Goal: Task Accomplishment & Management: Manage account settings

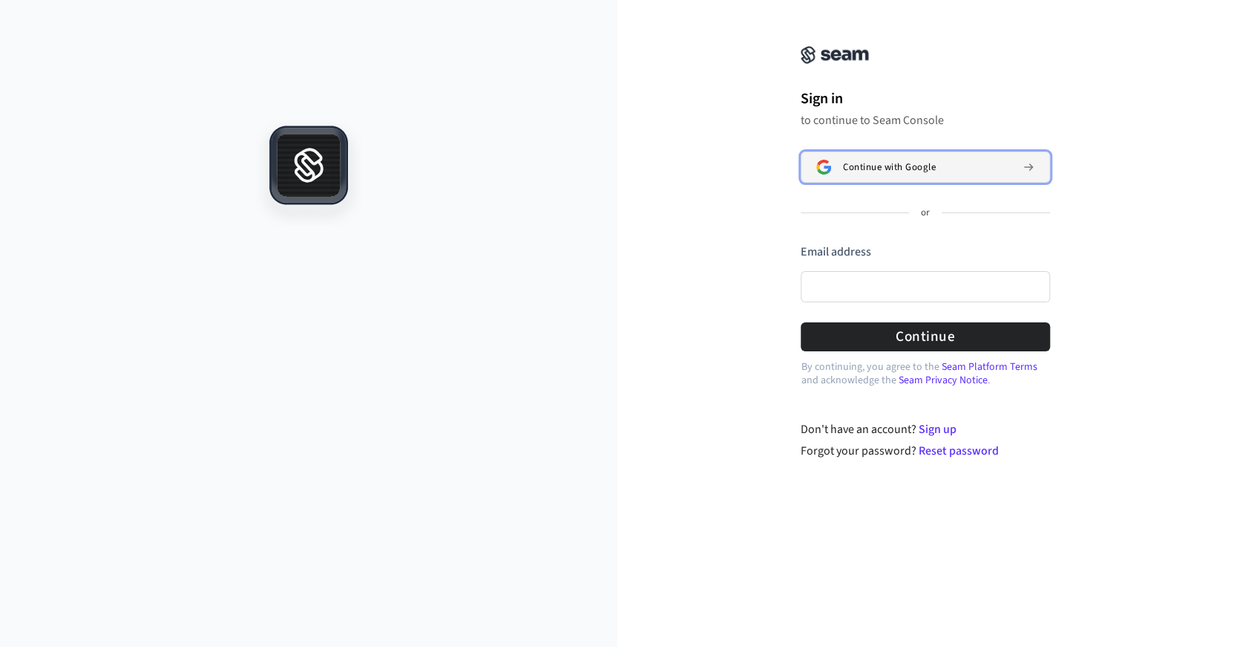
click at [871, 163] on span "Continue with Google" at bounding box center [889, 167] width 93 height 12
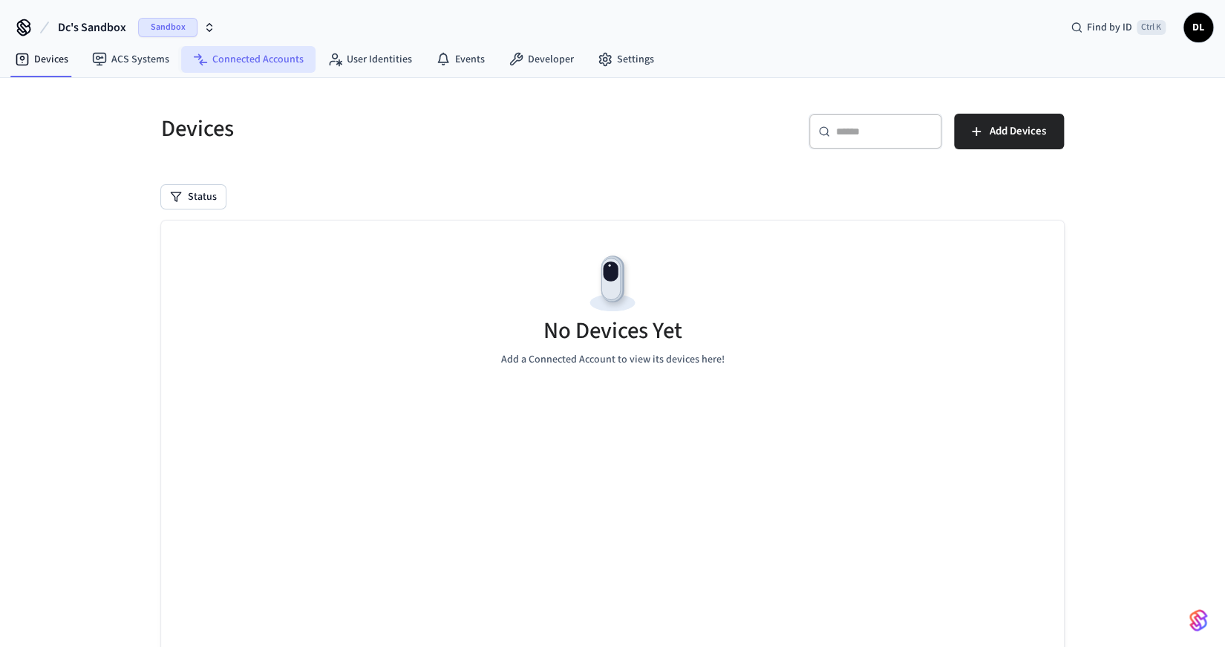
click at [195, 60] on icon at bounding box center [200, 59] width 15 height 15
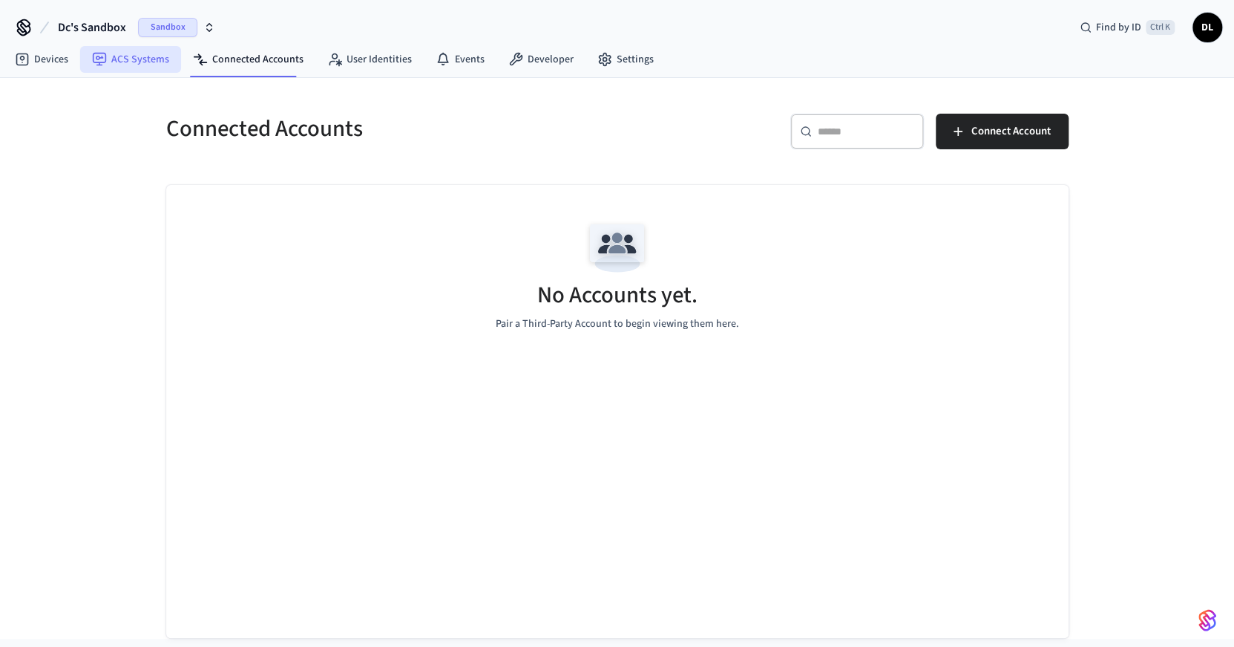
click at [135, 63] on link "ACS Systems" at bounding box center [130, 59] width 101 height 27
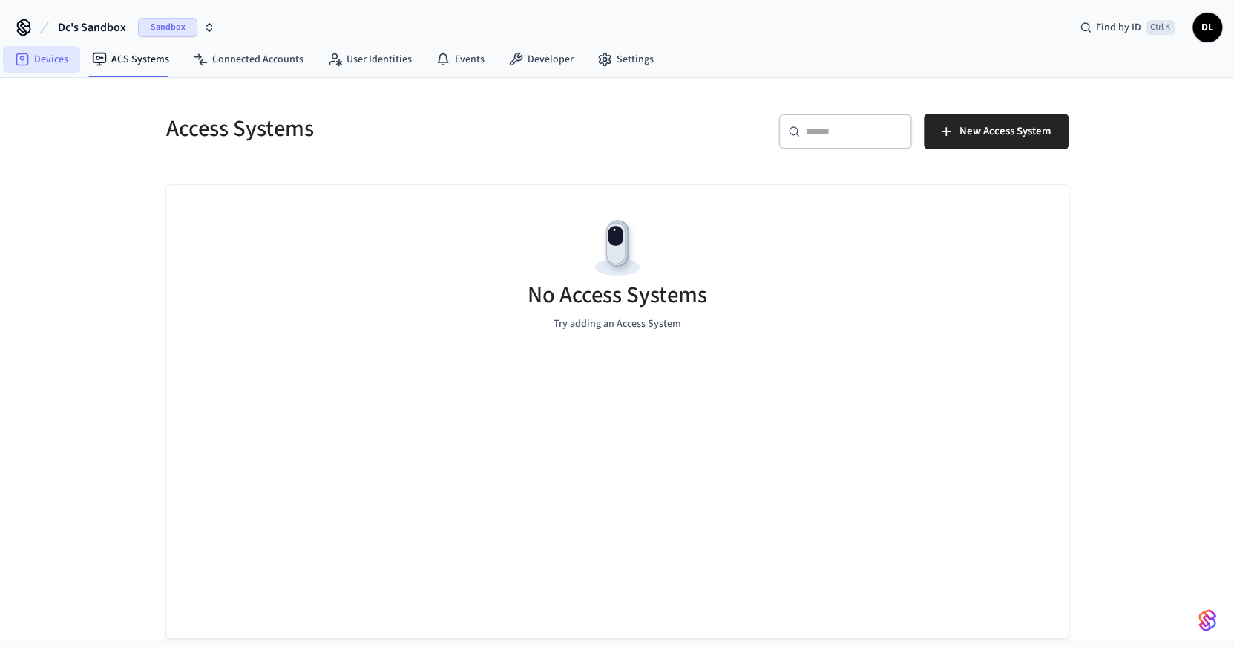
click at [37, 63] on link "Devices" at bounding box center [41, 59] width 77 height 27
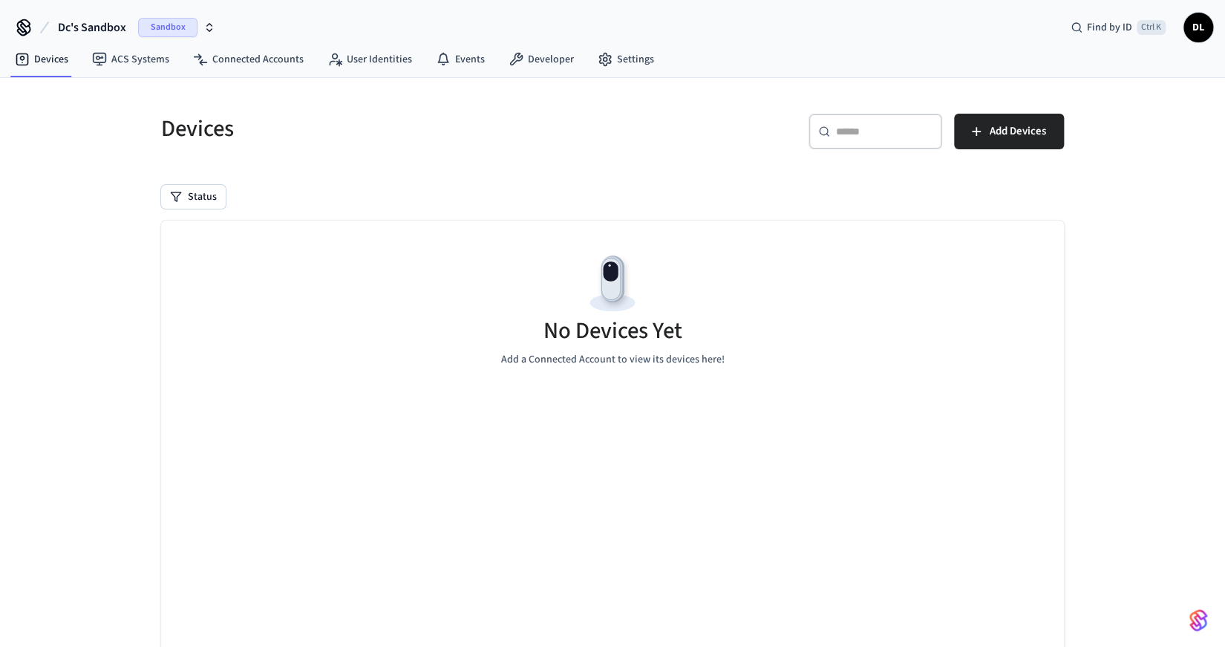
click at [614, 329] on h5 "No Devices Yet" at bounding box center [612, 330] width 139 height 30
click at [1205, 27] on span "DL" at bounding box center [1198, 27] width 27 height 27
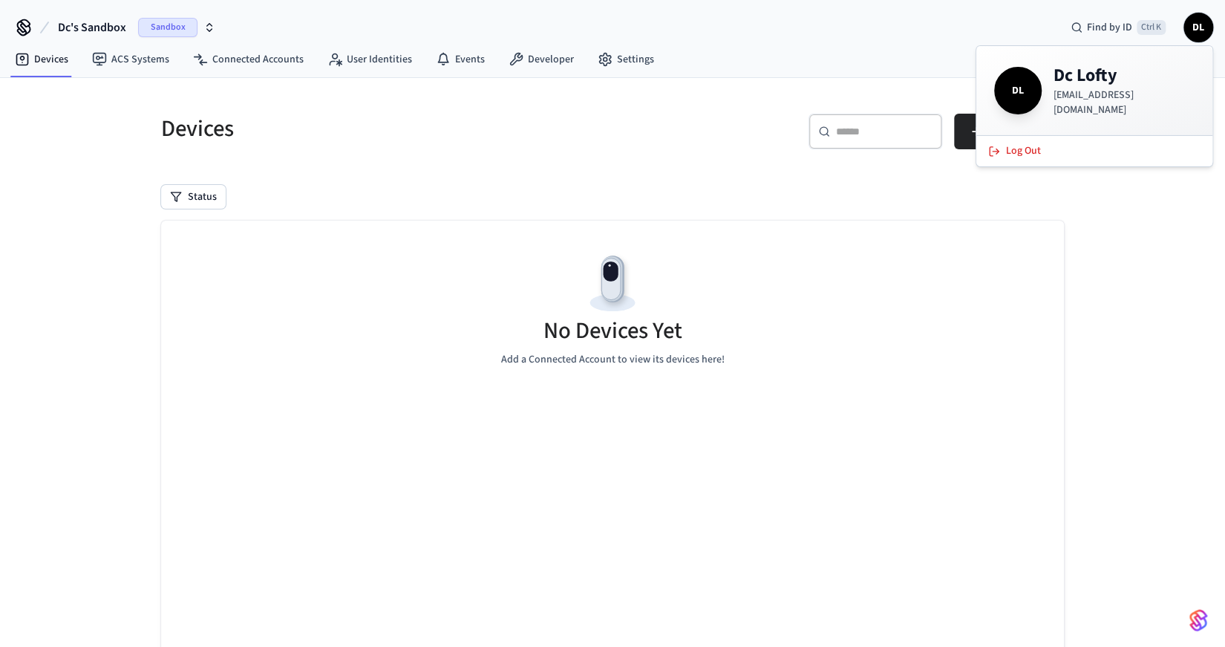
click at [242, 179] on div "Devices ​ ​ Add Devices Status No Devices Yet Add a Connected Account to view i…" at bounding box center [612, 404] width 926 height 617
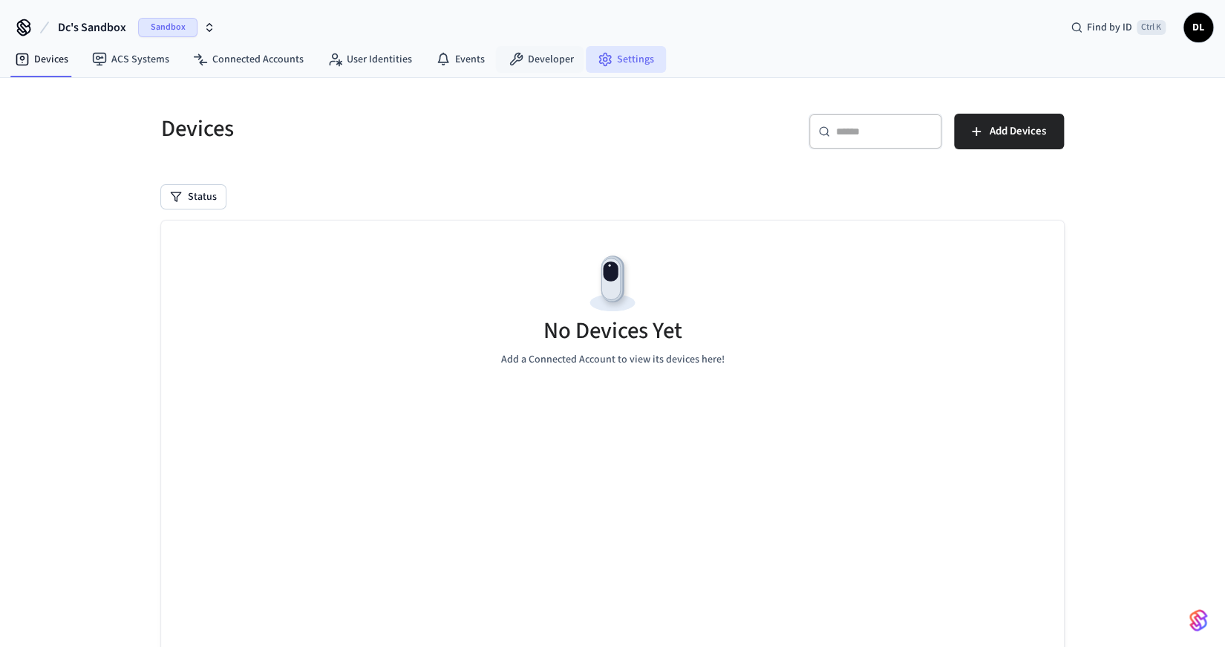
click at [632, 64] on link "Settings" at bounding box center [626, 59] width 80 height 27
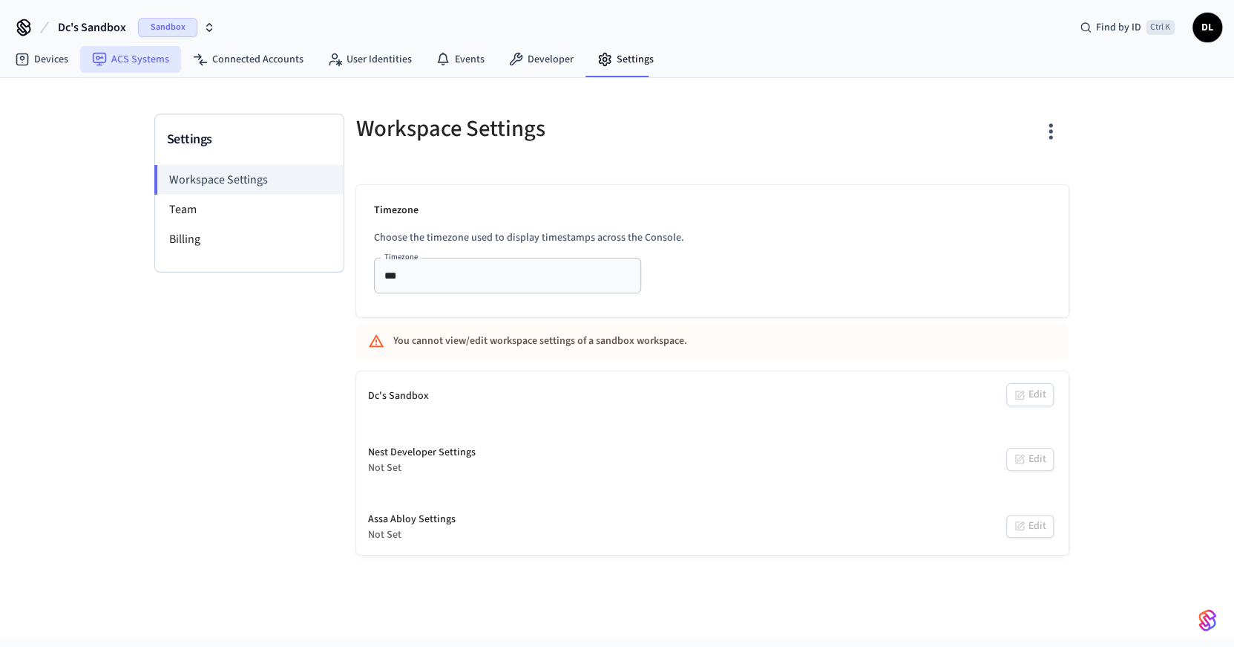
click at [130, 63] on link "ACS Systems" at bounding box center [130, 59] width 101 height 27
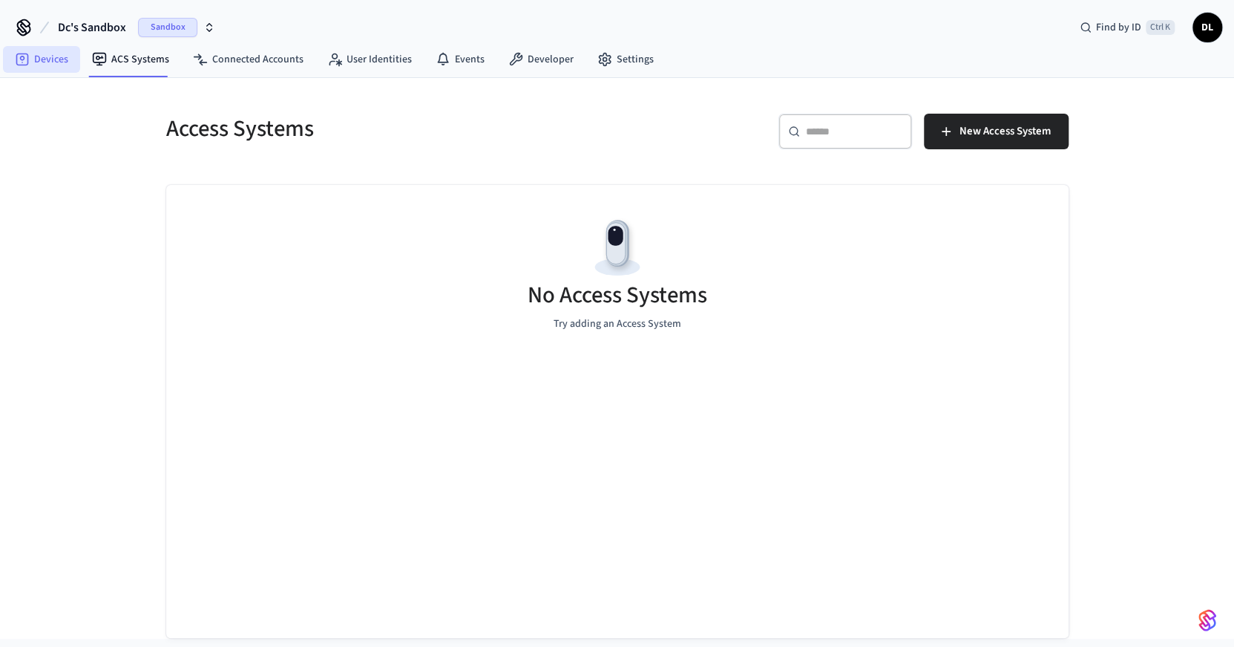
click at [59, 69] on link "Devices" at bounding box center [41, 59] width 77 height 27
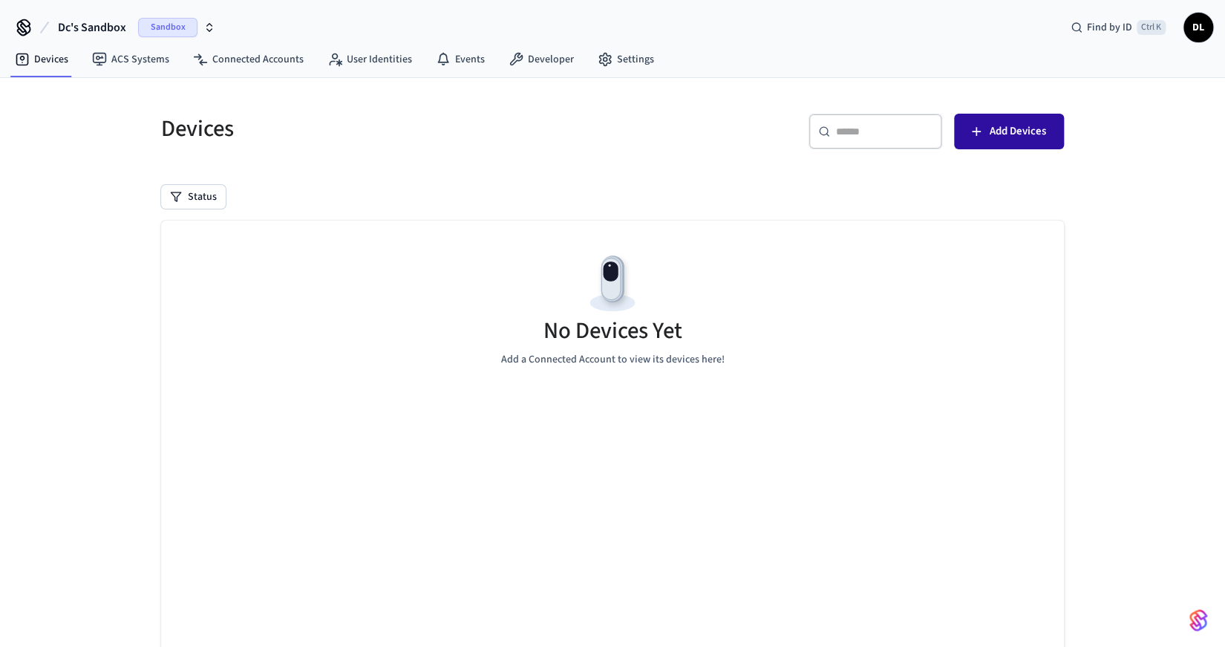
click at [1034, 143] on button "Add Devices" at bounding box center [1009, 132] width 110 height 36
click at [206, 23] on icon "button" at bounding box center [209, 28] width 12 height 12
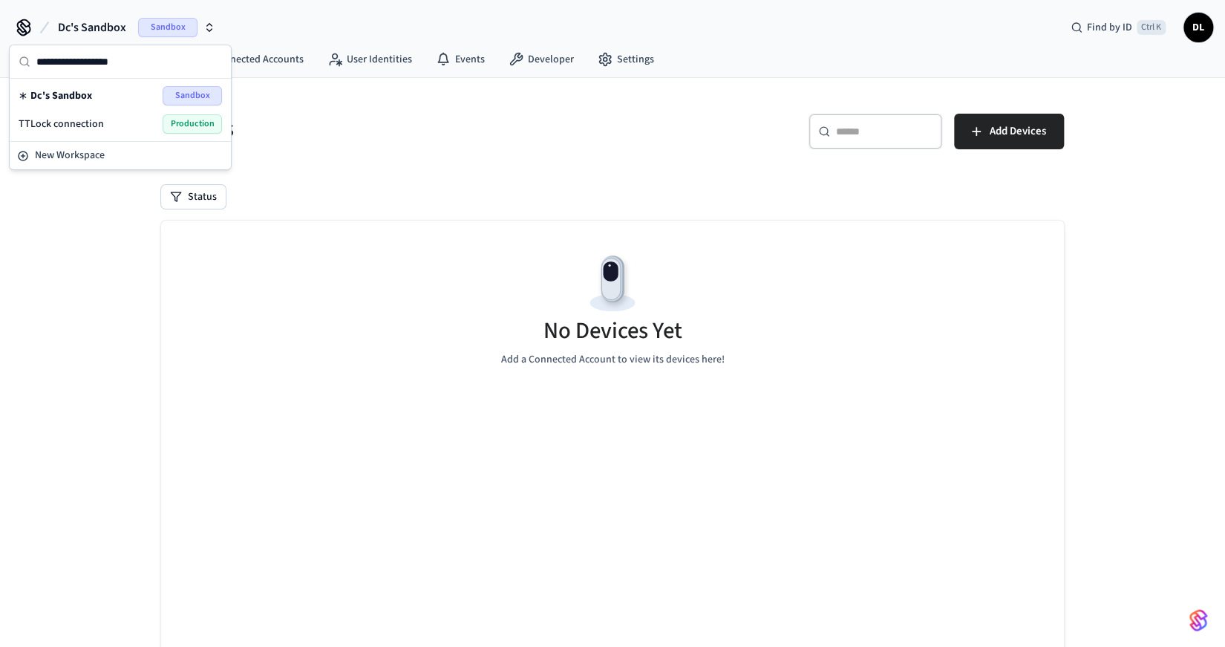
click at [133, 119] on div "TTLock connection Production" at bounding box center [120, 123] width 203 height 19
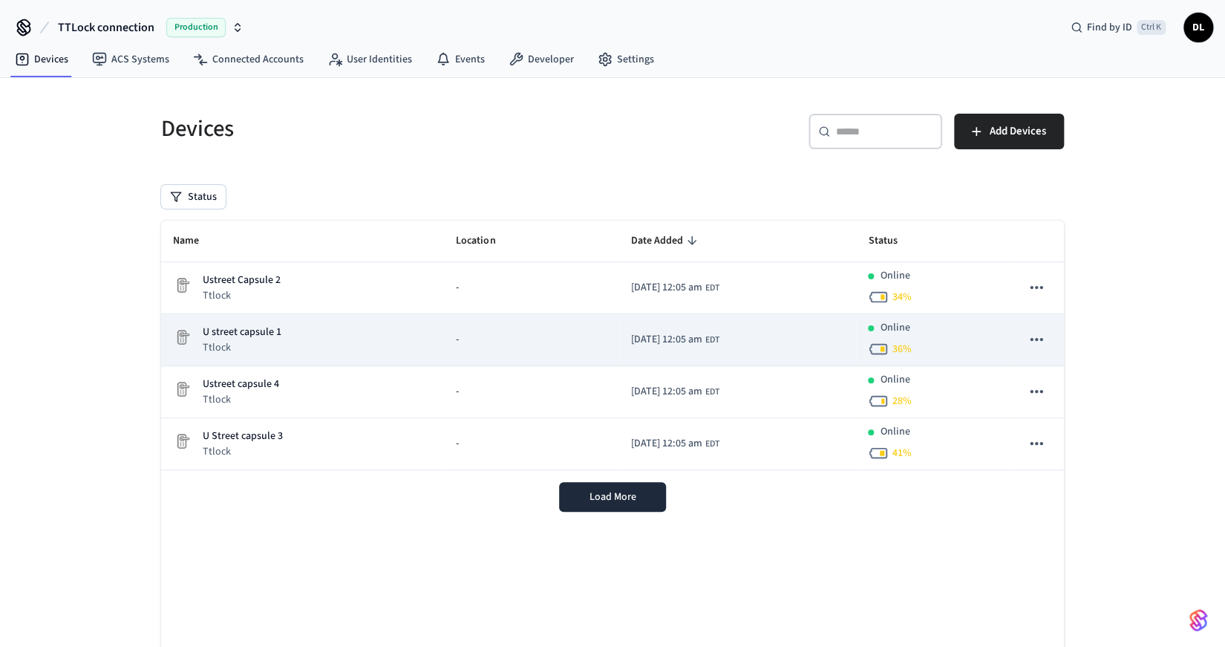
click at [292, 335] on div "U street capsule 1 Ttlock" at bounding box center [302, 339] width 259 height 30
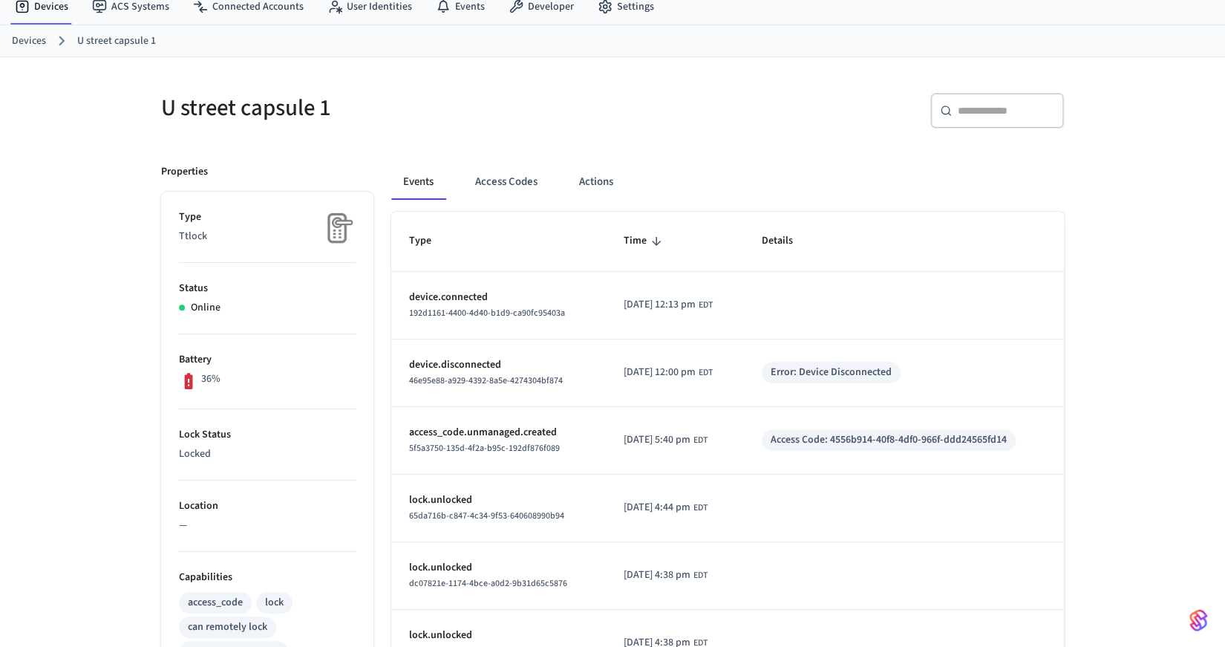
scroll to position [128, 0]
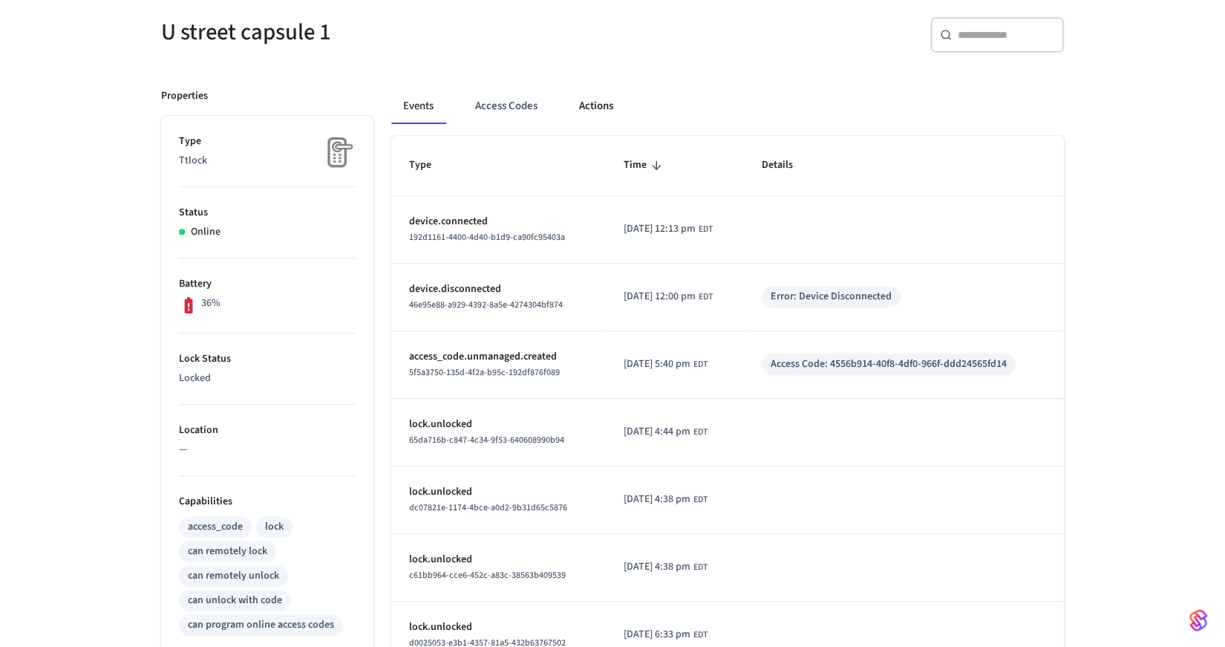
click at [594, 103] on button "Actions" at bounding box center [596, 106] width 58 height 36
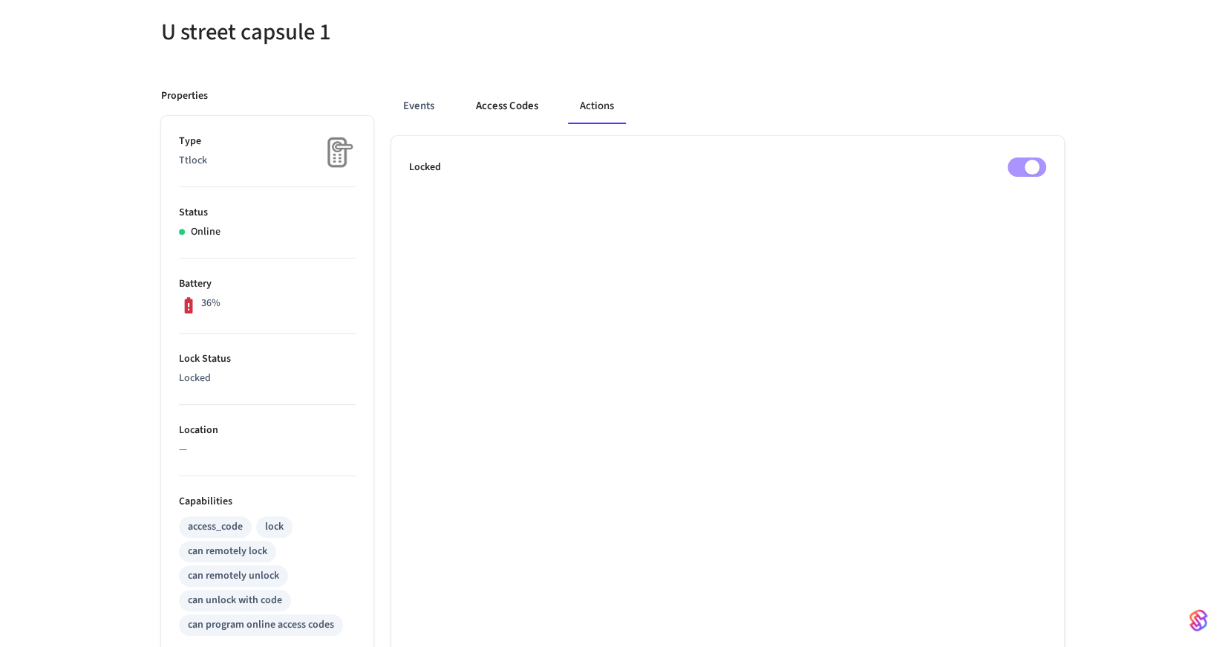
click at [529, 107] on button "Access Codes" at bounding box center [507, 106] width 86 height 36
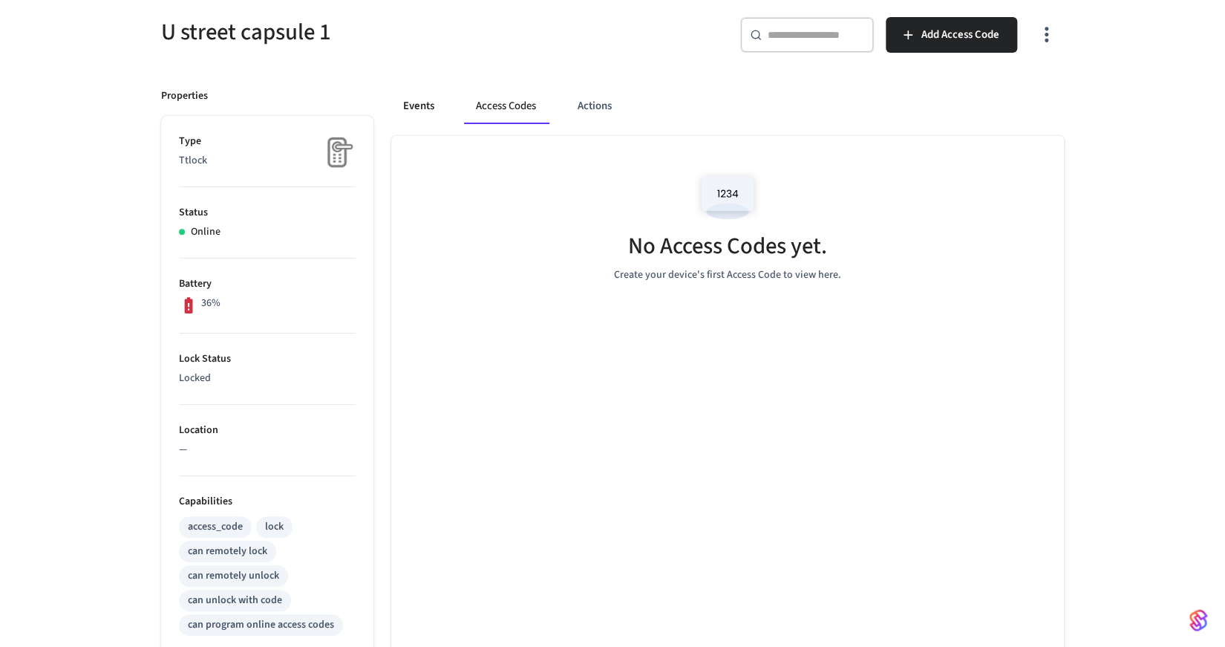
click at [419, 107] on button "Events" at bounding box center [418, 106] width 55 height 36
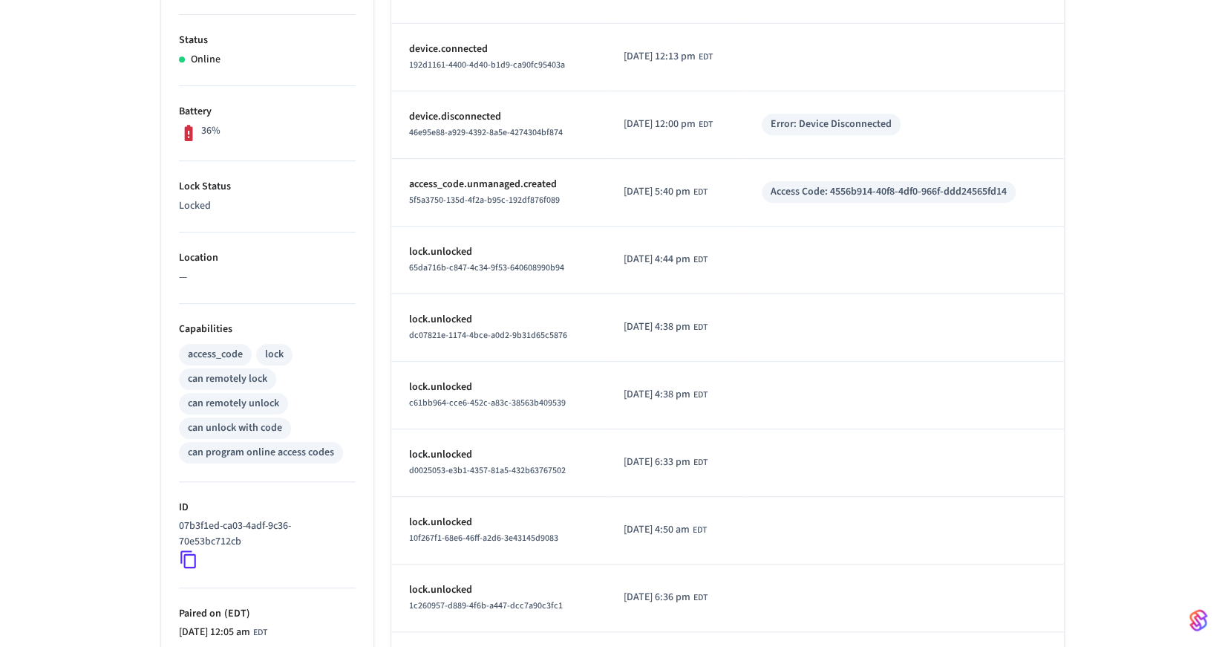
scroll to position [0, 0]
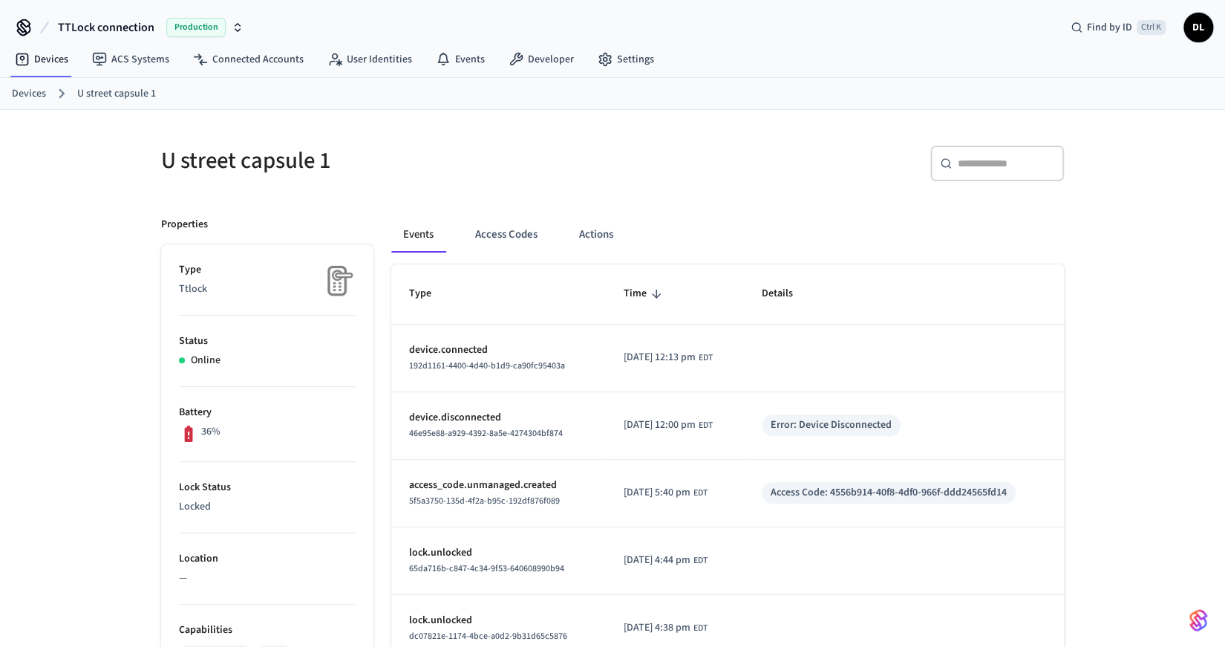
click at [180, 158] on h5 "U street capsule 1" at bounding box center [382, 160] width 442 height 30
drag, startPoint x: 180, startPoint y: 158, endPoint x: 261, endPoint y: 158, distance: 80.2
click at [260, 158] on h5 "U street capsule 1" at bounding box center [382, 160] width 442 height 30
click at [316, 169] on h5 "U street capsule 1" at bounding box center [382, 160] width 442 height 30
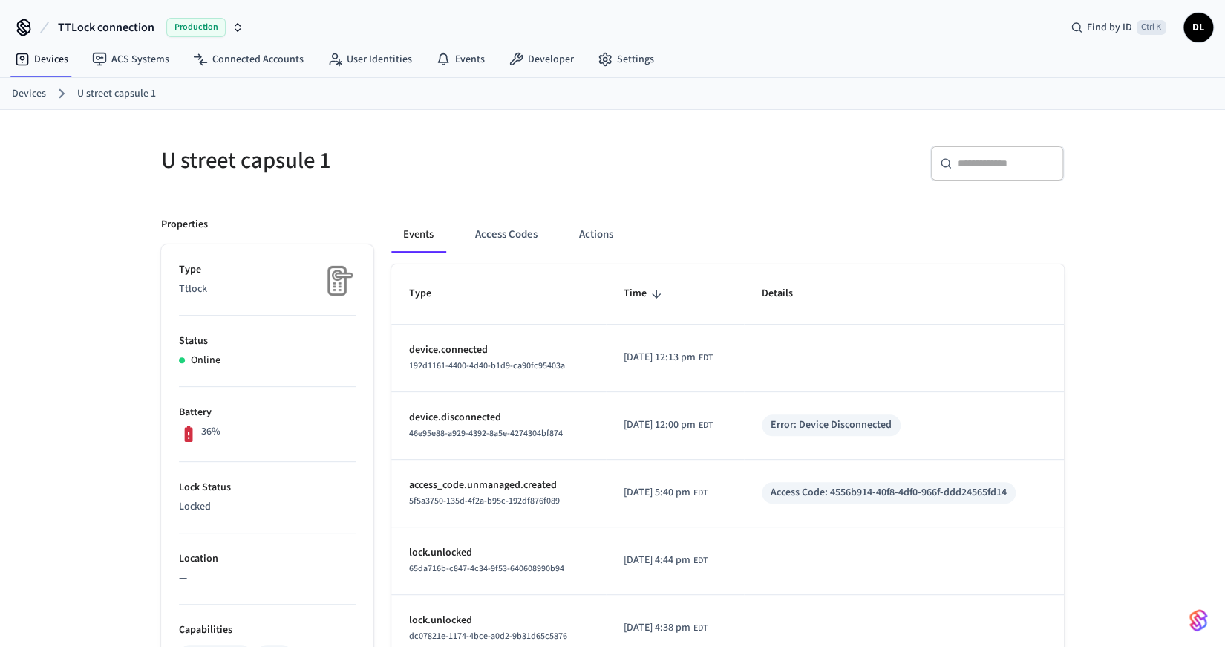
click at [113, 96] on link "U street capsule 1" at bounding box center [116, 94] width 79 height 16
click at [28, 96] on link "Devices" at bounding box center [29, 94] width 34 height 16
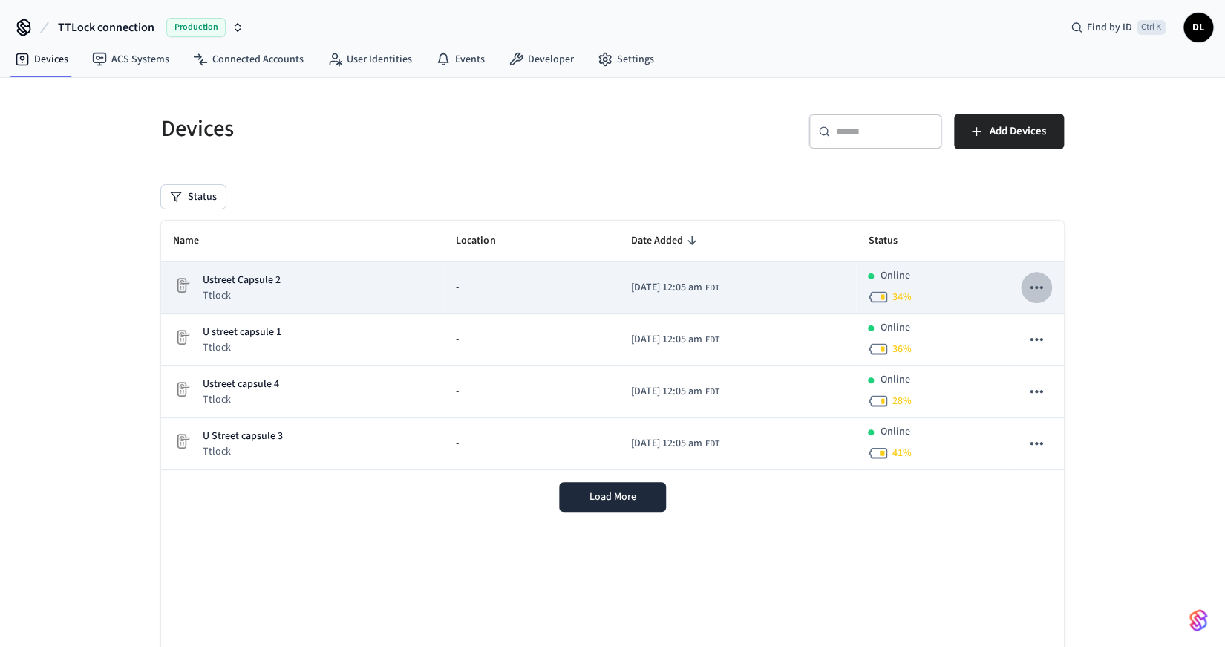
click at [1044, 287] on icon "sticky table" at bounding box center [1036, 287] width 19 height 19
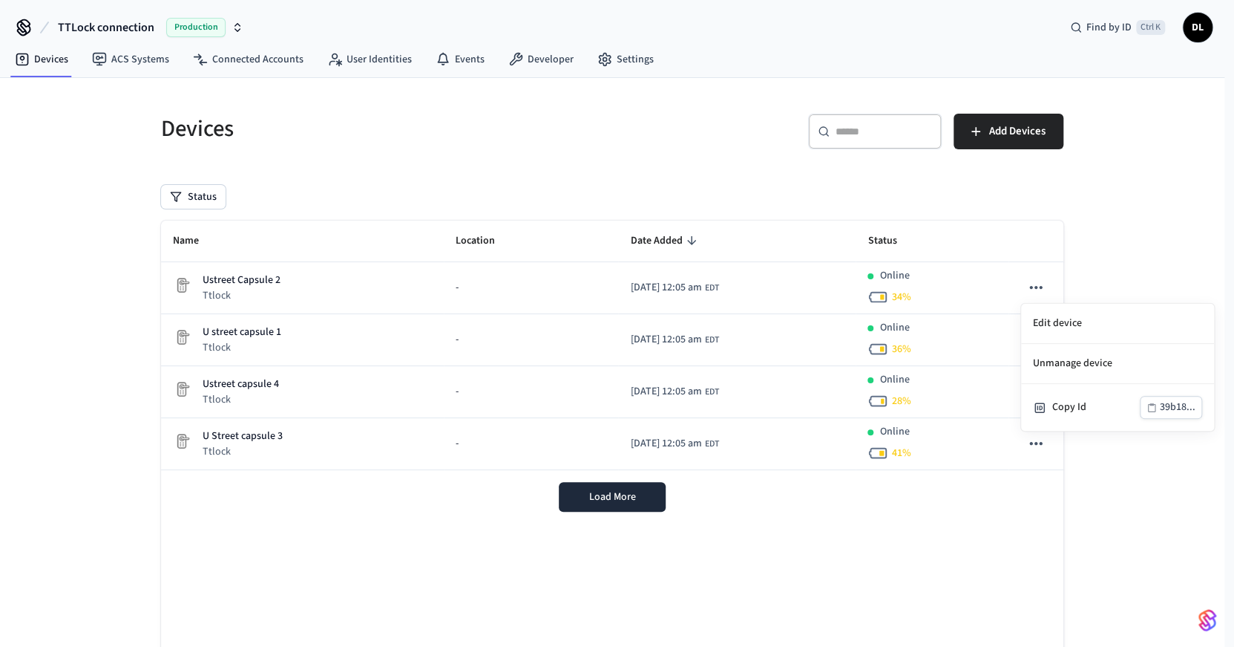
click at [1113, 280] on div at bounding box center [617, 323] width 1234 height 647
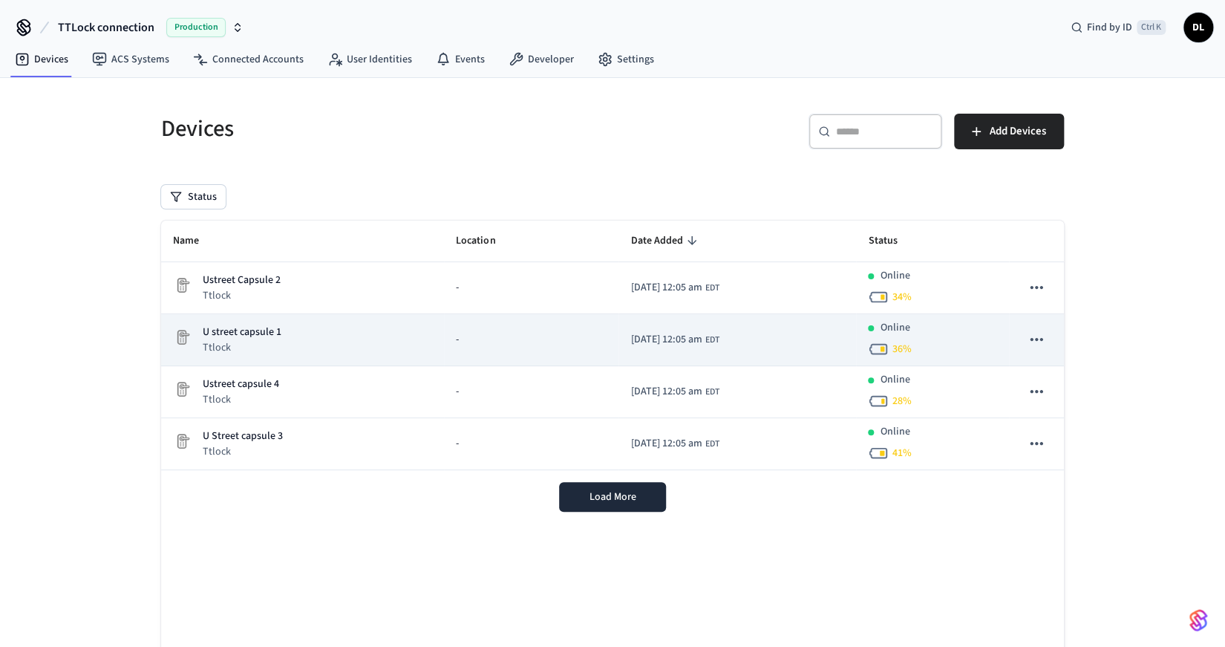
click at [1039, 330] on icon "sticky table" at bounding box center [1036, 339] width 19 height 19
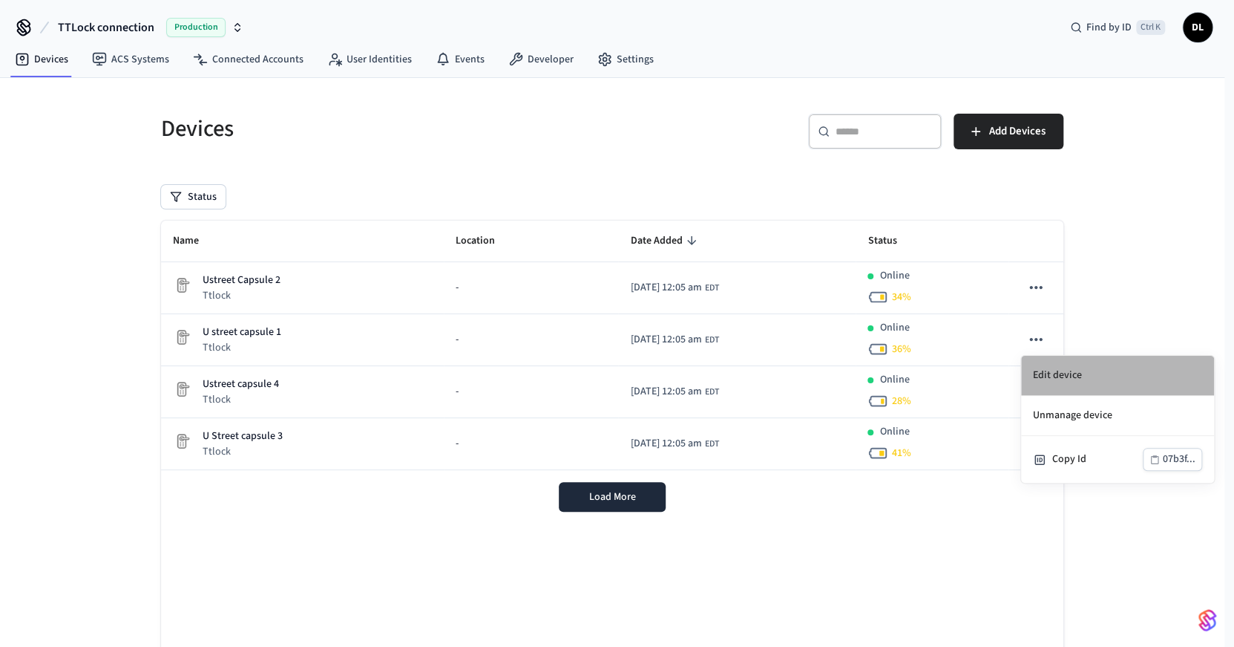
click at [1049, 371] on li "Edit device" at bounding box center [1117, 376] width 193 height 40
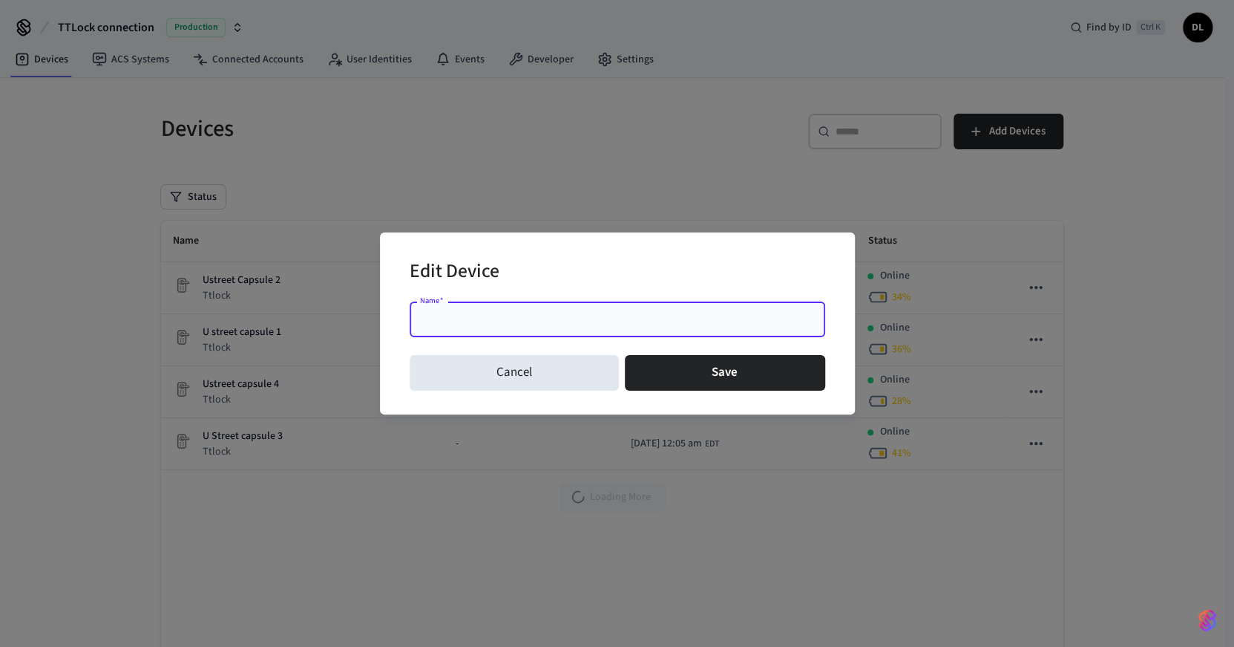
click at [480, 318] on input "Name   *" at bounding box center [618, 319] width 398 height 15
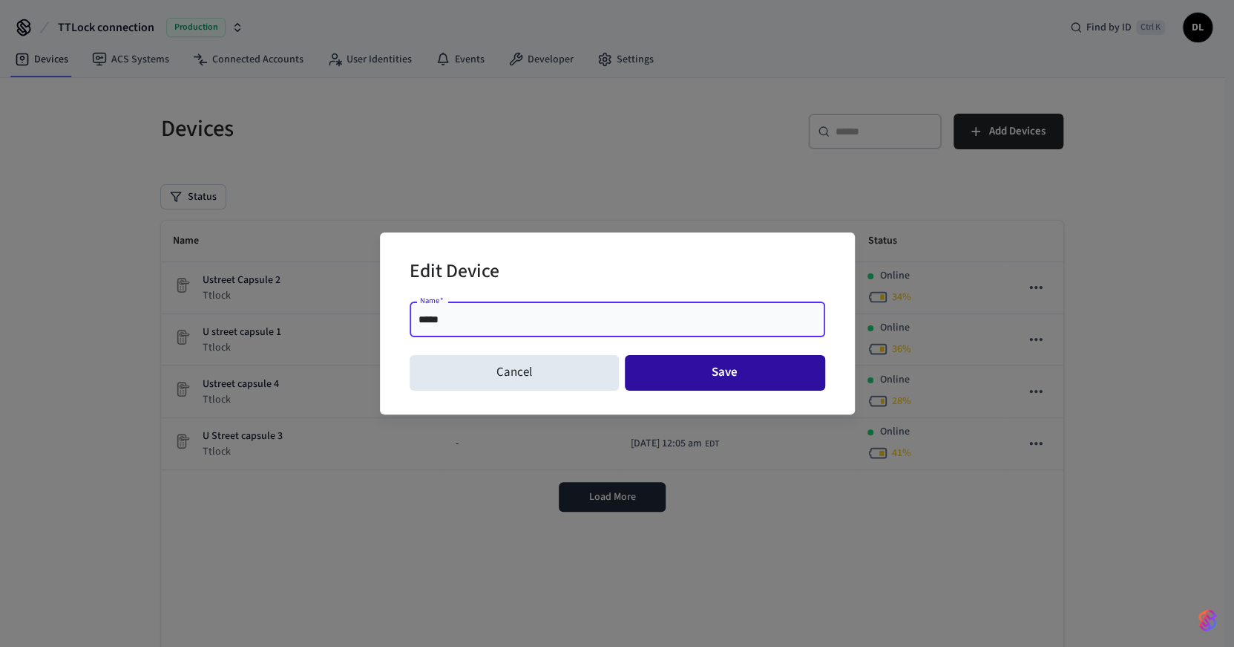
type input "*****"
click at [746, 366] on button "Save" at bounding box center [725, 373] width 200 height 36
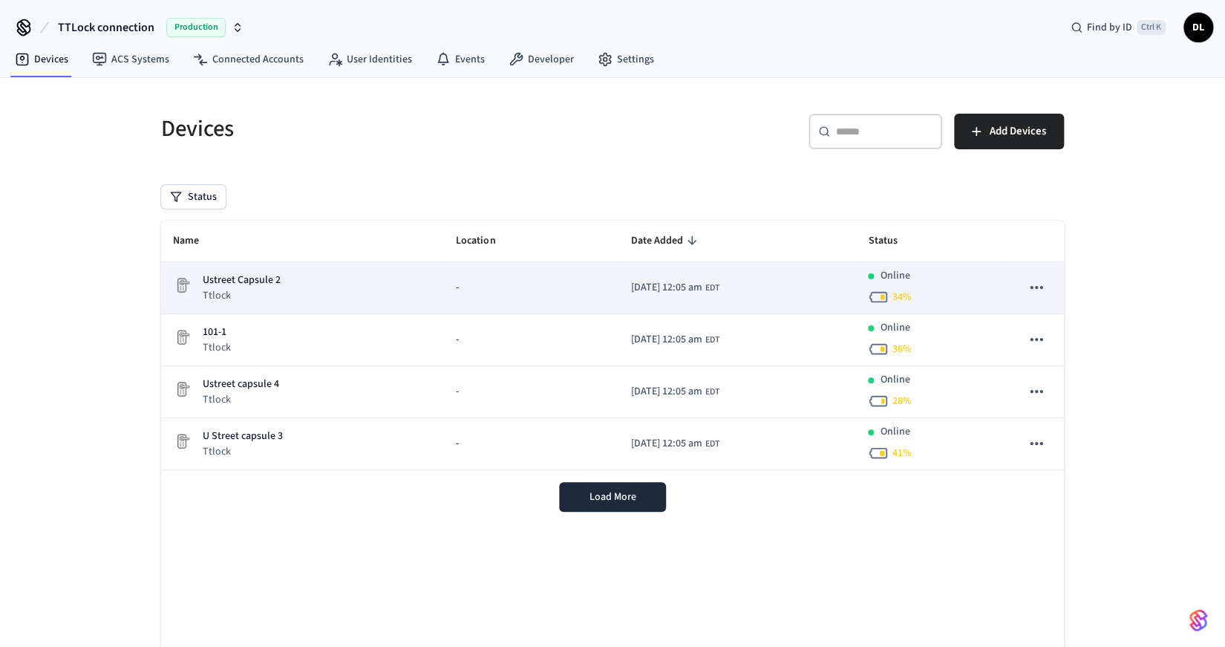
click at [1041, 288] on icon "sticky table" at bounding box center [1036, 287] width 13 height 3
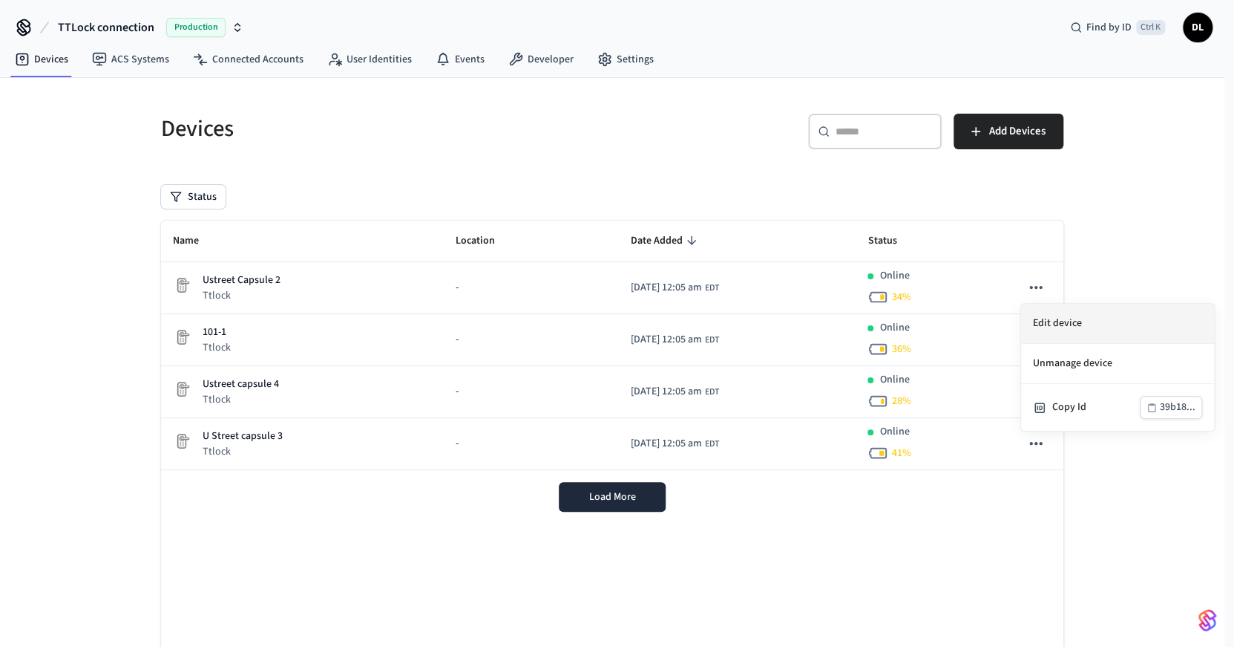
click at [1053, 318] on li "Edit device" at bounding box center [1117, 324] width 193 height 40
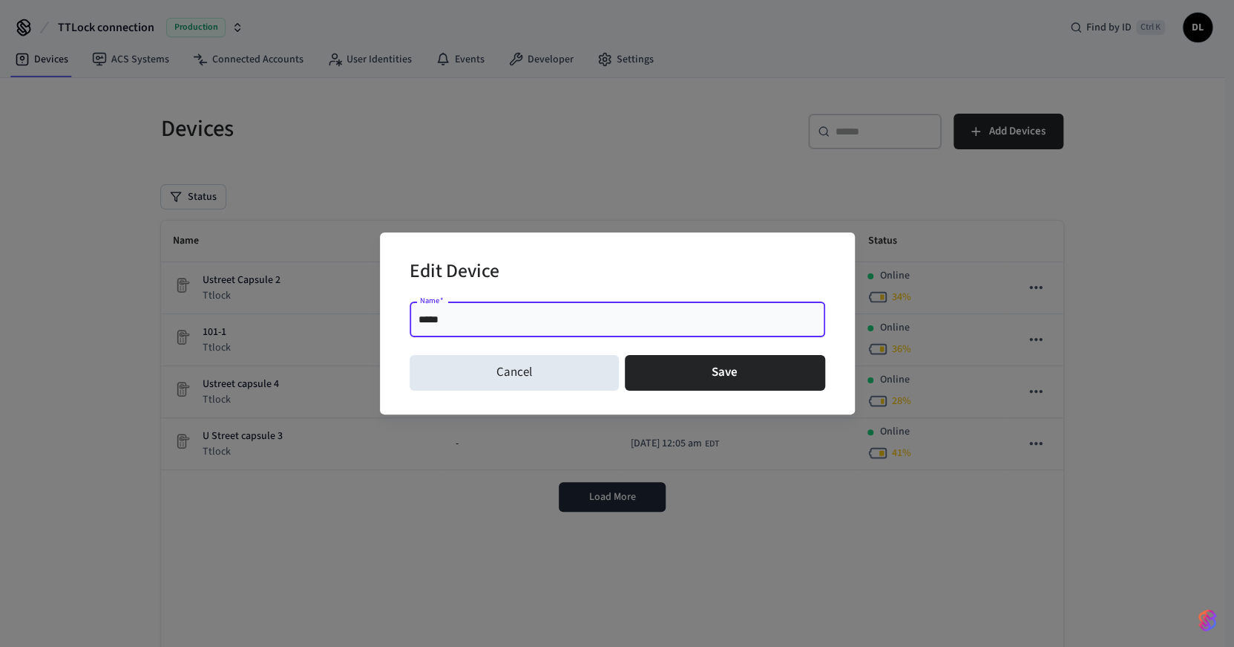
click at [480, 316] on input "*****" at bounding box center [618, 319] width 398 height 15
type input "*****"
click at [717, 357] on button "Save" at bounding box center [725, 373] width 200 height 36
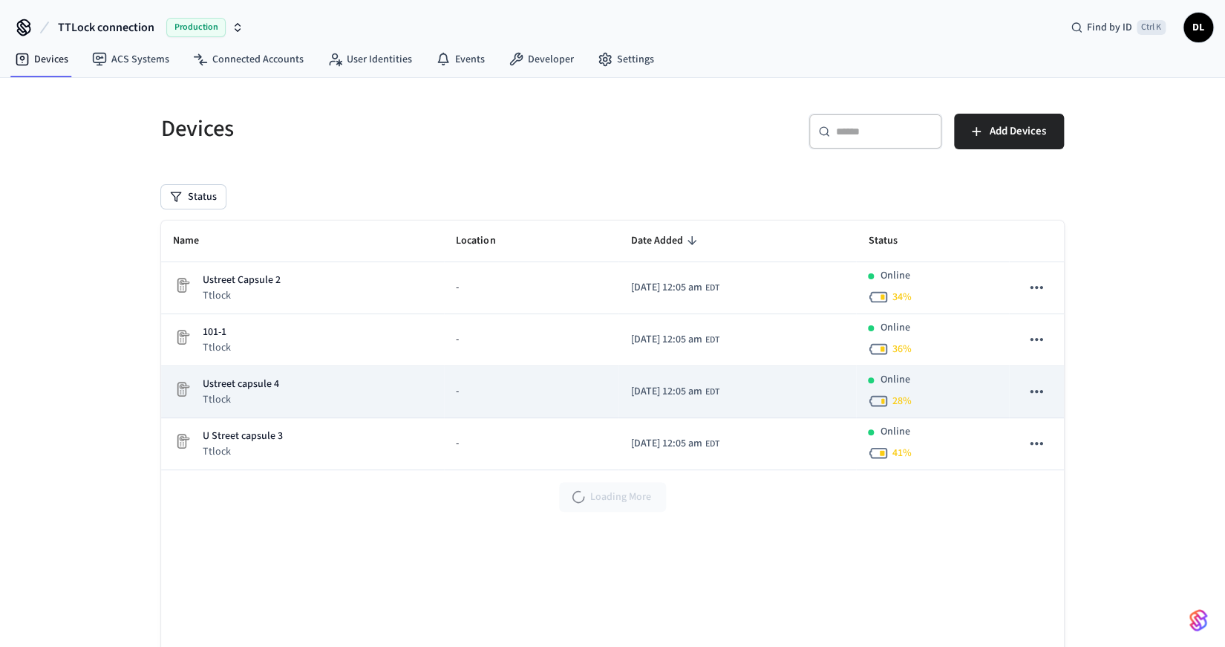
click at [1030, 386] on icon "sticky table" at bounding box center [1036, 391] width 19 height 19
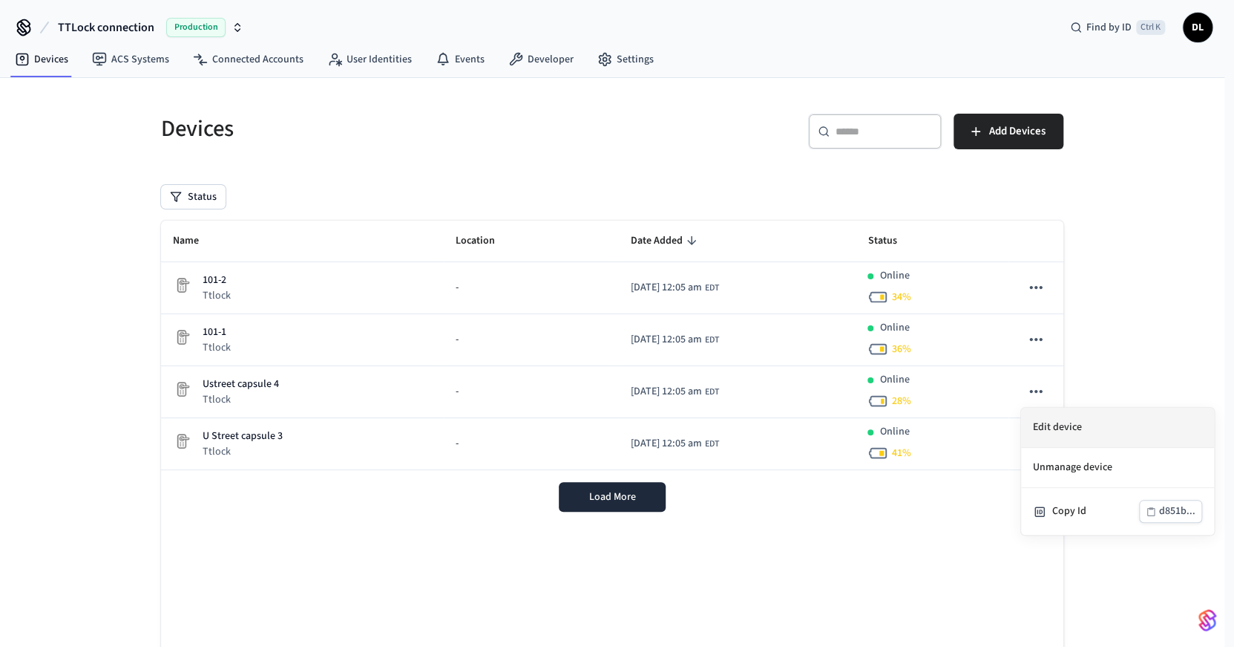
click at [1049, 420] on li "Edit device" at bounding box center [1117, 428] width 193 height 40
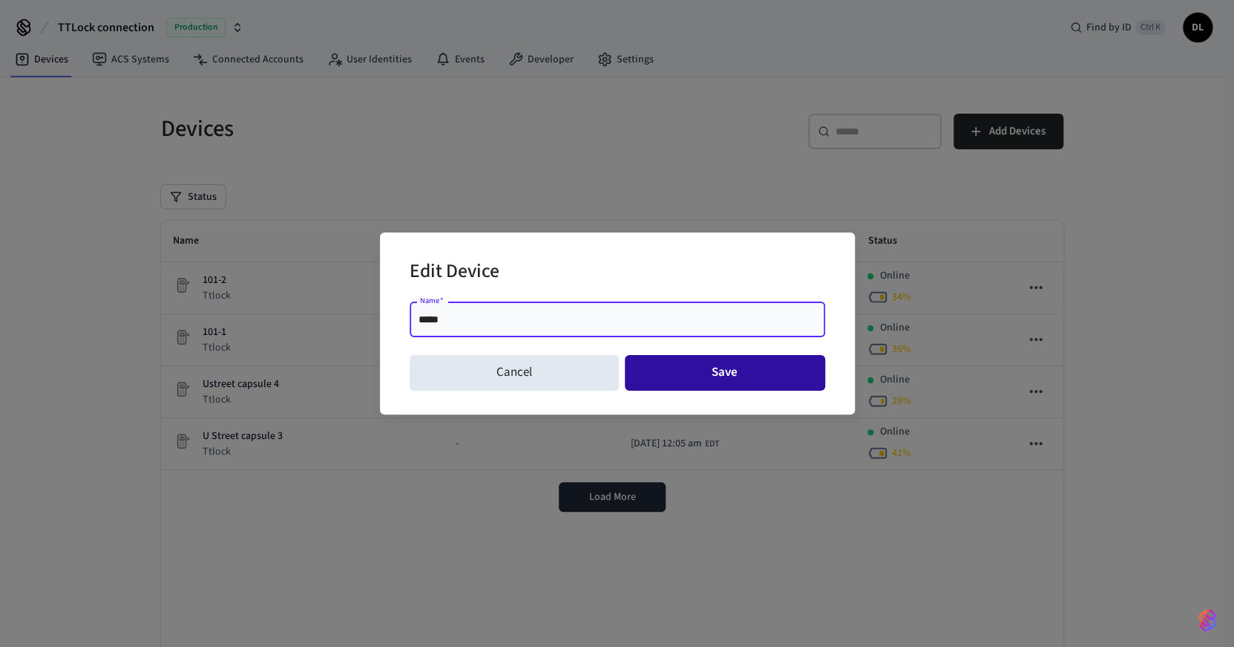
type input "*****"
click at [748, 385] on button "Save" at bounding box center [725, 373] width 200 height 36
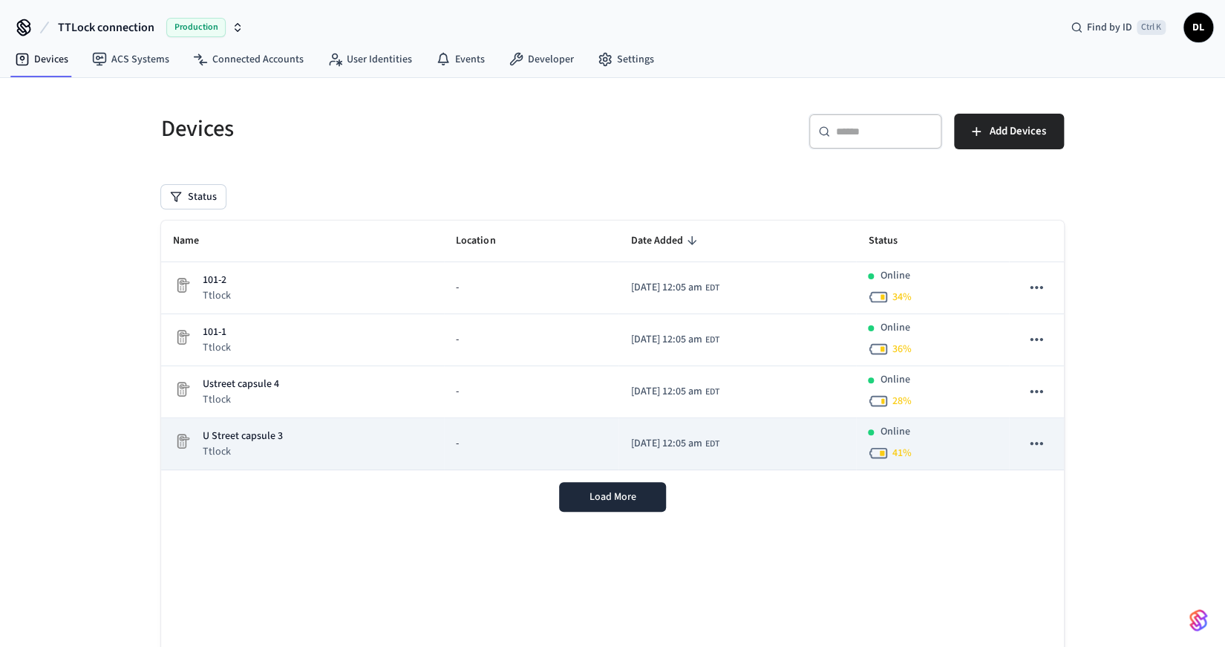
click at [1044, 440] on icon "sticky table" at bounding box center [1036, 443] width 19 height 19
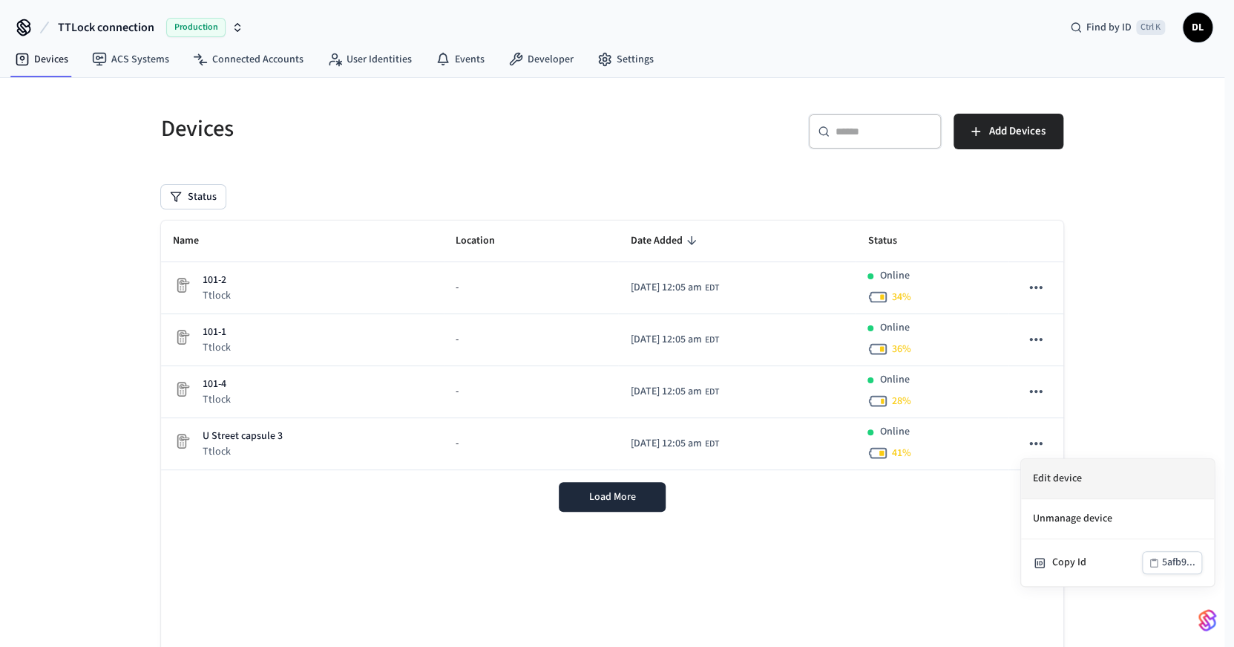
click at [1112, 485] on li "Edit device" at bounding box center [1117, 479] width 193 height 40
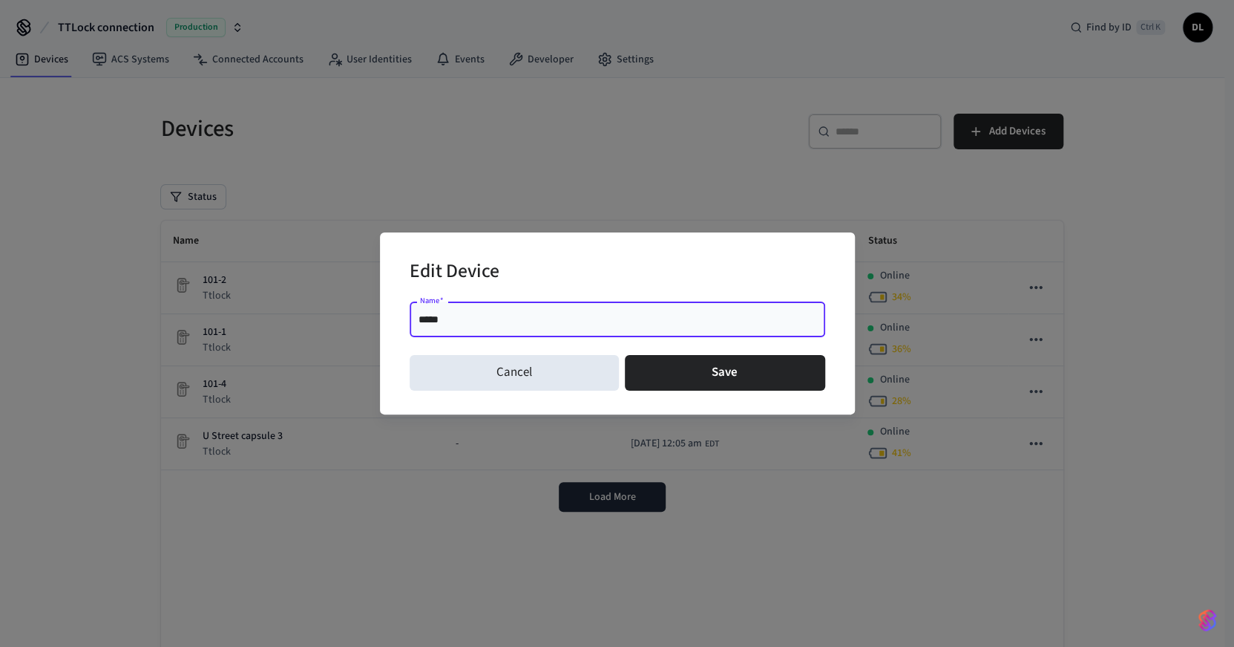
click at [524, 325] on input "*****" at bounding box center [618, 319] width 398 height 15
type input "*****"
click at [719, 369] on button "Save" at bounding box center [725, 373] width 200 height 36
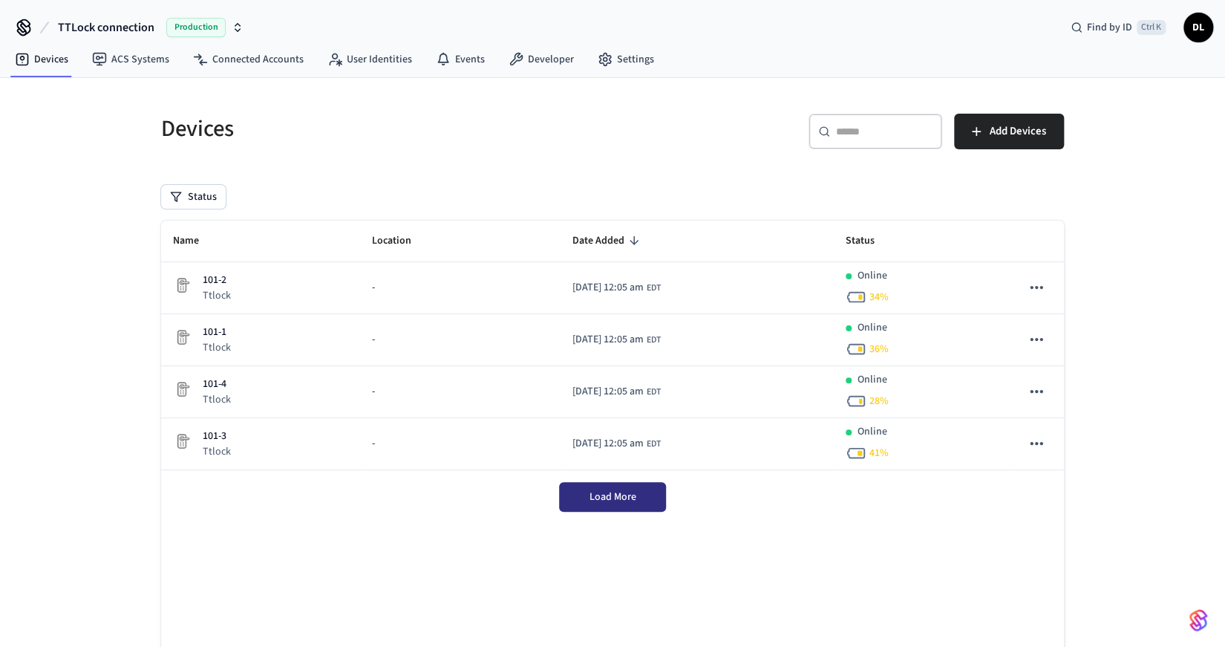
click at [609, 490] on span "Load More" at bounding box center [612, 496] width 47 height 15
click at [120, 63] on link "ACS Systems" at bounding box center [130, 59] width 101 height 27
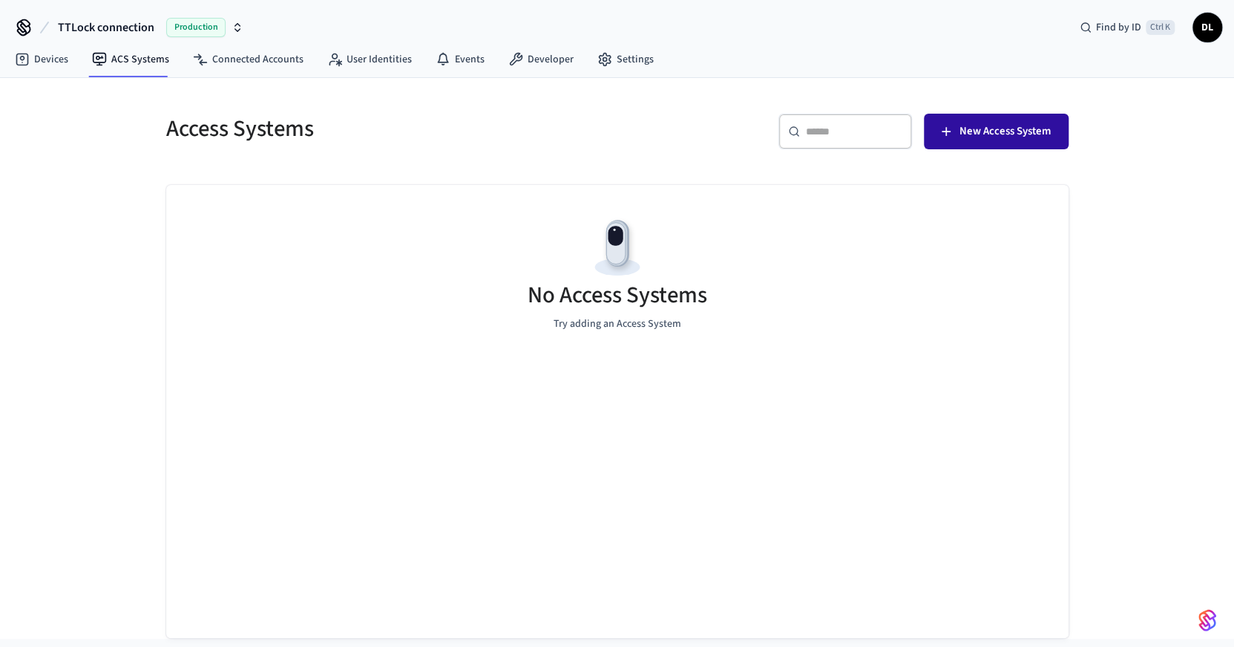
click at [981, 127] on span "New Access System" at bounding box center [1005, 131] width 91 height 19
click at [526, 57] on link "Developer" at bounding box center [541, 59] width 89 height 27
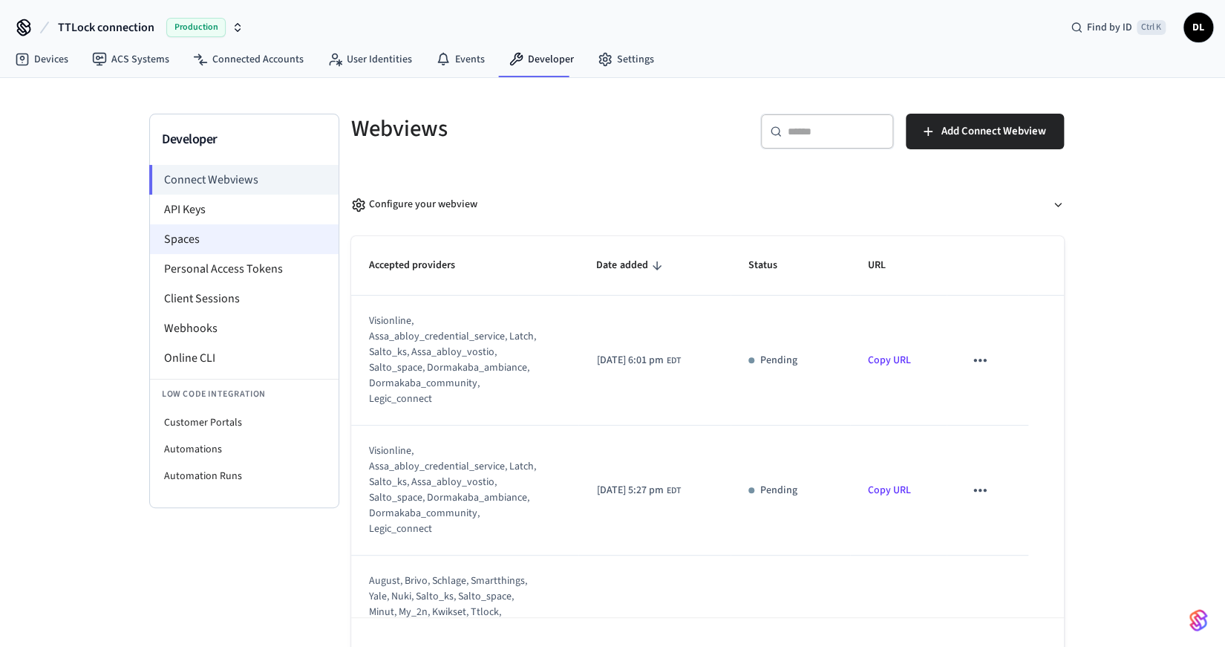
click at [202, 246] on li "Spaces" at bounding box center [244, 239] width 189 height 30
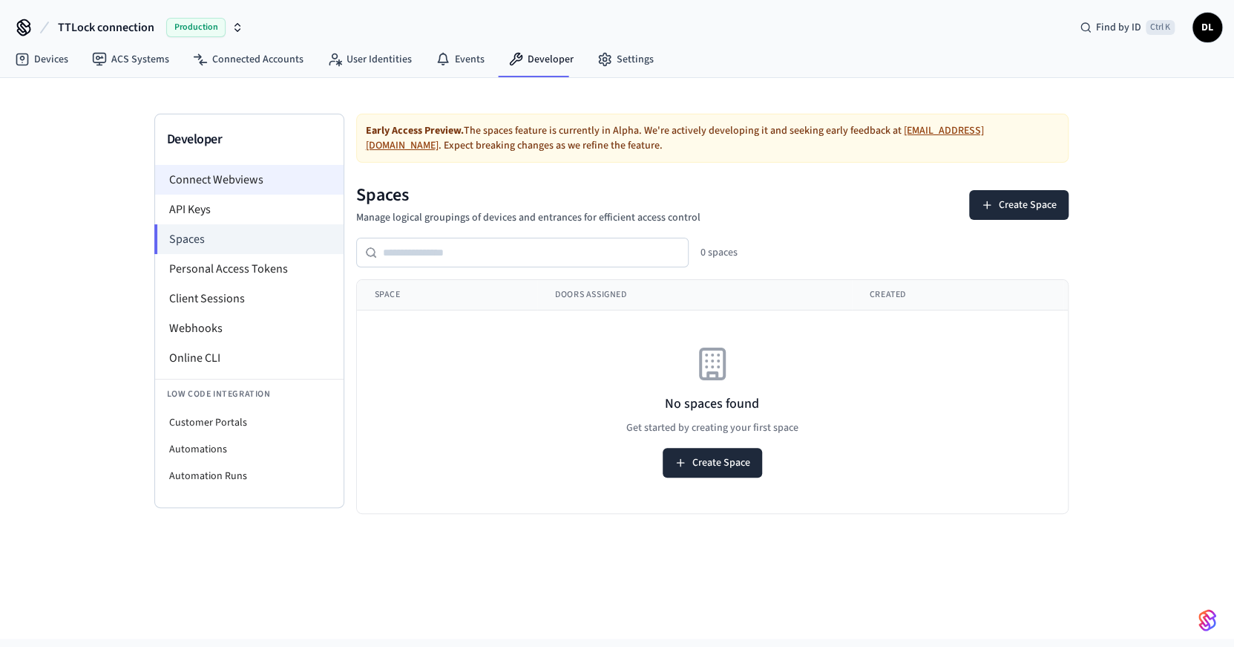
click at [219, 177] on li "Connect Webviews" at bounding box center [249, 180] width 189 height 30
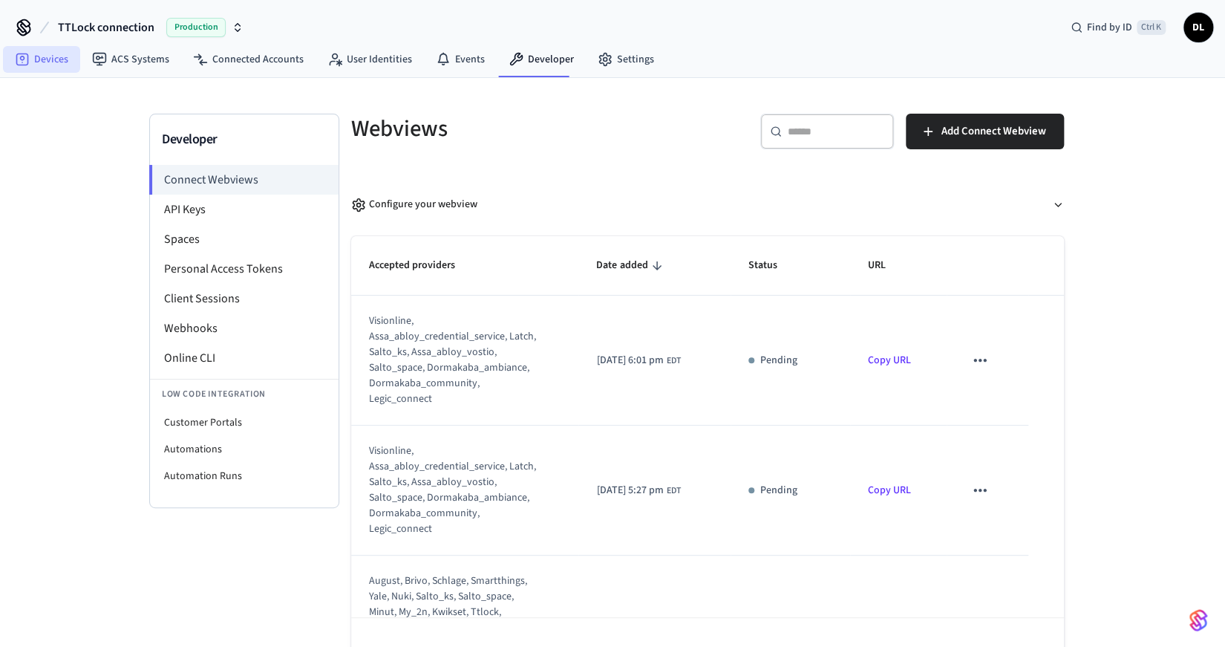
click at [42, 55] on link "Devices" at bounding box center [41, 59] width 77 height 27
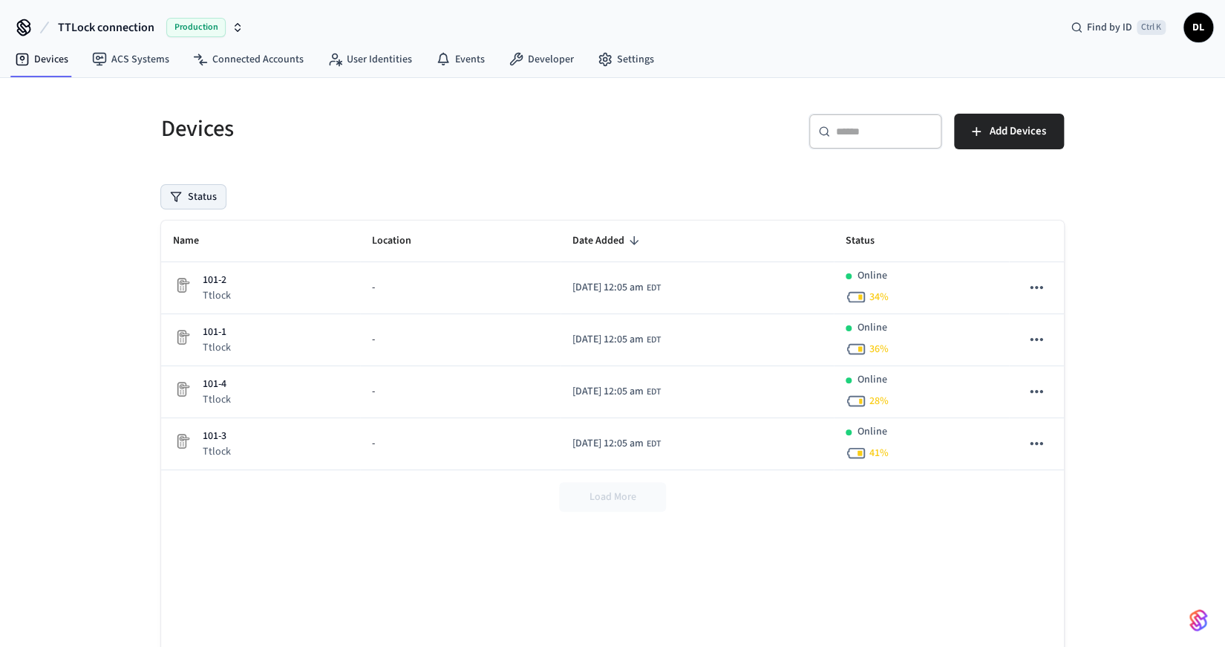
click at [197, 192] on button "Status" at bounding box center [193, 197] width 65 height 24
click at [176, 252] on button "Online" at bounding box center [177, 252] width 12 height 12
click at [436, 176] on div "Devices ​ ​ Add Devices Status 1 Online Name Location Date Added Status 101-2 T…" at bounding box center [612, 404] width 926 height 617
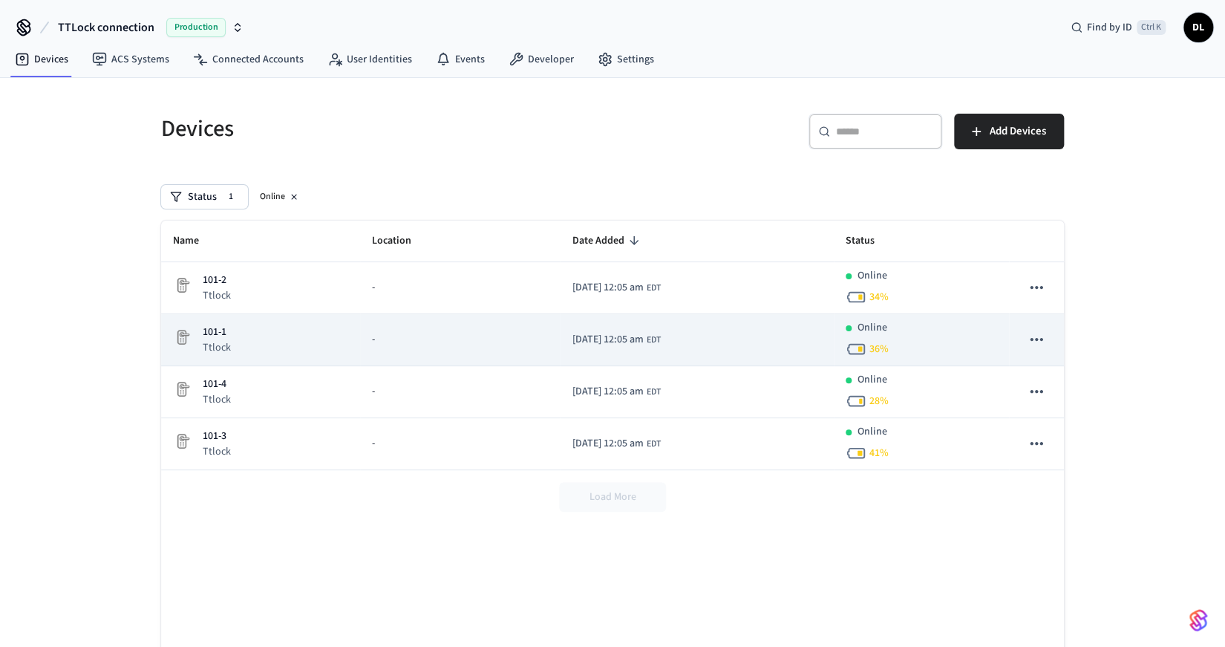
click at [1030, 331] on icon "sticky table" at bounding box center [1036, 339] width 19 height 19
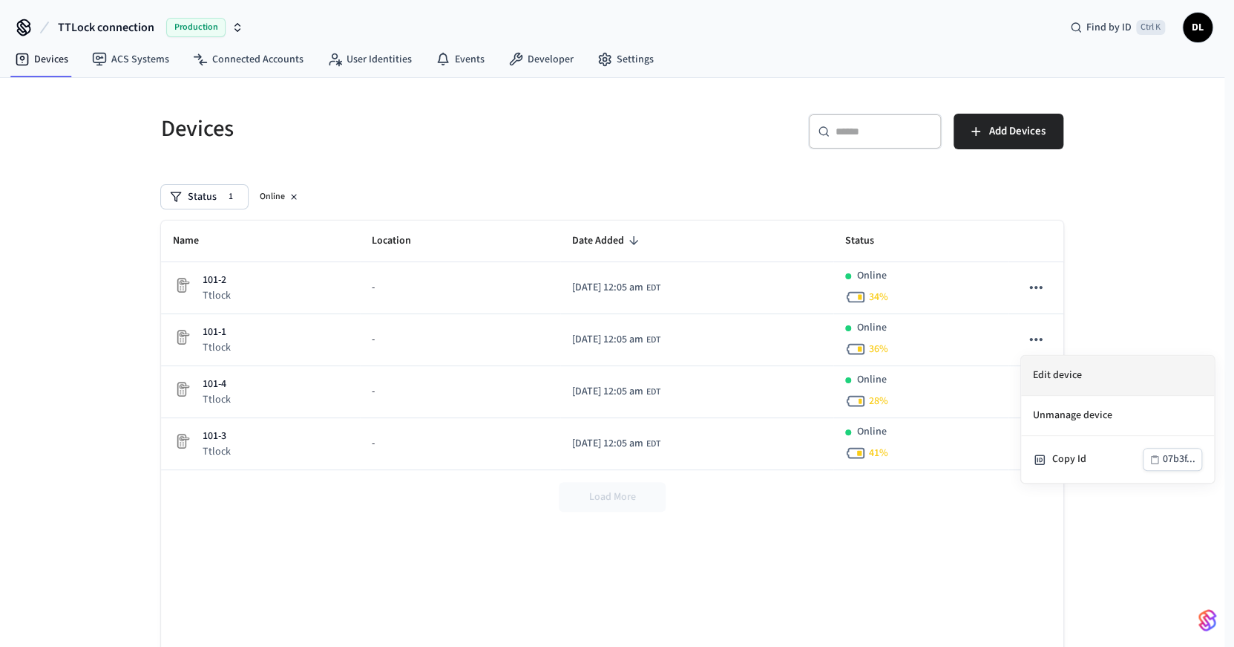
click at [1044, 367] on li "Edit device" at bounding box center [1117, 376] width 193 height 40
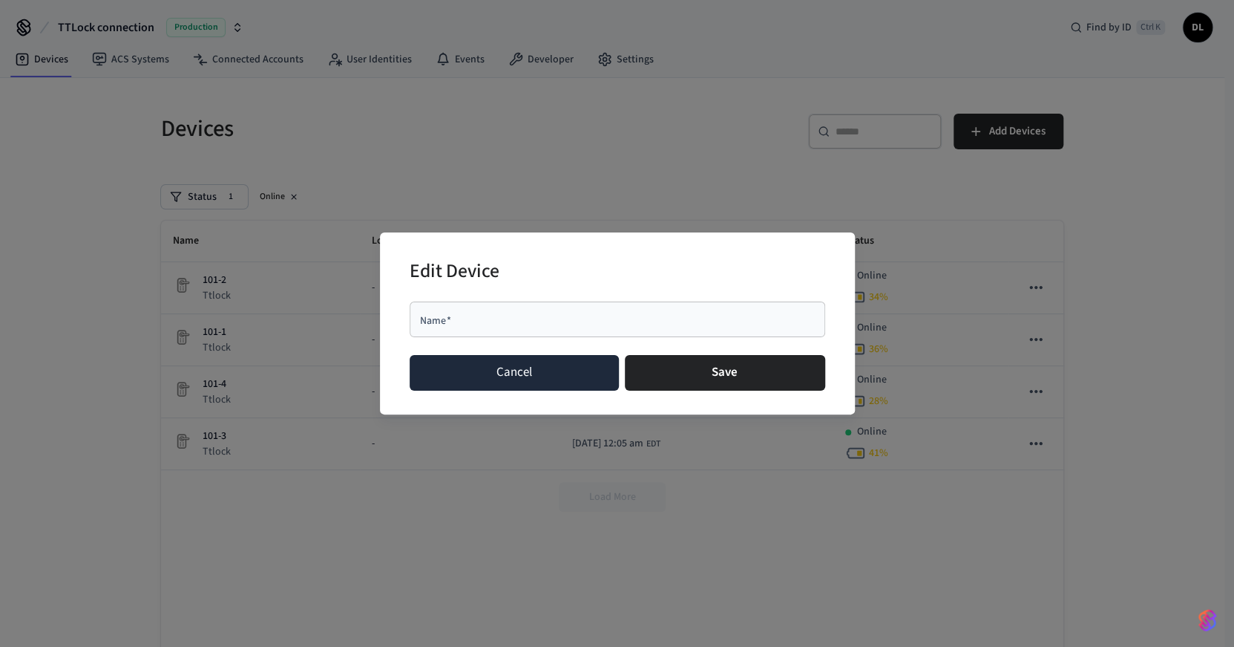
click at [556, 366] on button "Cancel" at bounding box center [515, 373] width 210 height 36
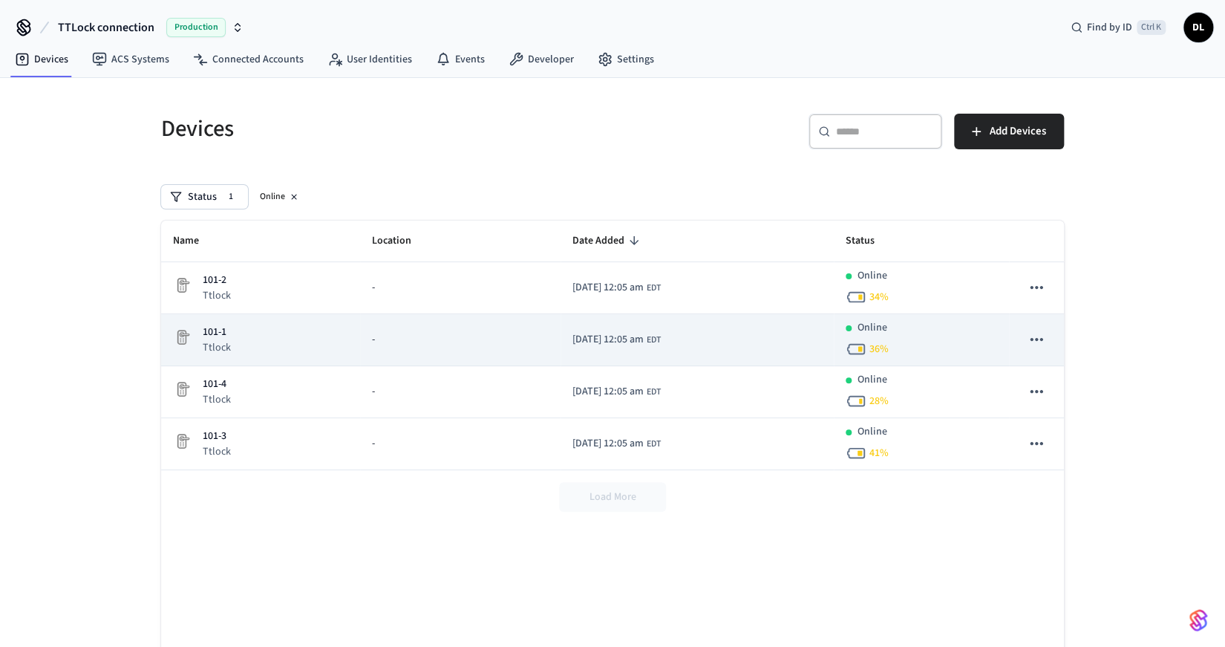
click at [1053, 338] on td "sticky table" at bounding box center [1036, 340] width 55 height 52
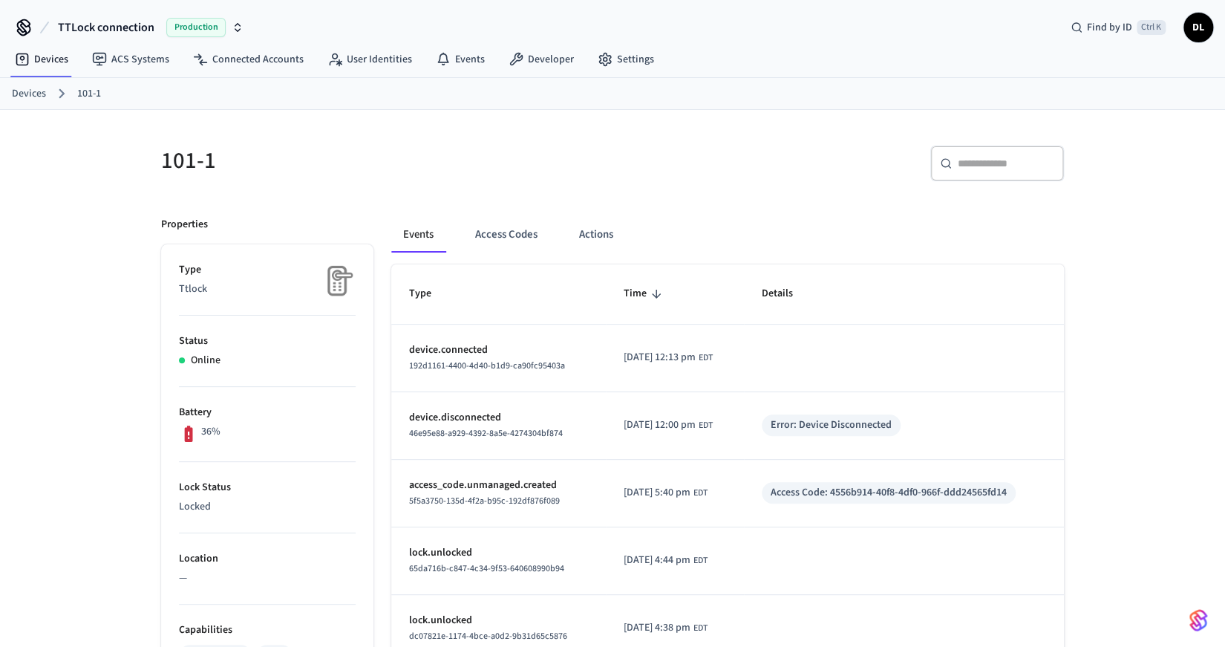
click at [1042, 339] on td "sticky table" at bounding box center [904, 358] width 320 height 68
click at [423, 367] on span "192d1161-4400-4d40-b1d9-ca90fc95403a" at bounding box center [487, 365] width 156 height 13
drag, startPoint x: 423, startPoint y: 367, endPoint x: 563, endPoint y: 368, distance: 139.6
click at [563, 368] on span "192d1161-4400-4d40-b1d9-ca90fc95403a" at bounding box center [487, 365] width 156 height 13
click at [416, 364] on span "192d1161-4400-4d40-b1d9-ca90fc95403a" at bounding box center [487, 365] width 156 height 13
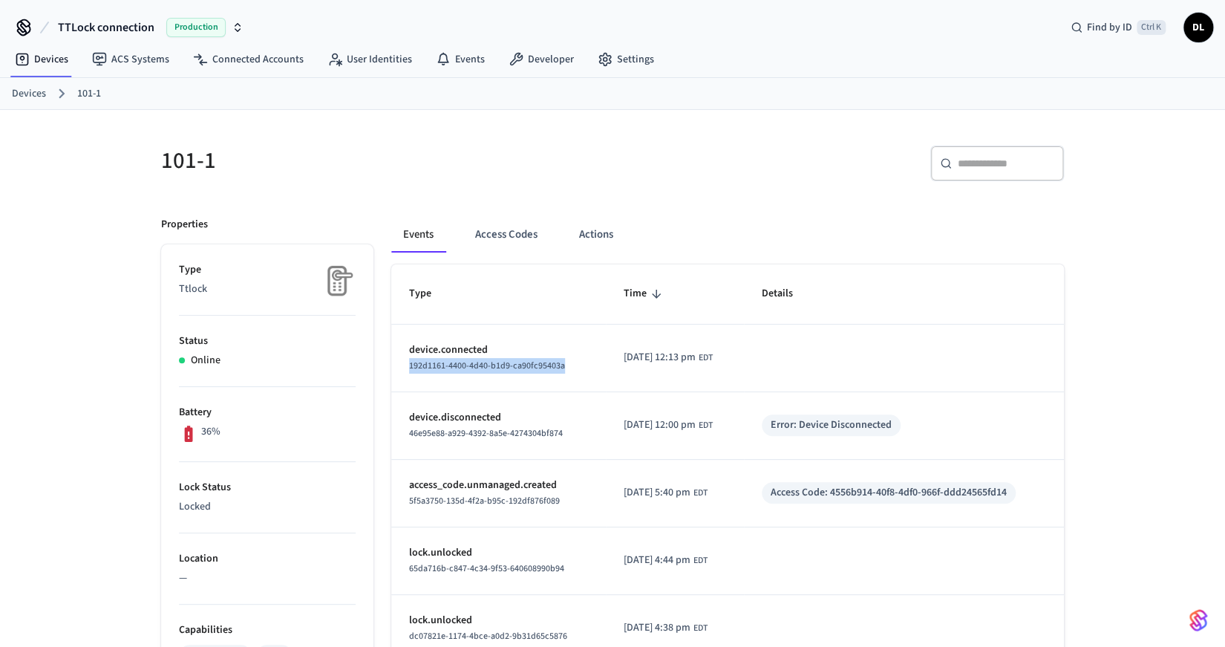
drag, startPoint x: 416, startPoint y: 364, endPoint x: 539, endPoint y: 364, distance: 122.5
click at [539, 364] on span "192d1161-4400-4d40-b1d9-ca90fc95403a" at bounding box center [487, 365] width 156 height 13
click at [603, 58] on icon at bounding box center [604, 59] width 11 height 13
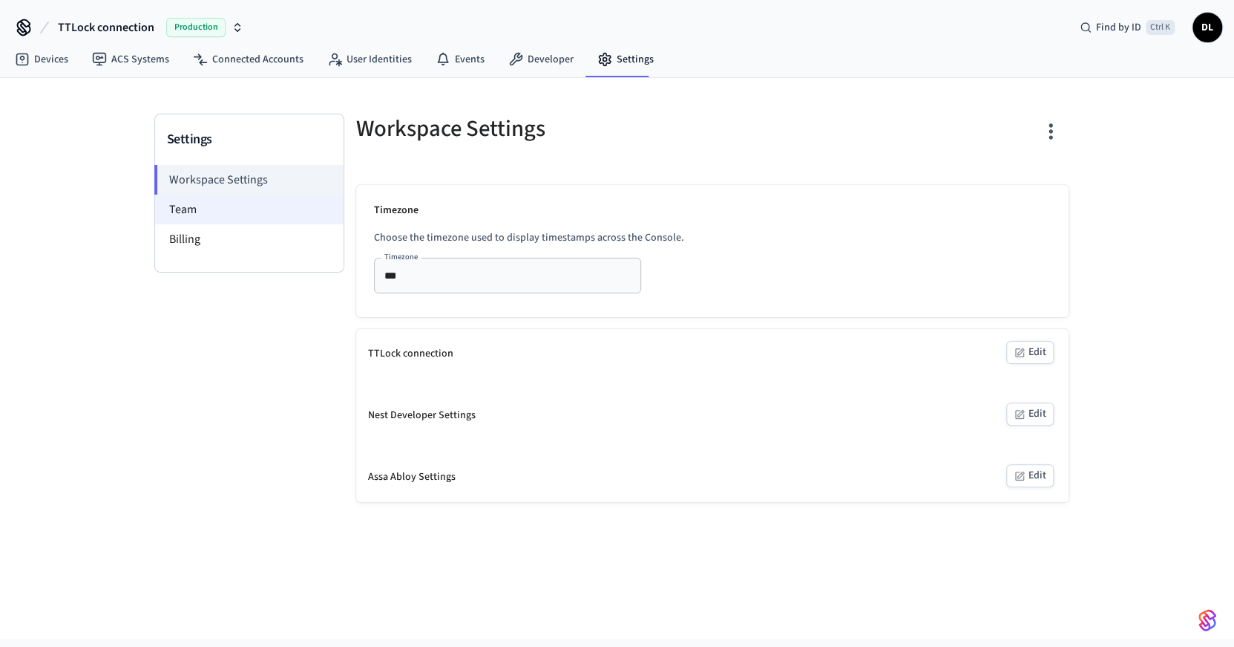
click at [223, 212] on li "Team" at bounding box center [249, 209] width 189 height 30
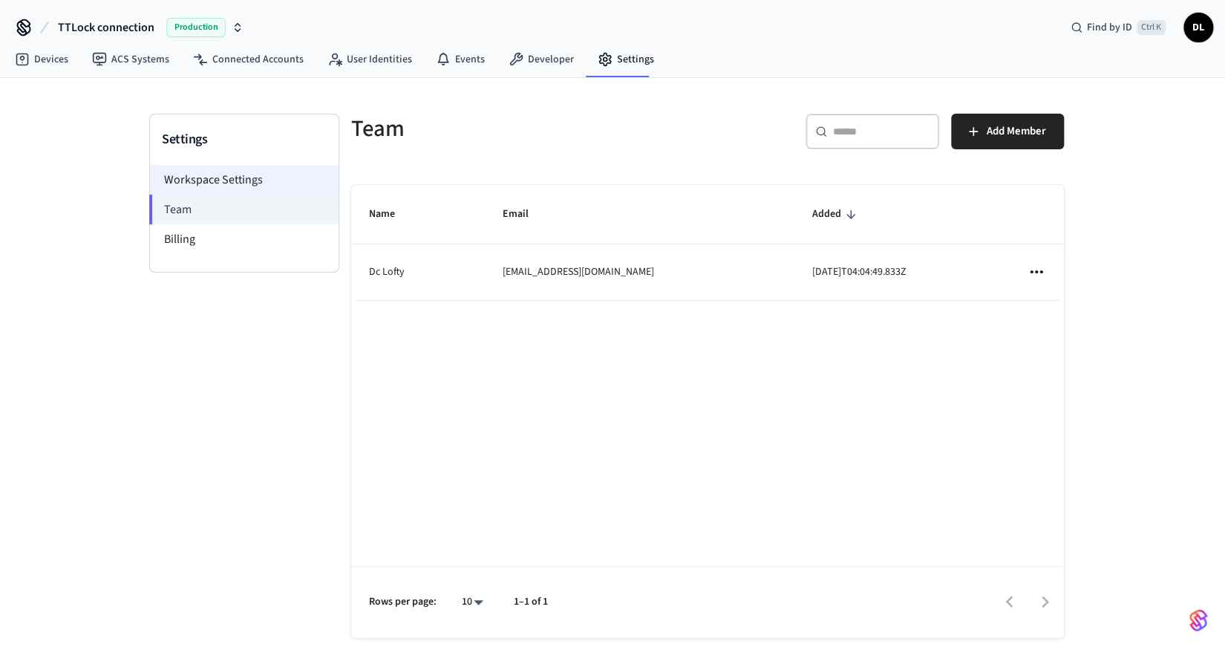
click at [252, 174] on li "Workspace Settings" at bounding box center [244, 180] width 189 height 30
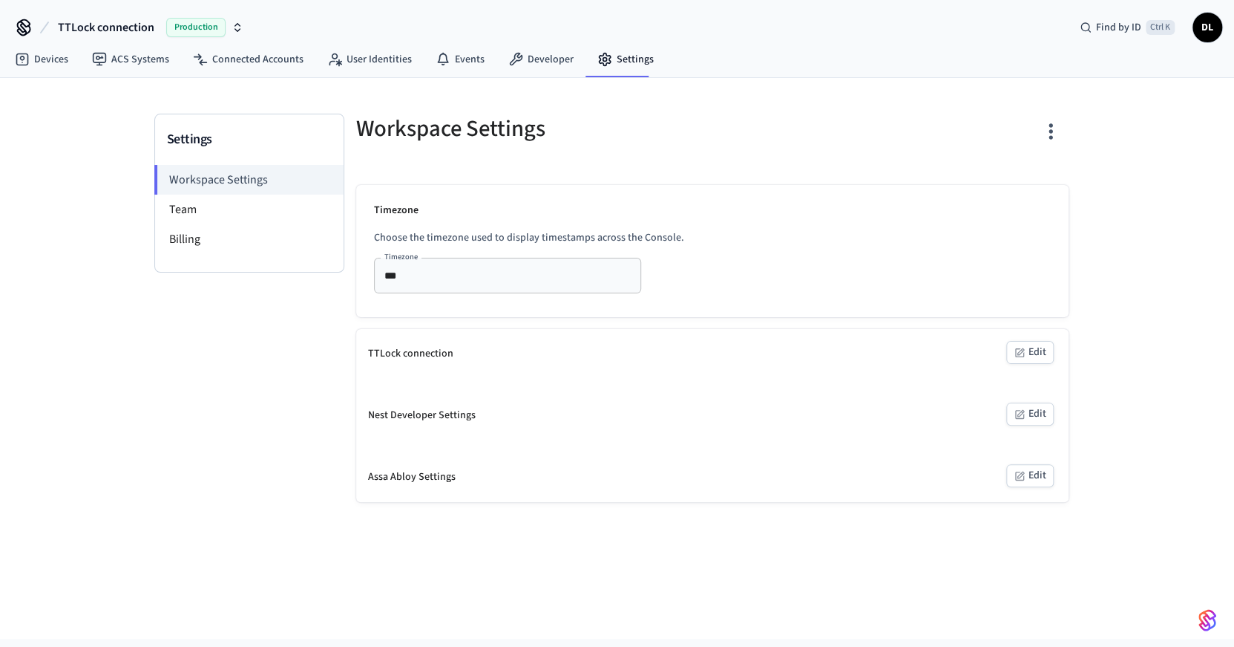
click at [1031, 351] on button "Edit" at bounding box center [1031, 352] width 48 height 23
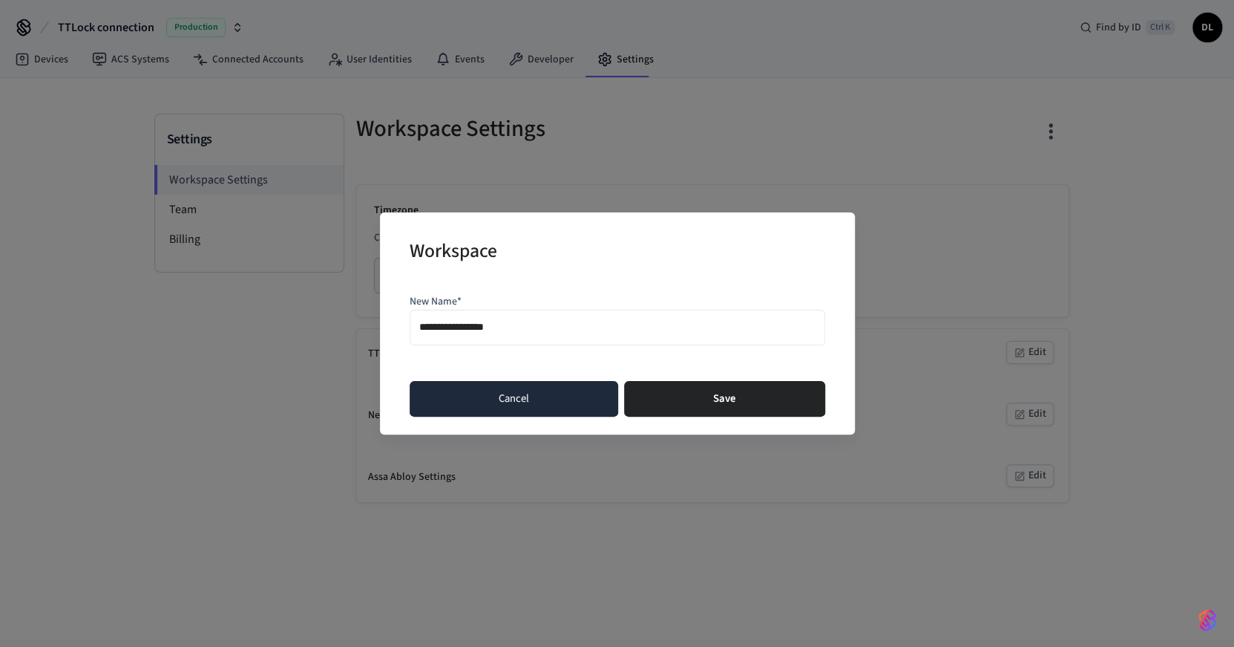
click at [537, 403] on button "Cancel" at bounding box center [514, 399] width 209 height 36
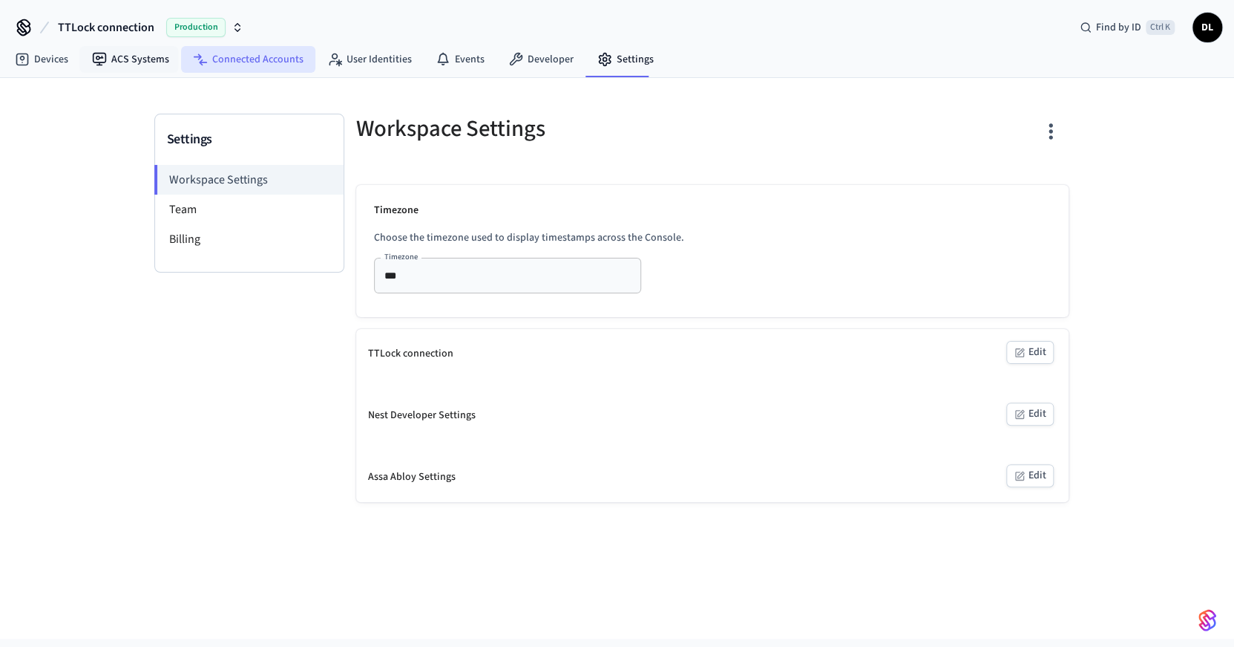
click at [237, 59] on link "Connected Accounts" at bounding box center [248, 59] width 134 height 27
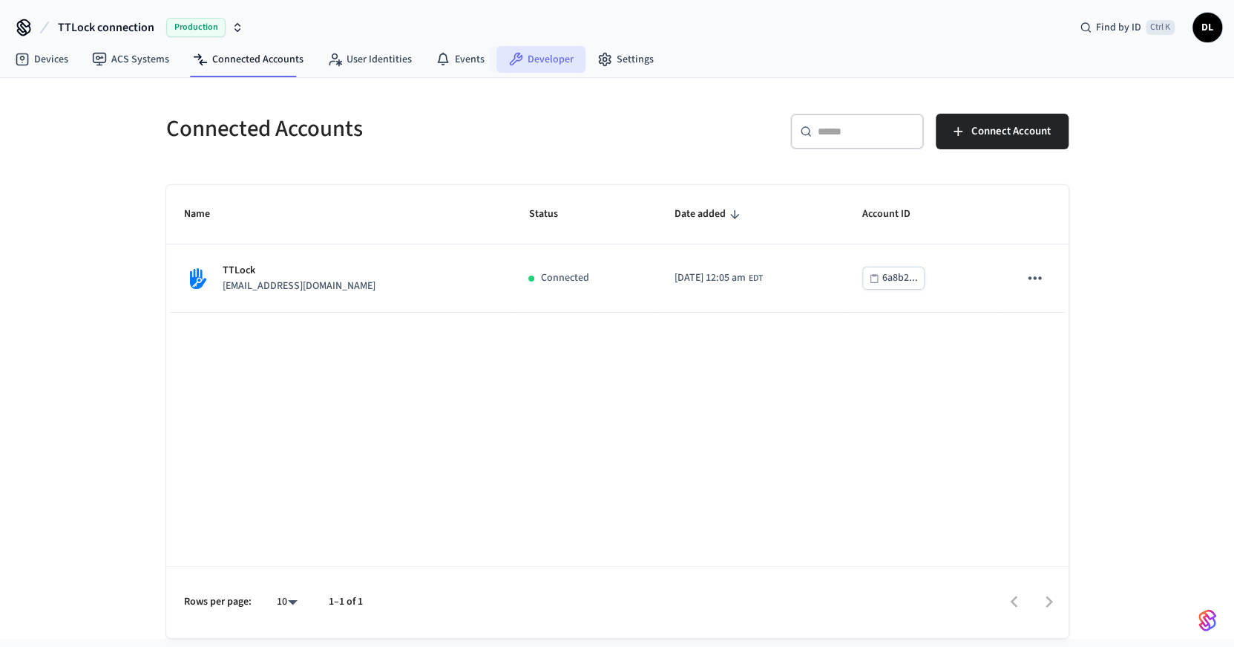
click at [530, 63] on link "Developer" at bounding box center [541, 59] width 89 height 27
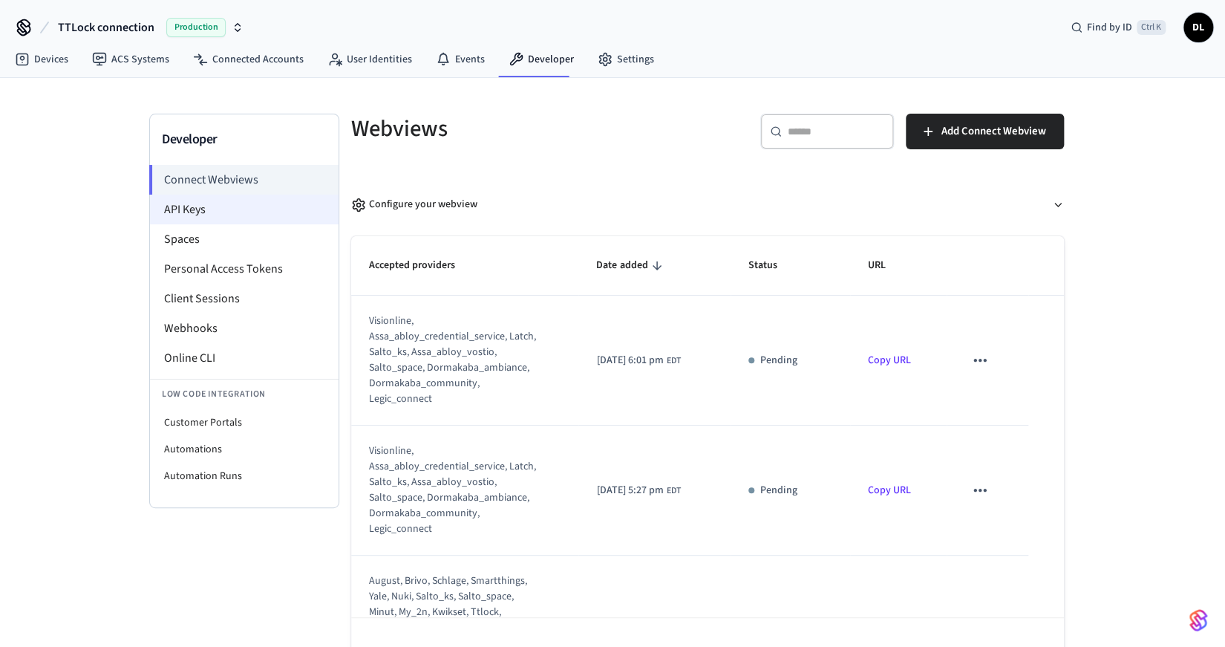
click at [228, 220] on li "API Keys" at bounding box center [244, 209] width 189 height 30
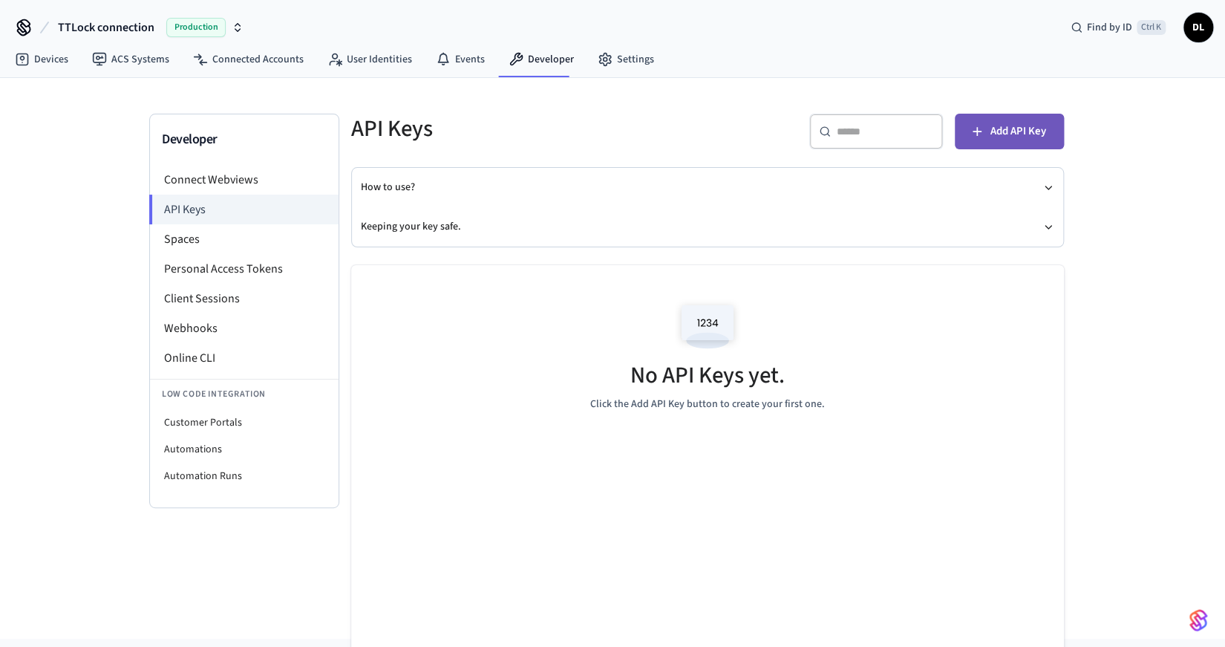
click at [1011, 128] on span "Add API Key" at bounding box center [1018, 131] width 56 height 19
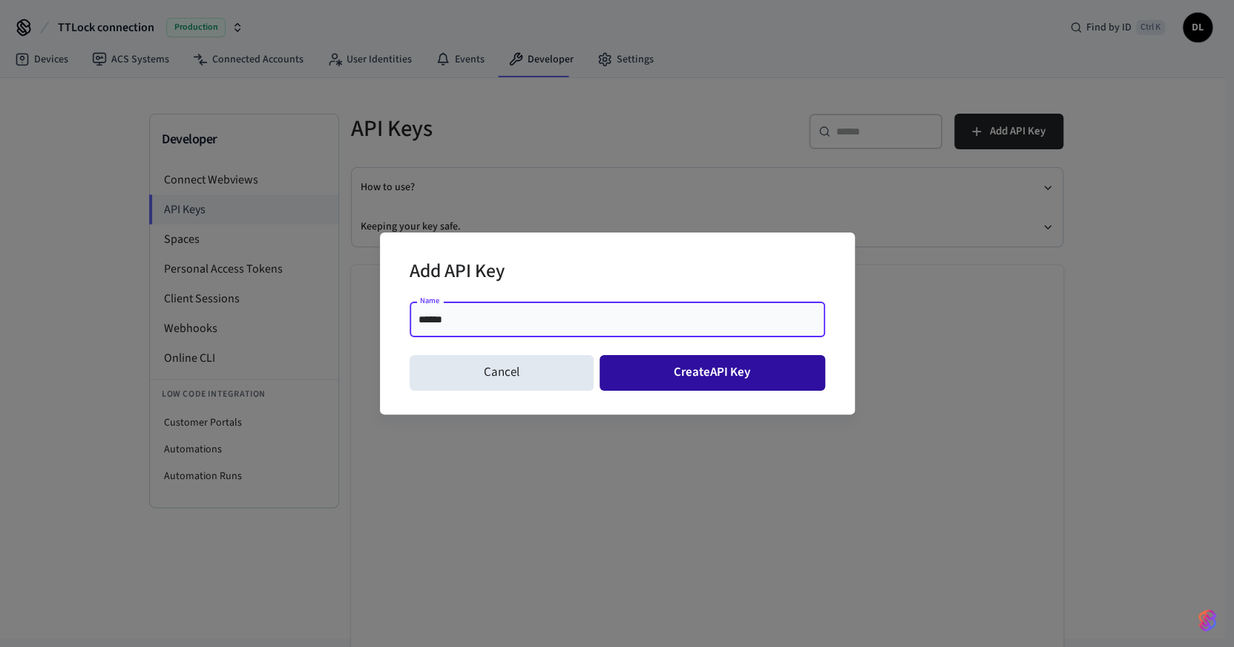
type input "******"
click at [645, 374] on button "Create API Key" at bounding box center [713, 373] width 226 height 36
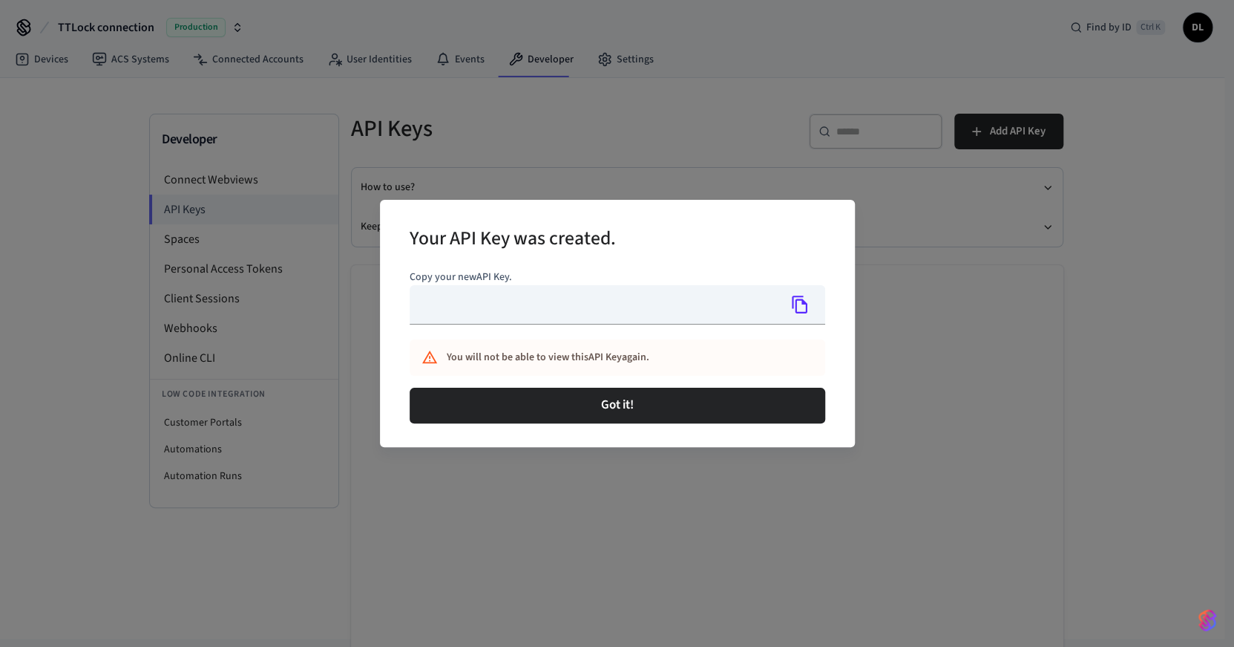
type input "**********"
click at [811, 301] on button "Copy" at bounding box center [800, 304] width 31 height 31
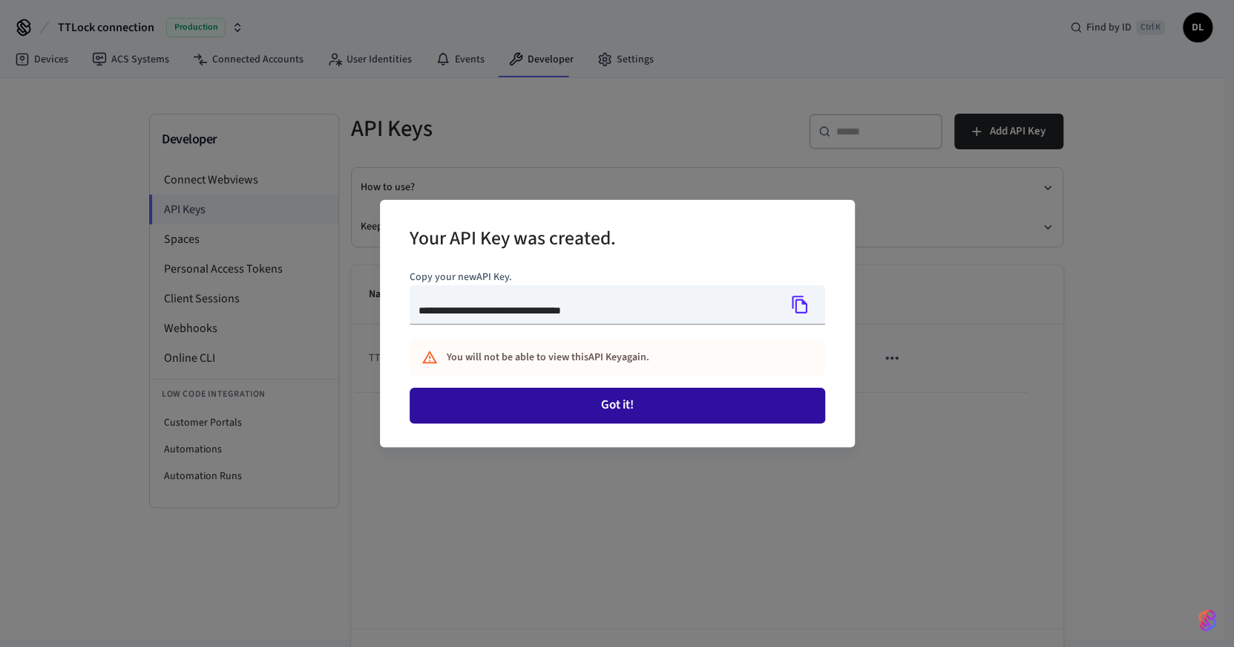
click at [660, 402] on button "Got it!" at bounding box center [618, 405] width 416 height 36
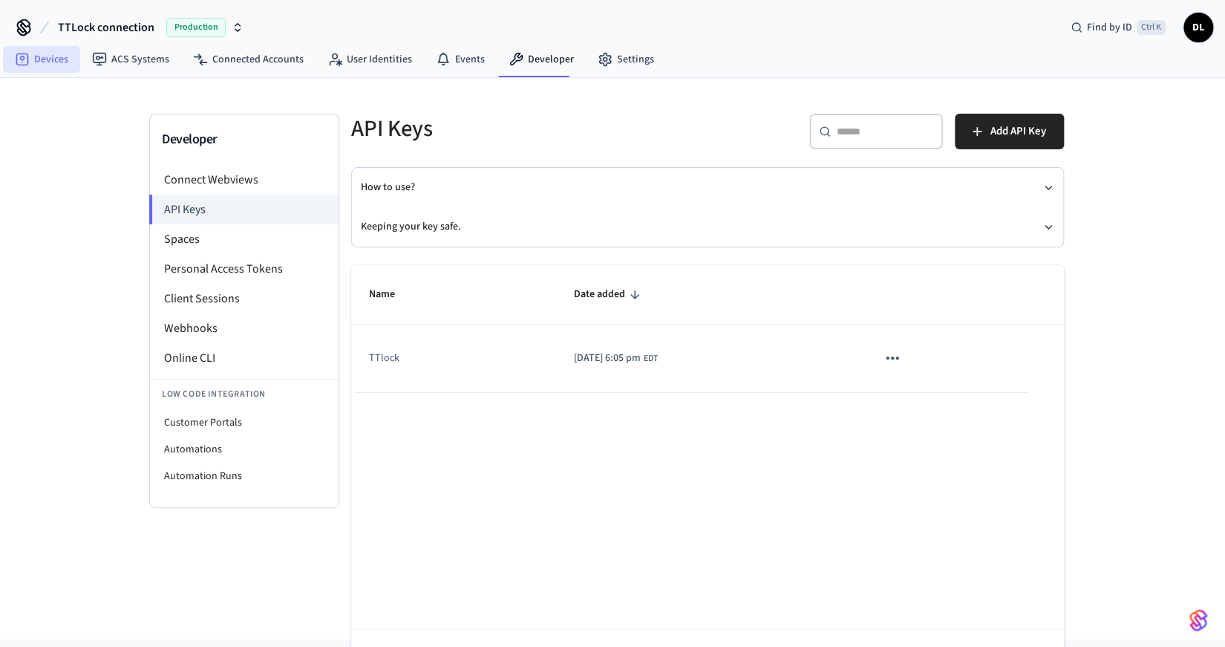
click at [41, 60] on link "Devices" at bounding box center [41, 59] width 77 height 27
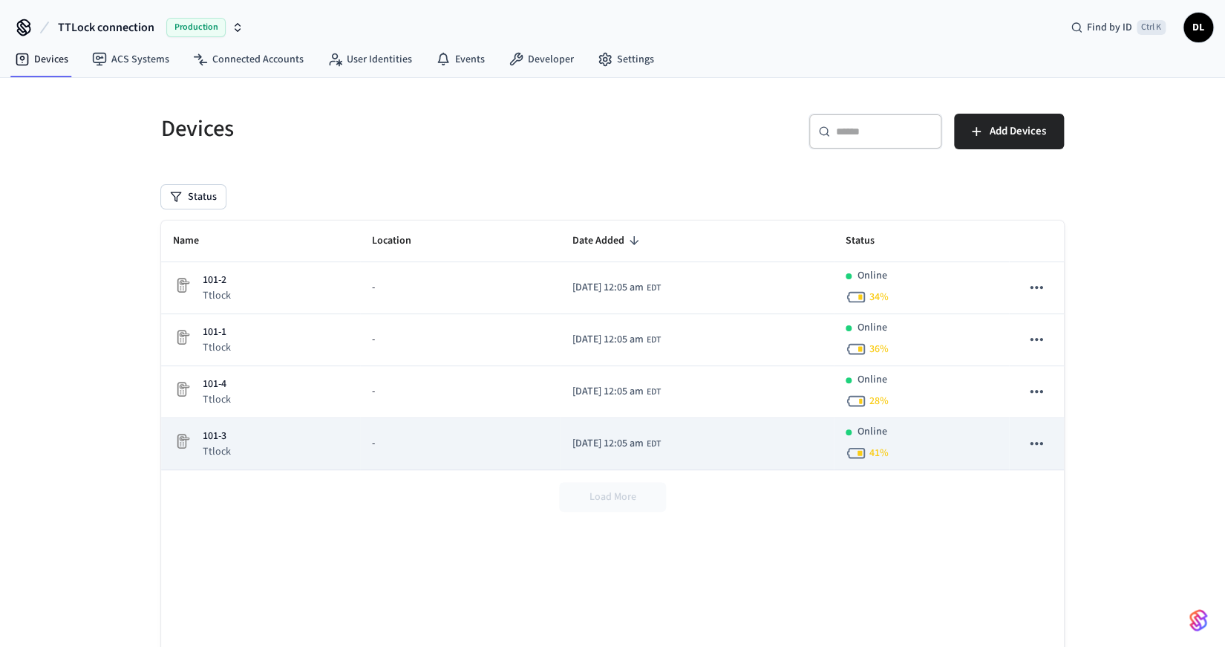
click at [279, 441] on div "101-3 Ttlock" at bounding box center [260, 443] width 175 height 30
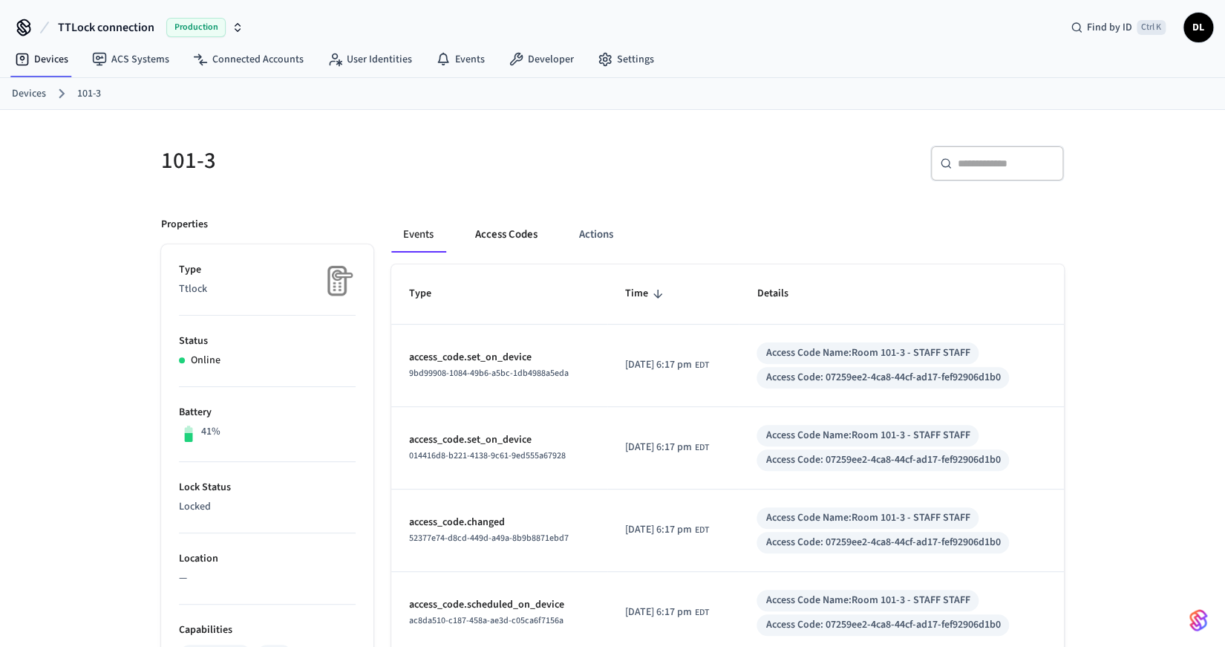
click at [515, 234] on button "Access Codes" at bounding box center [506, 235] width 86 height 36
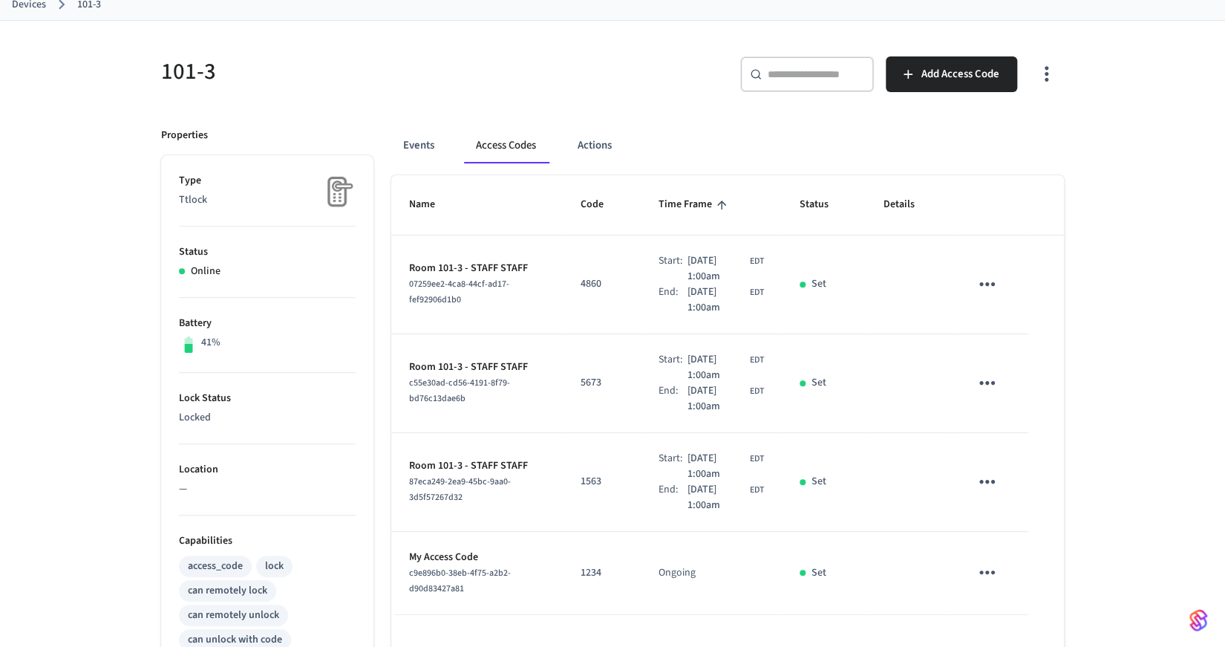
scroll to position [64, 0]
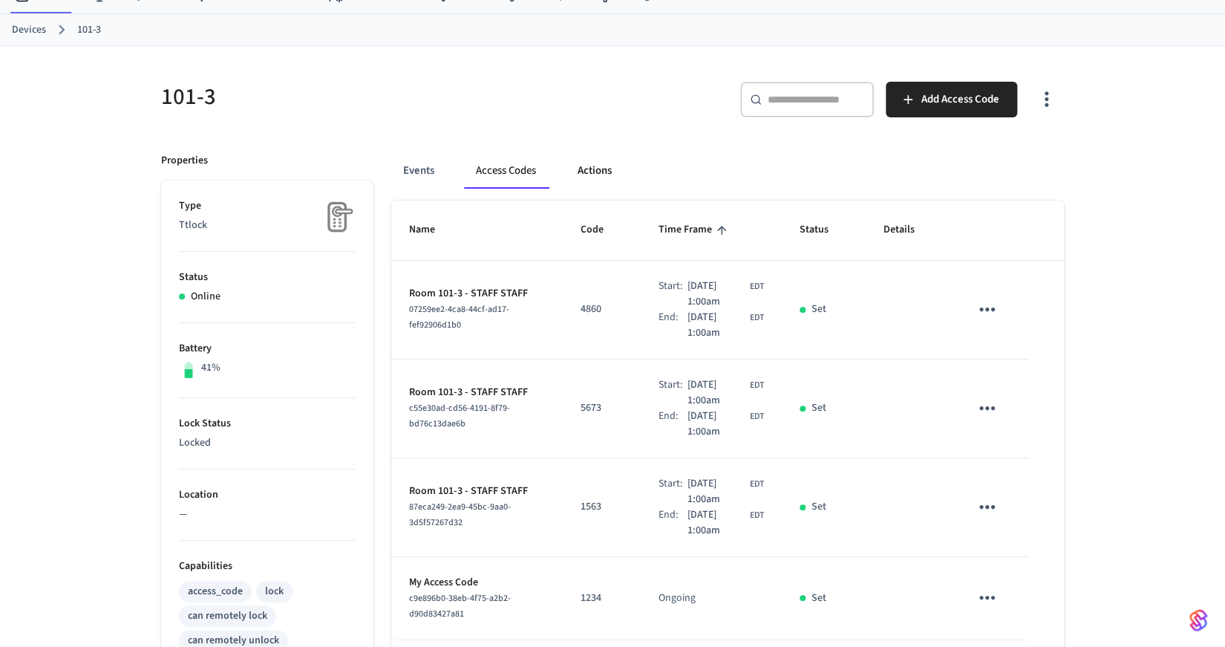
click at [592, 171] on button "Actions" at bounding box center [595, 171] width 58 height 36
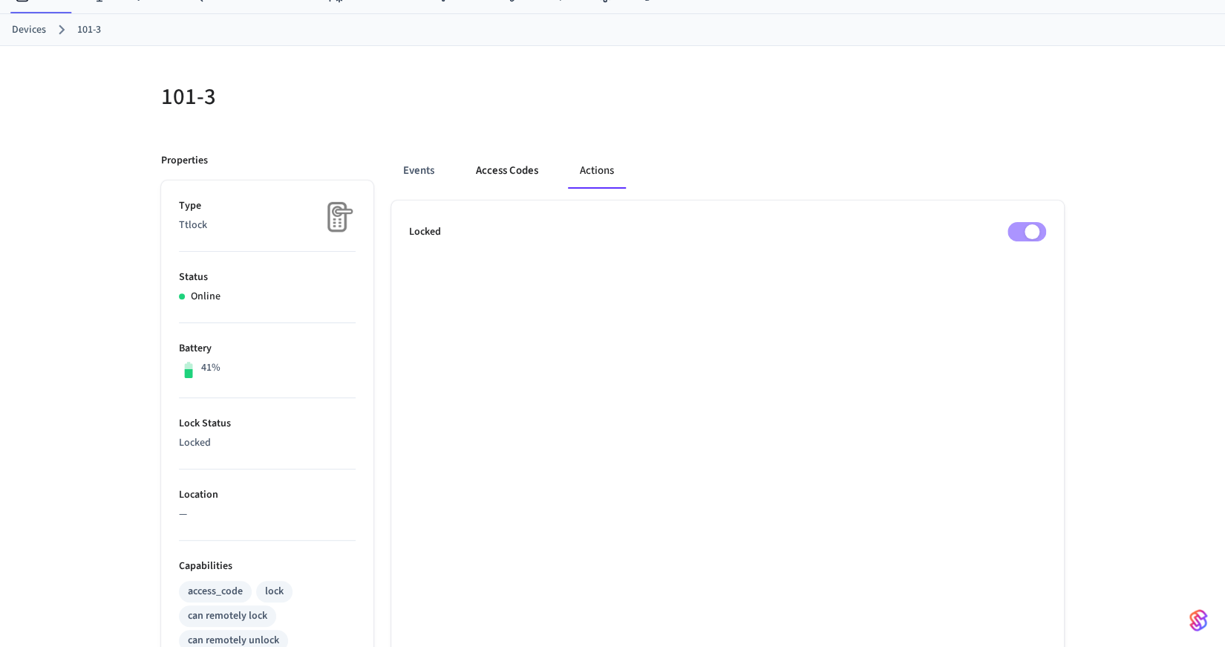
click at [510, 174] on button "Access Codes" at bounding box center [507, 171] width 86 height 36
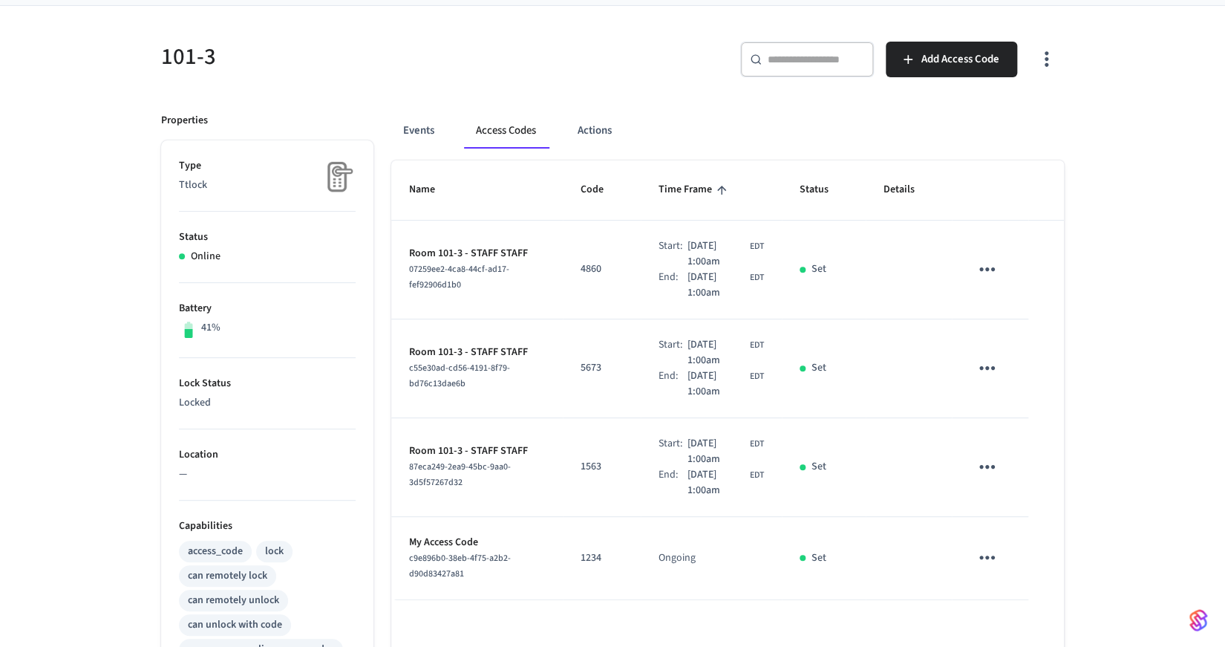
scroll to position [128, 0]
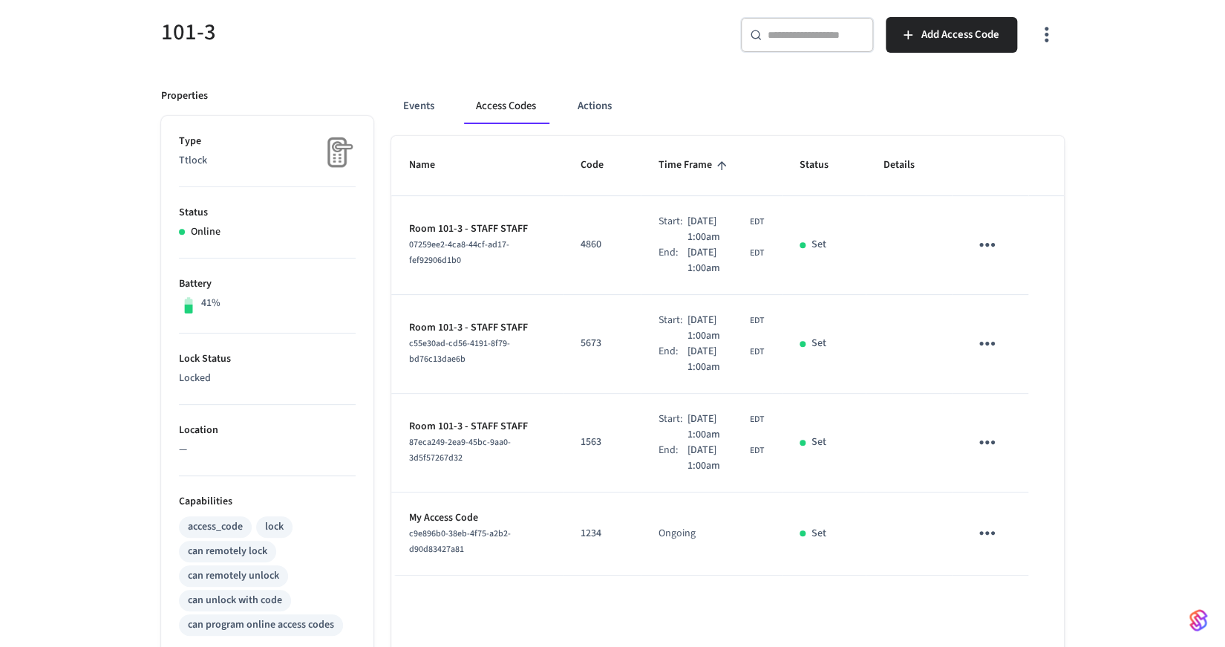
click at [989, 244] on icon "sticky table" at bounding box center [986, 244] width 23 height 23
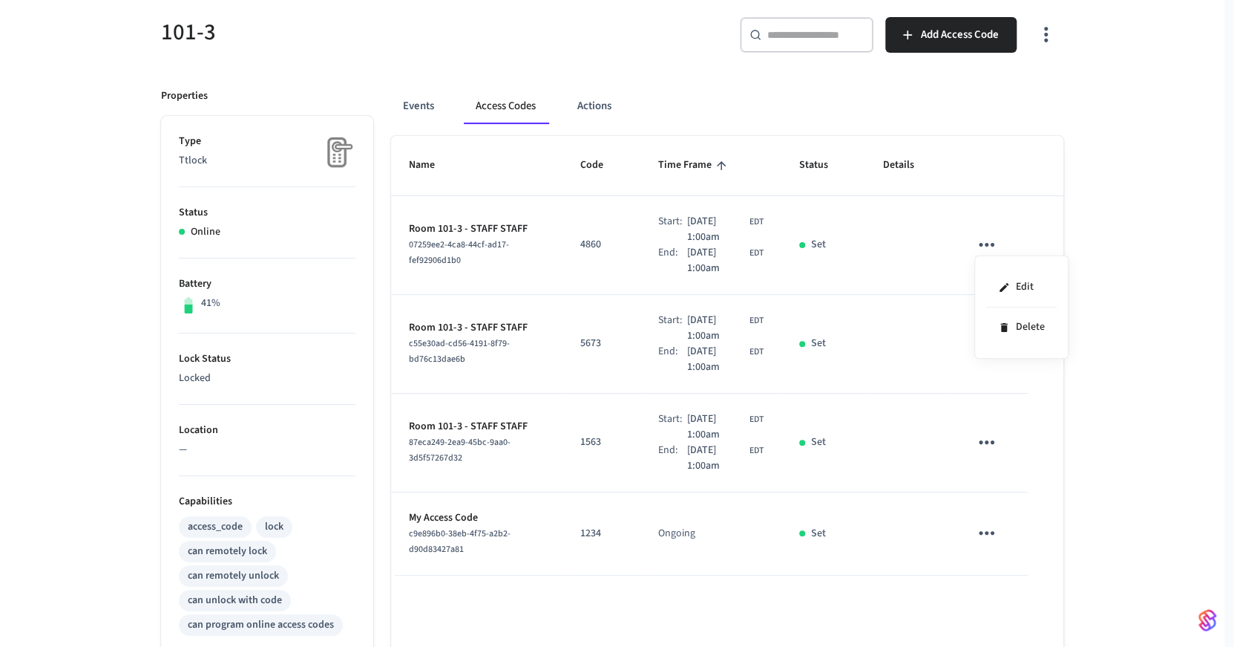
click at [1148, 244] on div at bounding box center [617, 323] width 1234 height 647
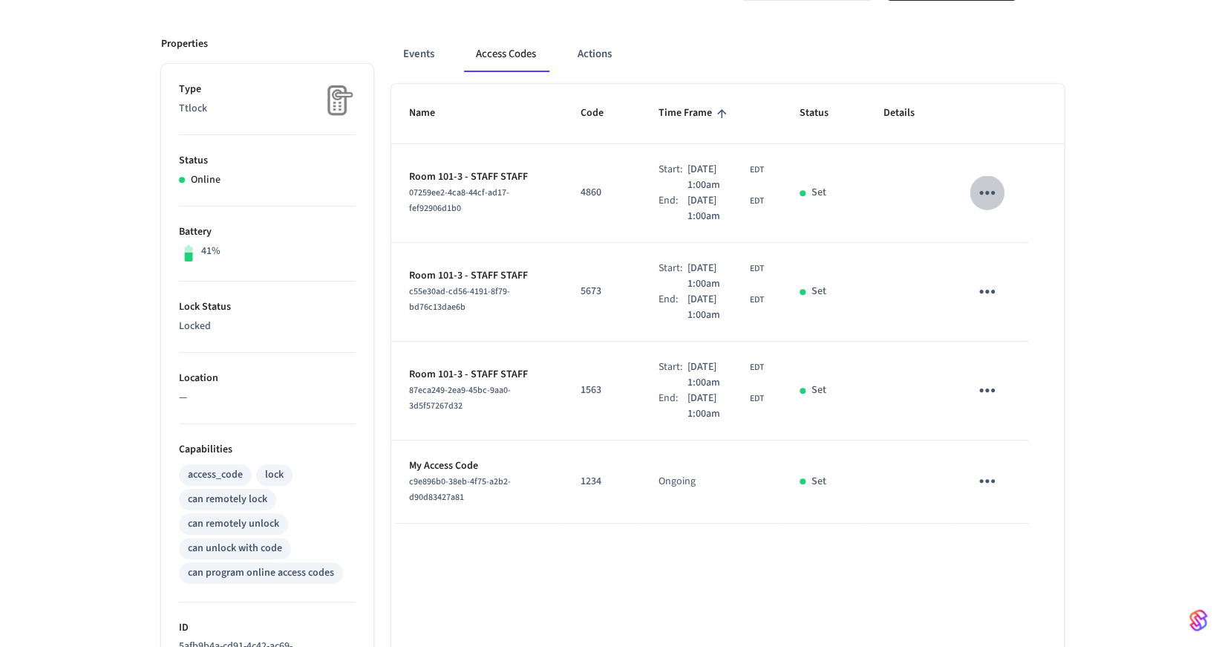
scroll to position [0, 0]
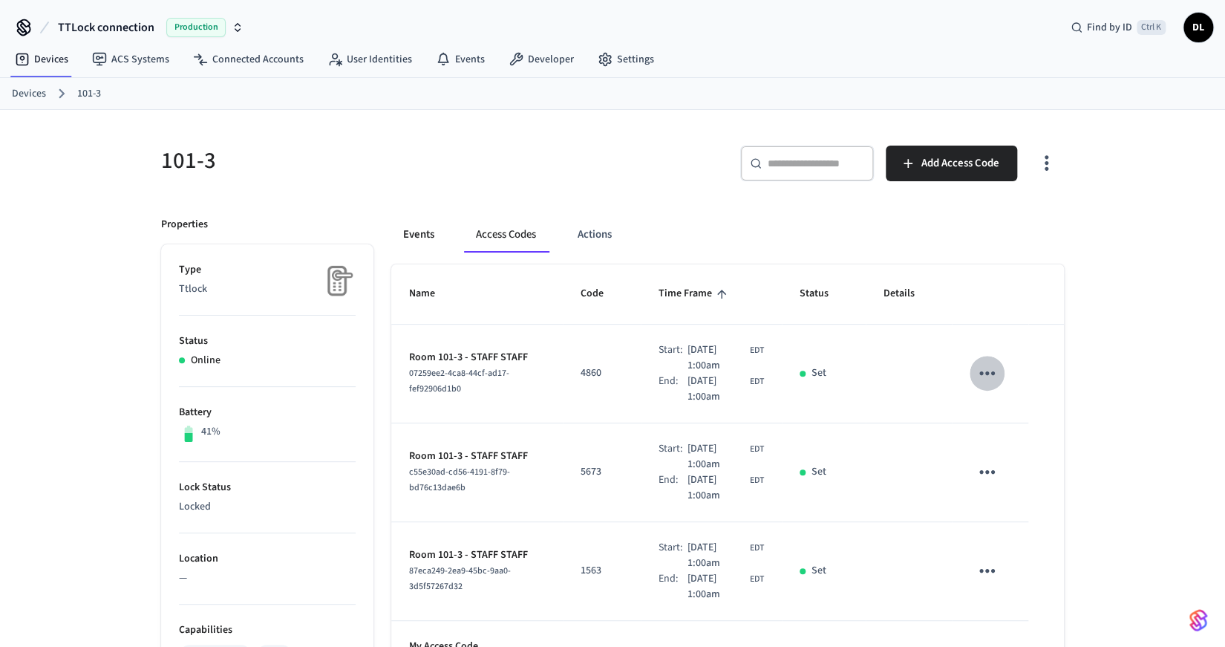
click at [429, 232] on button "Events" at bounding box center [418, 235] width 55 height 36
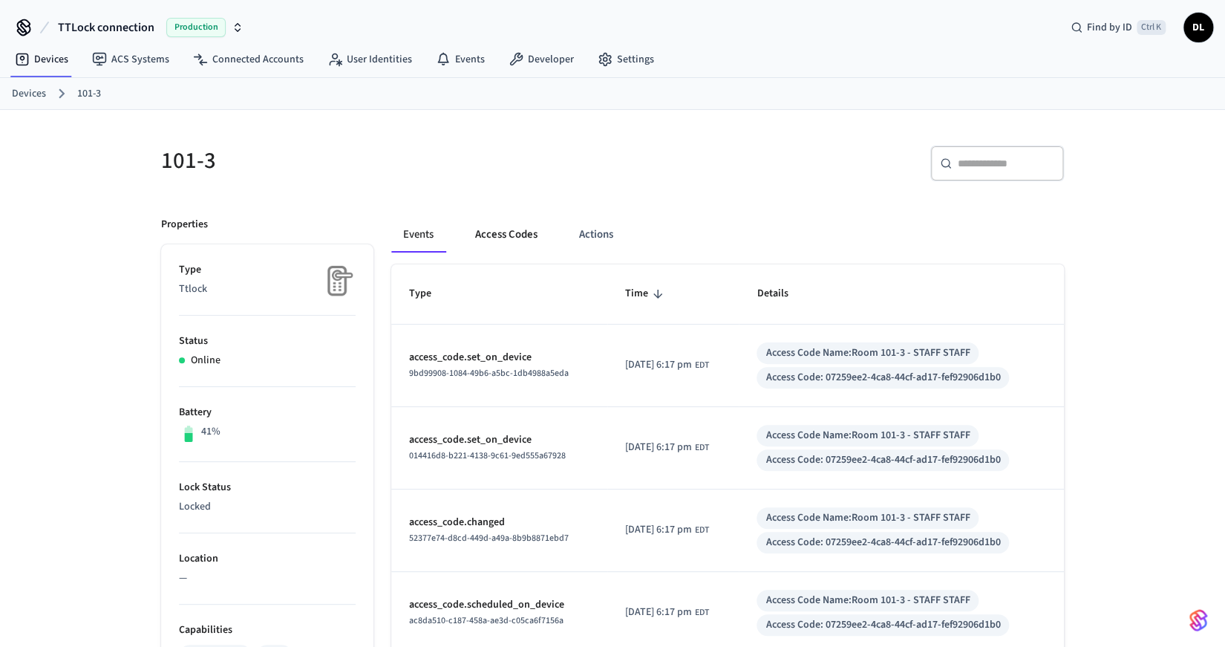
click at [494, 223] on button "Access Codes" at bounding box center [506, 235] width 86 height 36
click at [503, 238] on button "Access Codes" at bounding box center [506, 235] width 86 height 36
click at [515, 224] on button "Access Codes" at bounding box center [506, 235] width 86 height 36
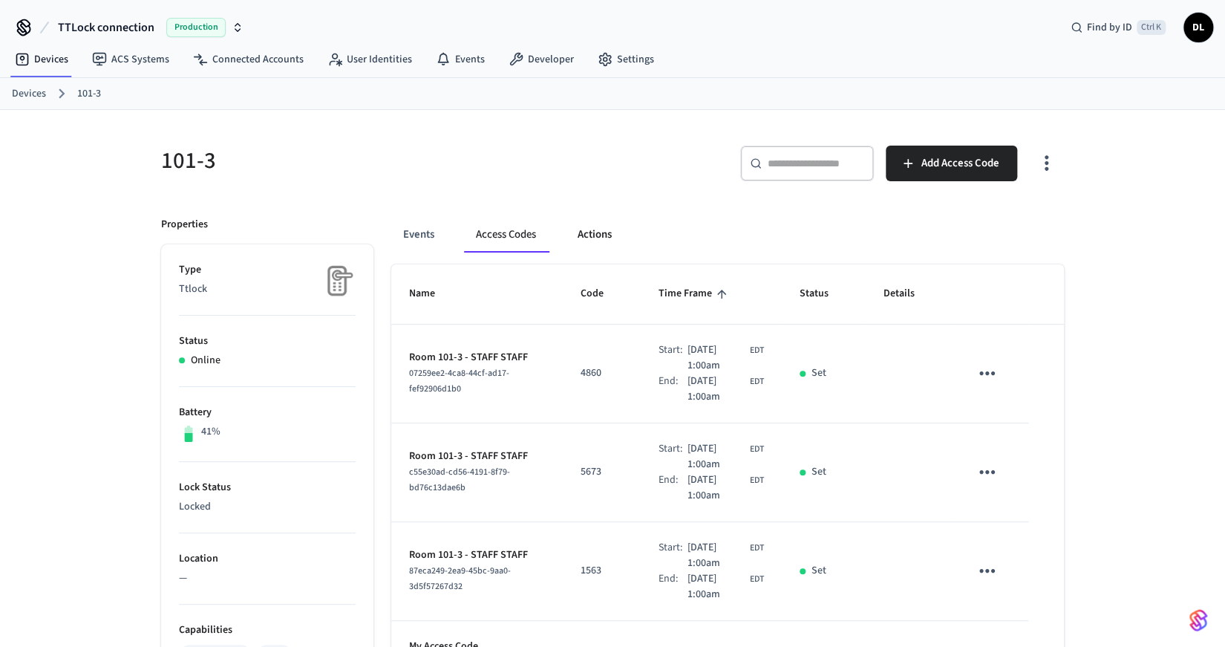
click at [602, 219] on button "Actions" at bounding box center [595, 235] width 58 height 36
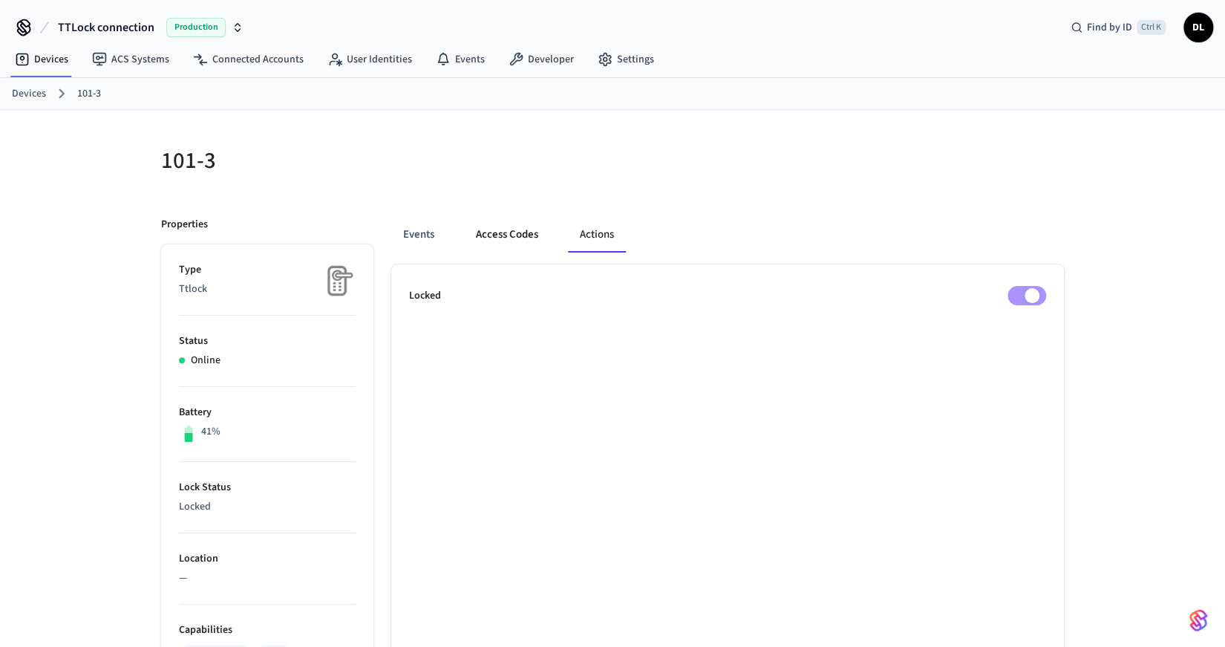
click at [494, 241] on button "Access Codes" at bounding box center [507, 235] width 86 height 36
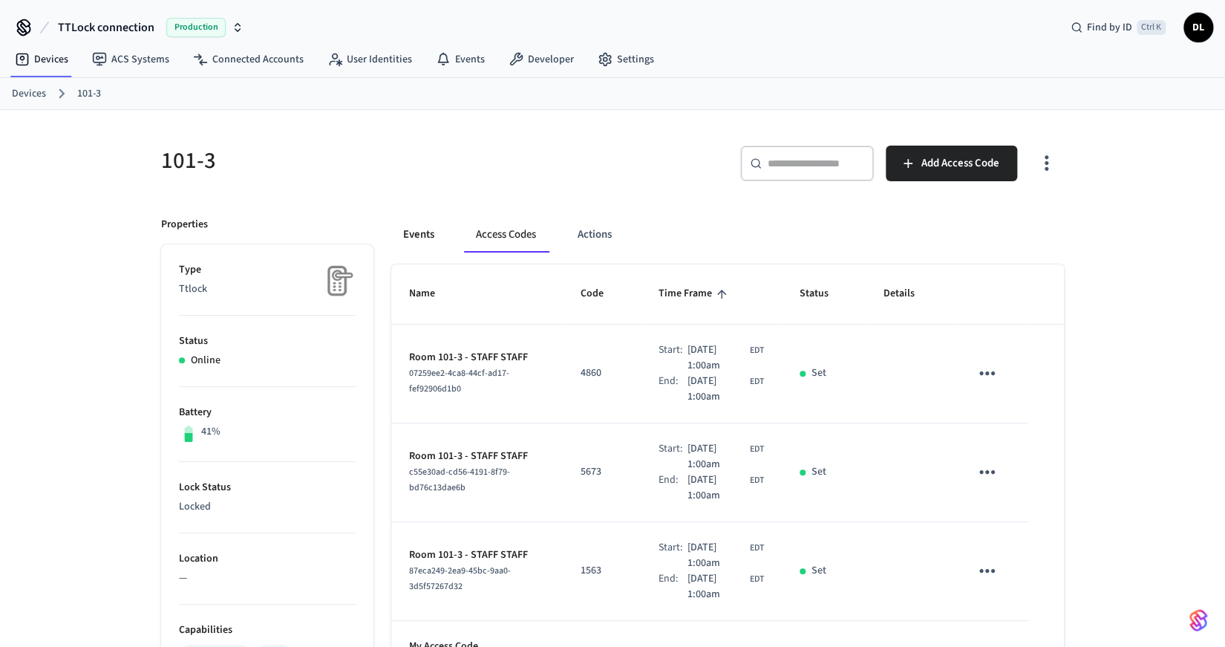
click at [420, 232] on button "Events" at bounding box center [418, 235] width 55 height 36
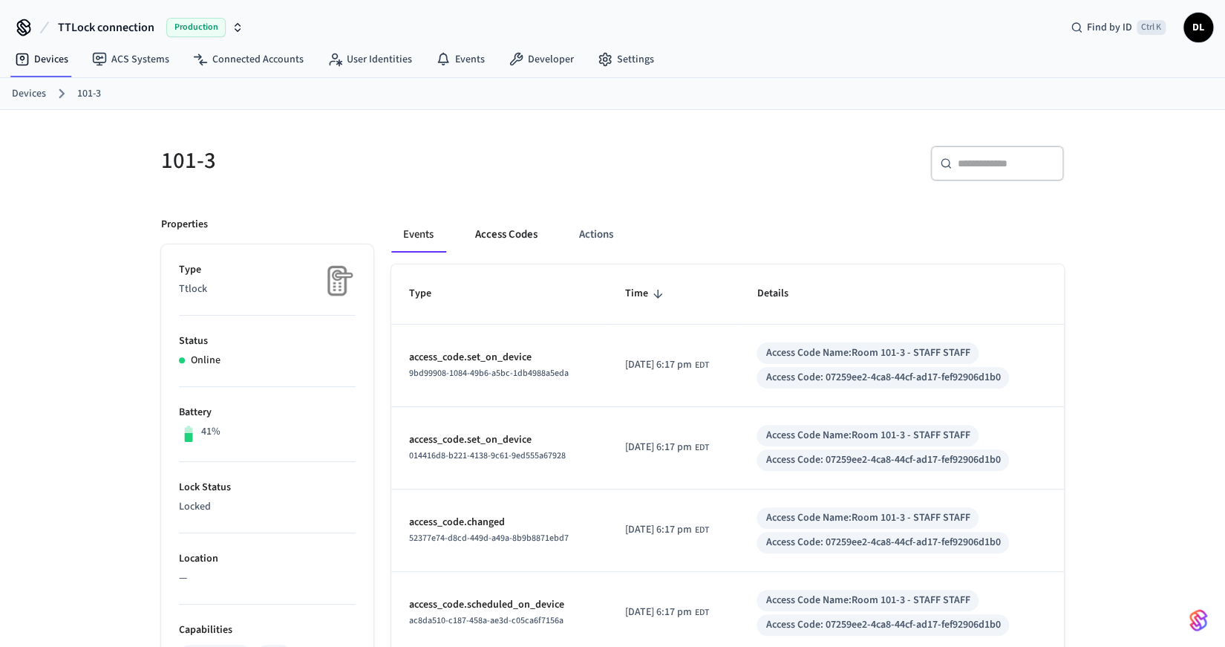
click at [486, 232] on button "Access Codes" at bounding box center [506, 235] width 86 height 36
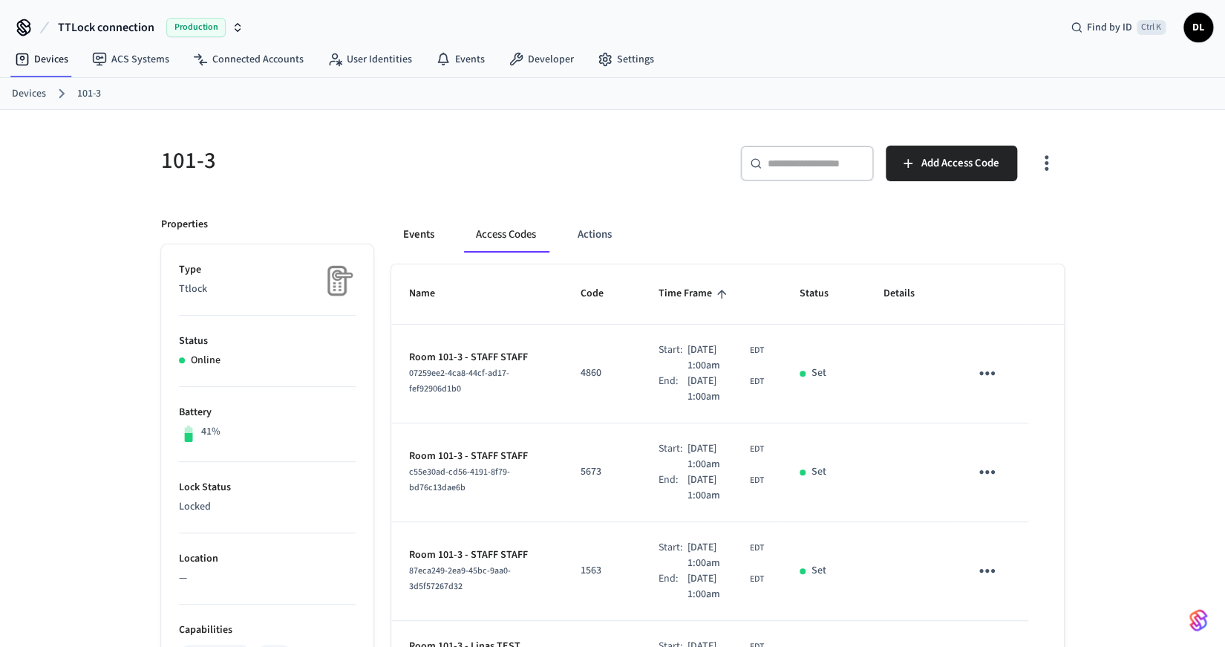
click at [401, 230] on button "Events" at bounding box center [418, 235] width 55 height 36
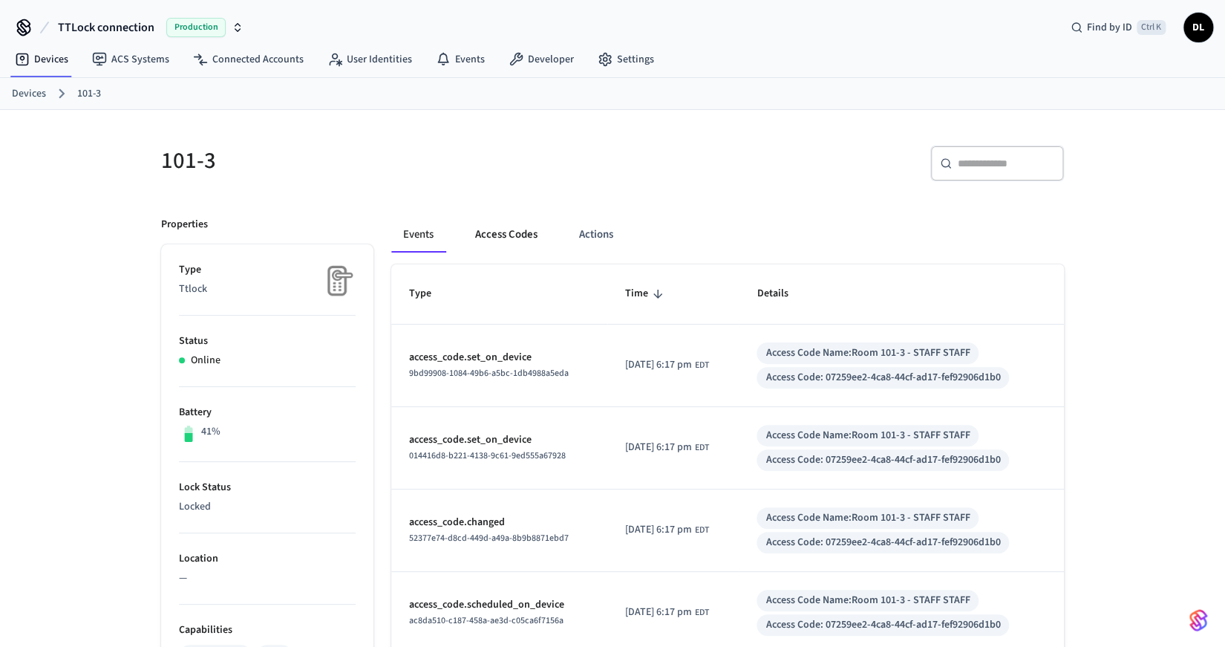
click at [518, 230] on button "Access Codes" at bounding box center [506, 235] width 86 height 36
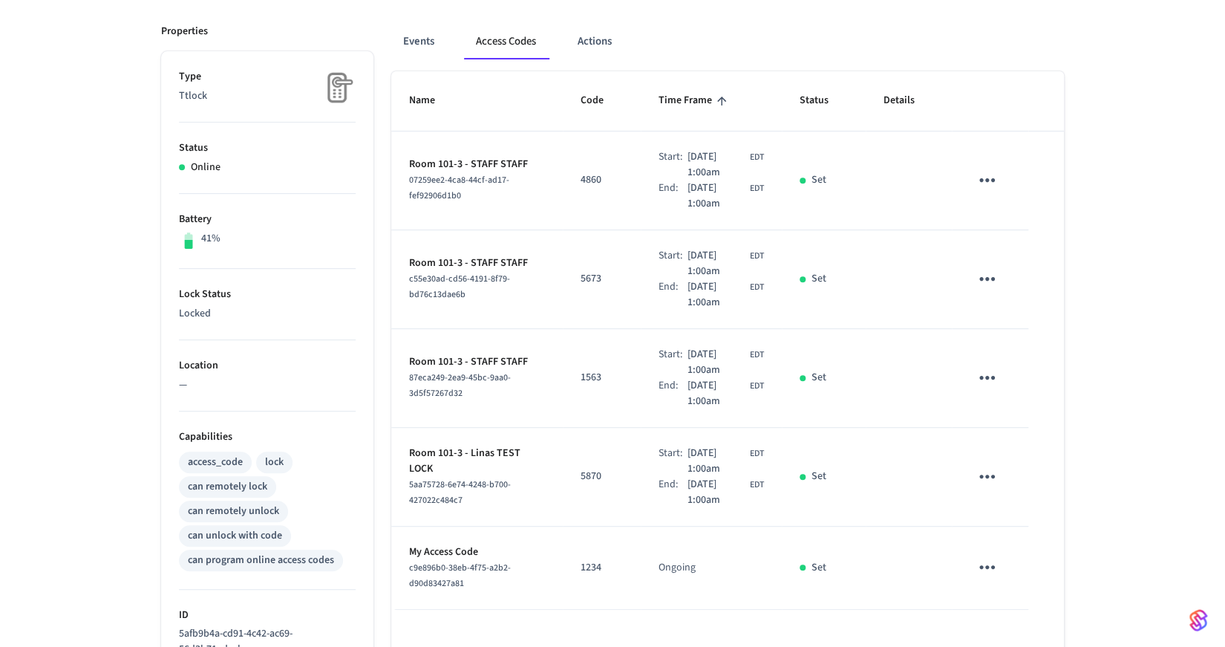
scroll to position [128, 0]
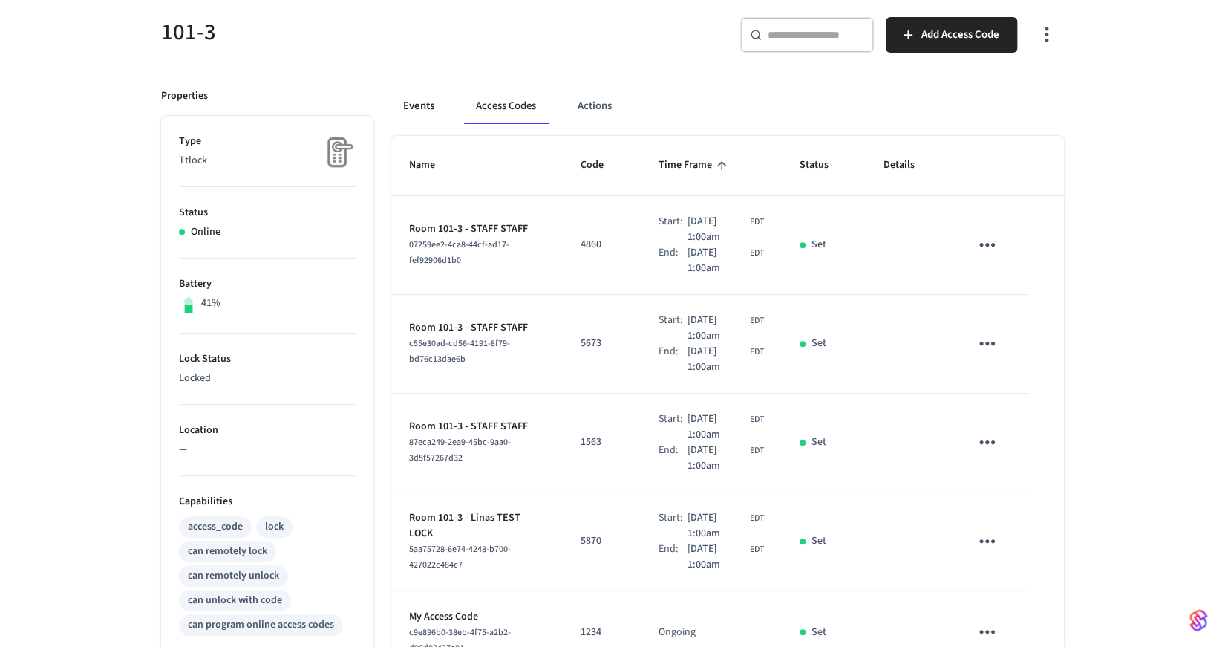
click at [415, 114] on button "Events" at bounding box center [418, 106] width 55 height 36
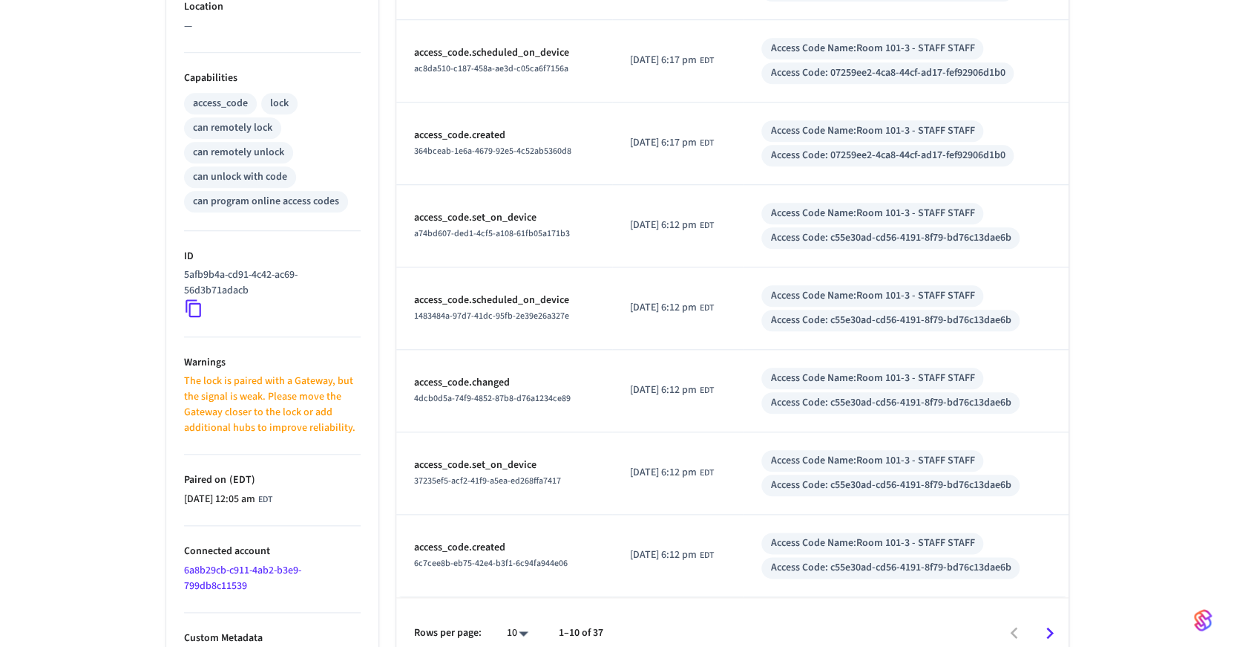
scroll to position [572, 0]
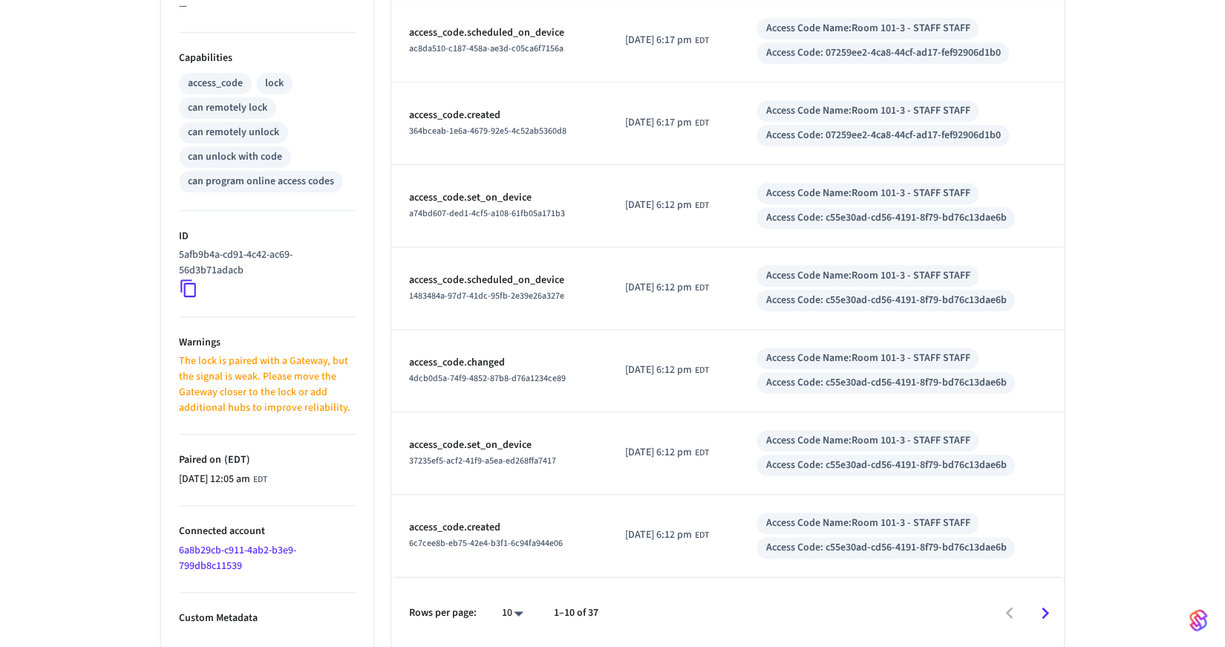
click at [518, 608] on body "TTLock connection Production Find by ID Ctrl K DL Devices ACS Systems Connected…" at bounding box center [612, 38] width 1225 height 1220
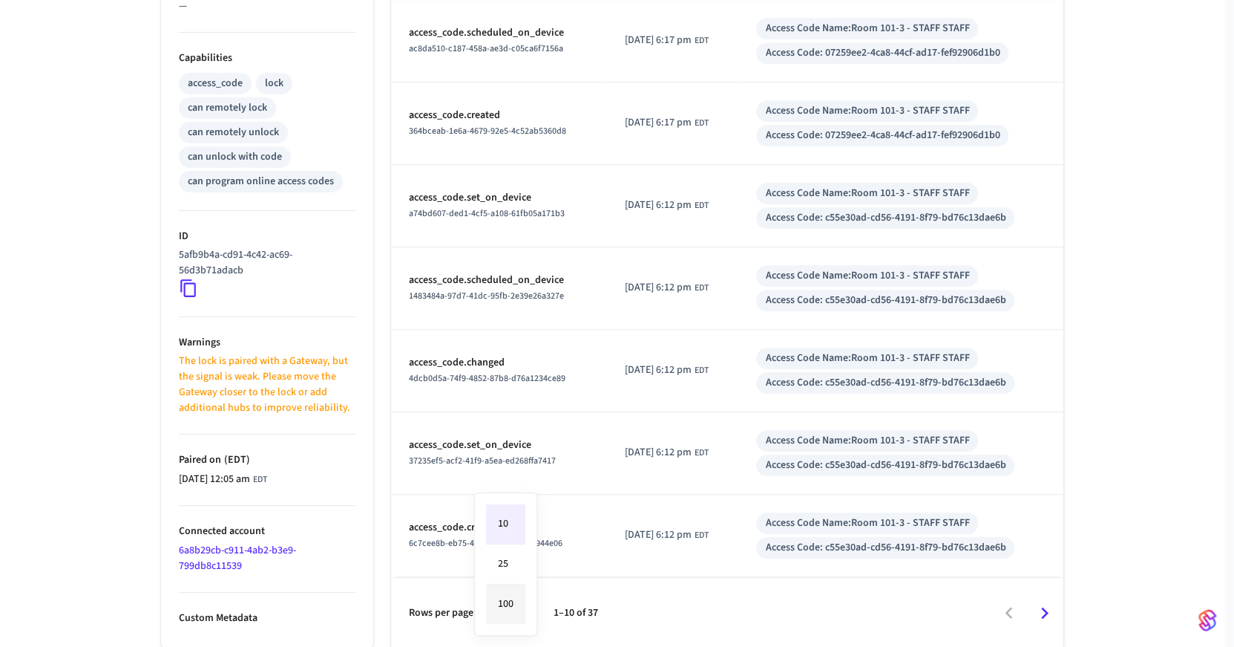
click at [508, 595] on li "100" at bounding box center [505, 603] width 39 height 39
type input "***"
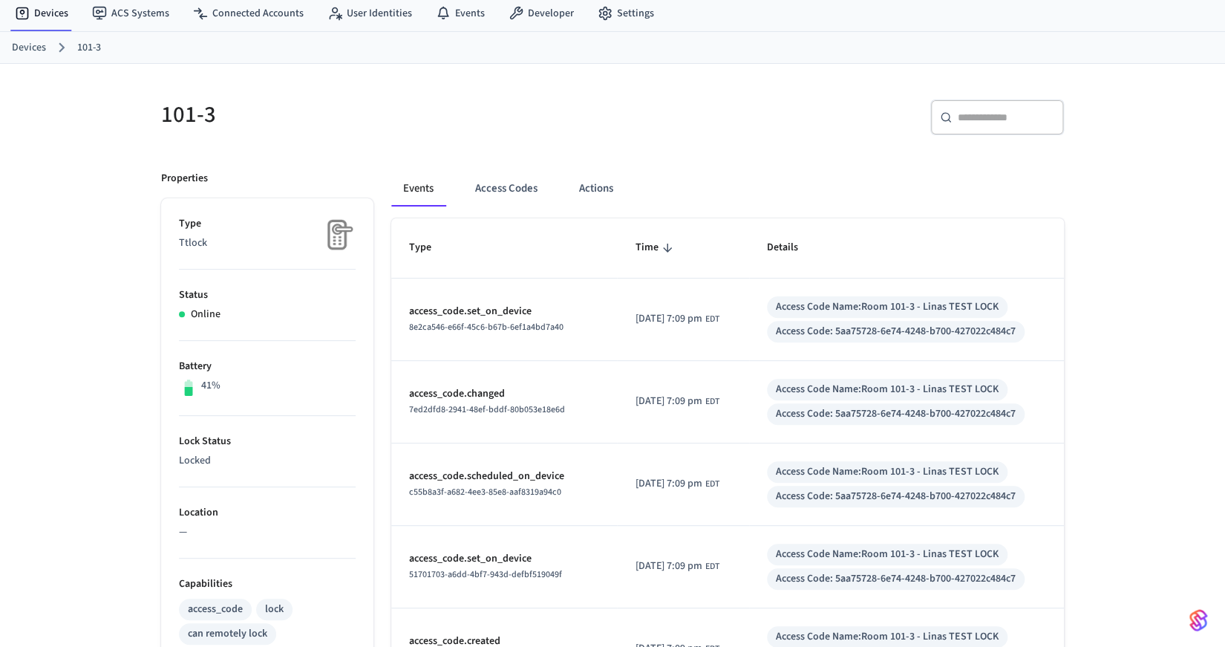
scroll to position [0, 0]
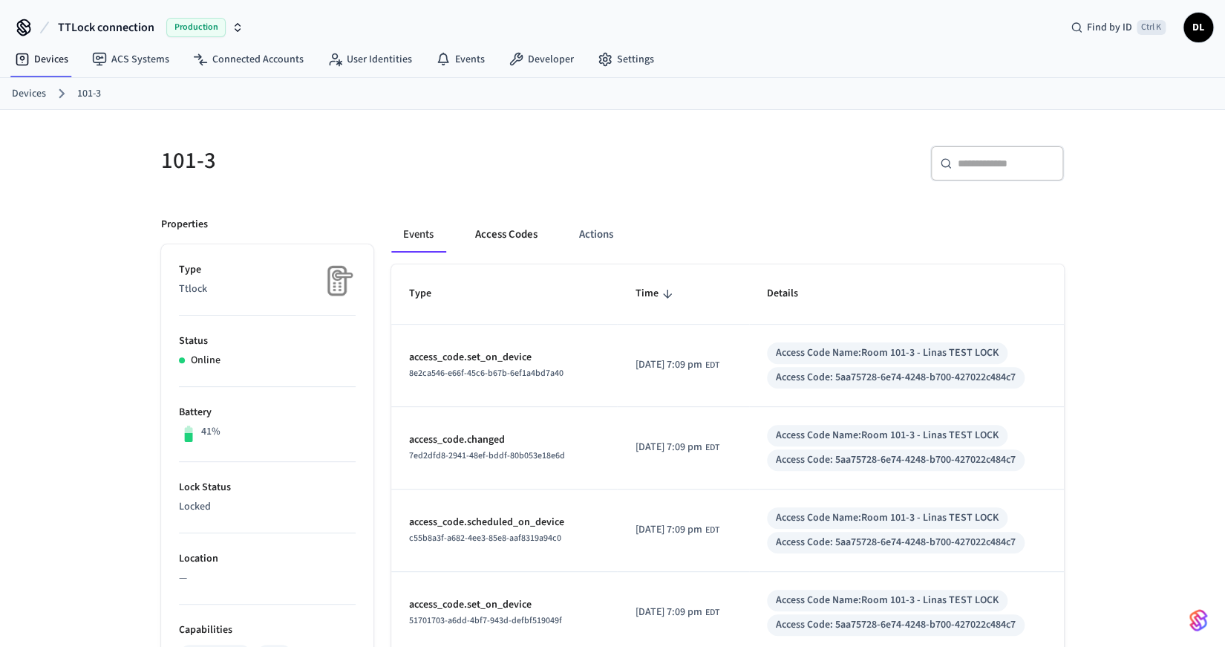
click at [509, 237] on button "Access Codes" at bounding box center [506, 235] width 86 height 36
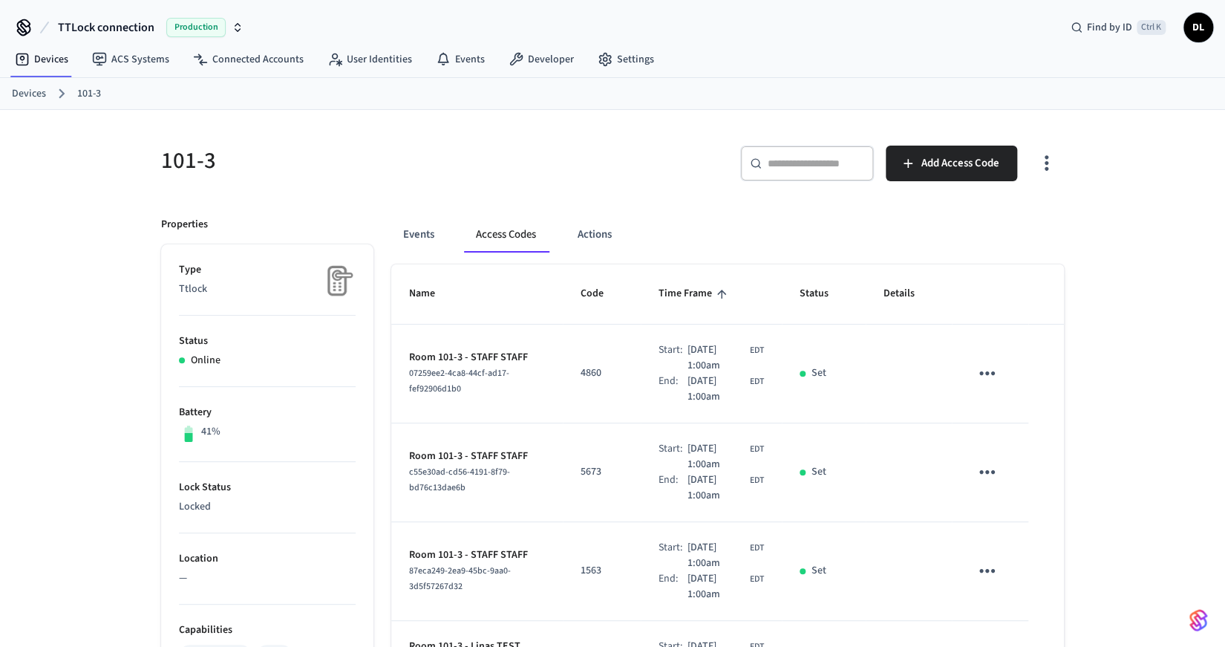
click at [688, 289] on span "Time Frame" at bounding box center [694, 293] width 73 height 23
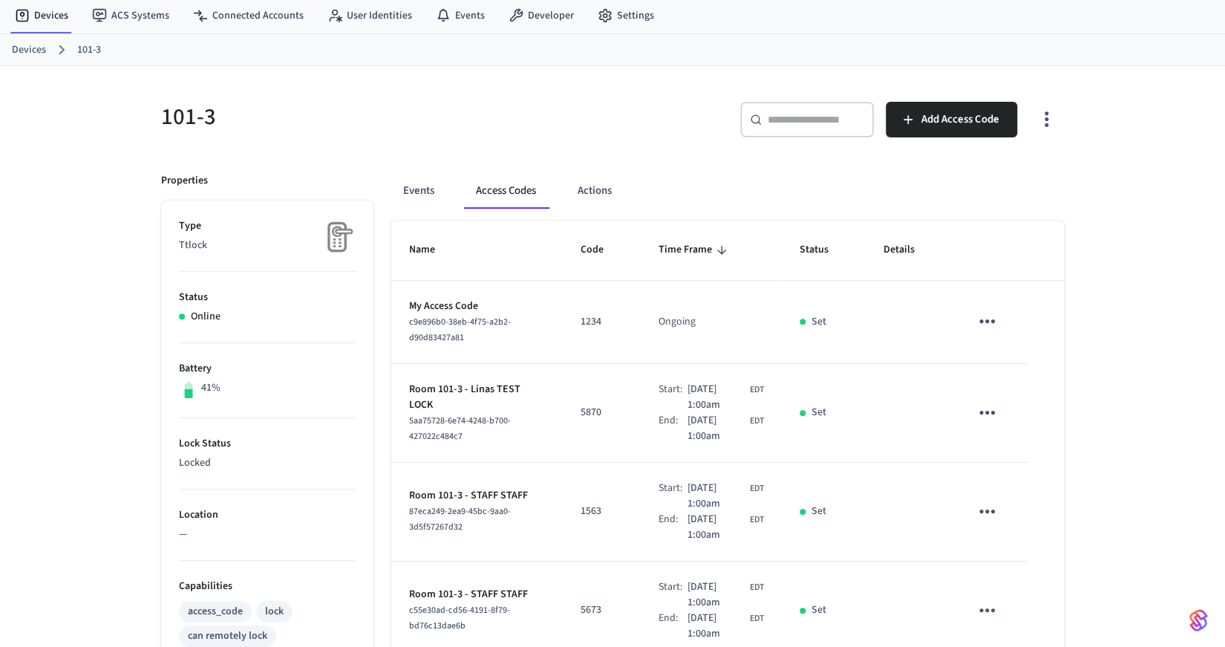
scroll to position [64, 0]
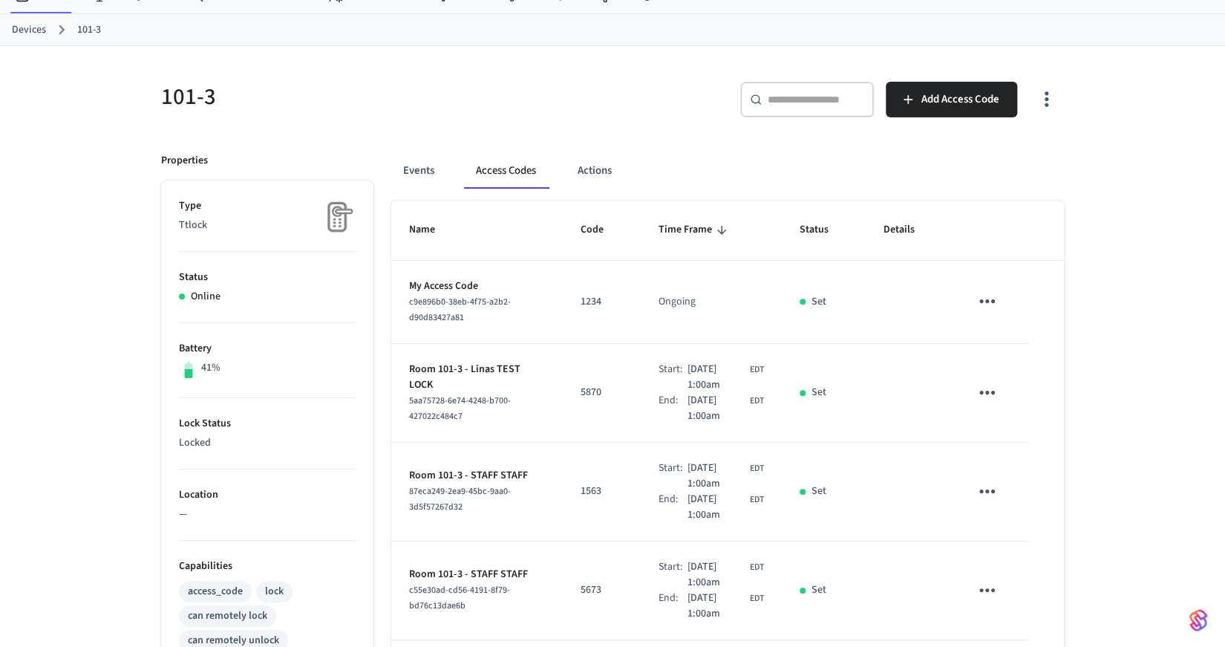
click at [990, 485] on icon "sticky table" at bounding box center [986, 491] width 23 height 23
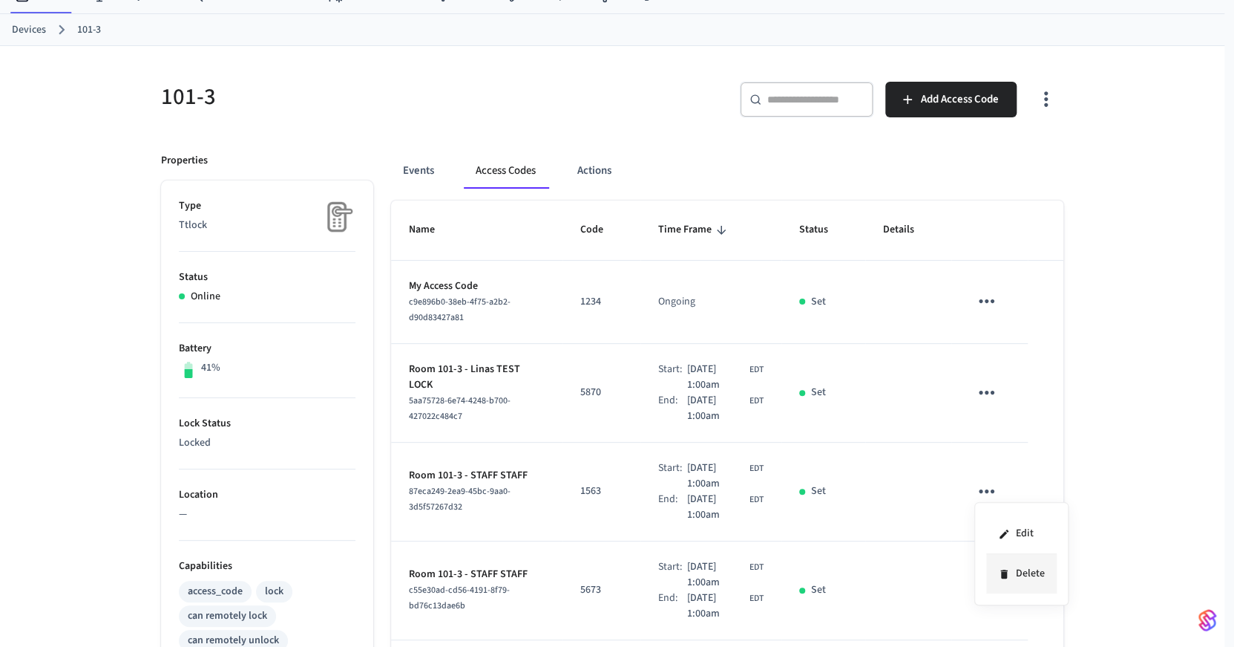
click at [1010, 573] on li "Delete" at bounding box center [1022, 573] width 71 height 39
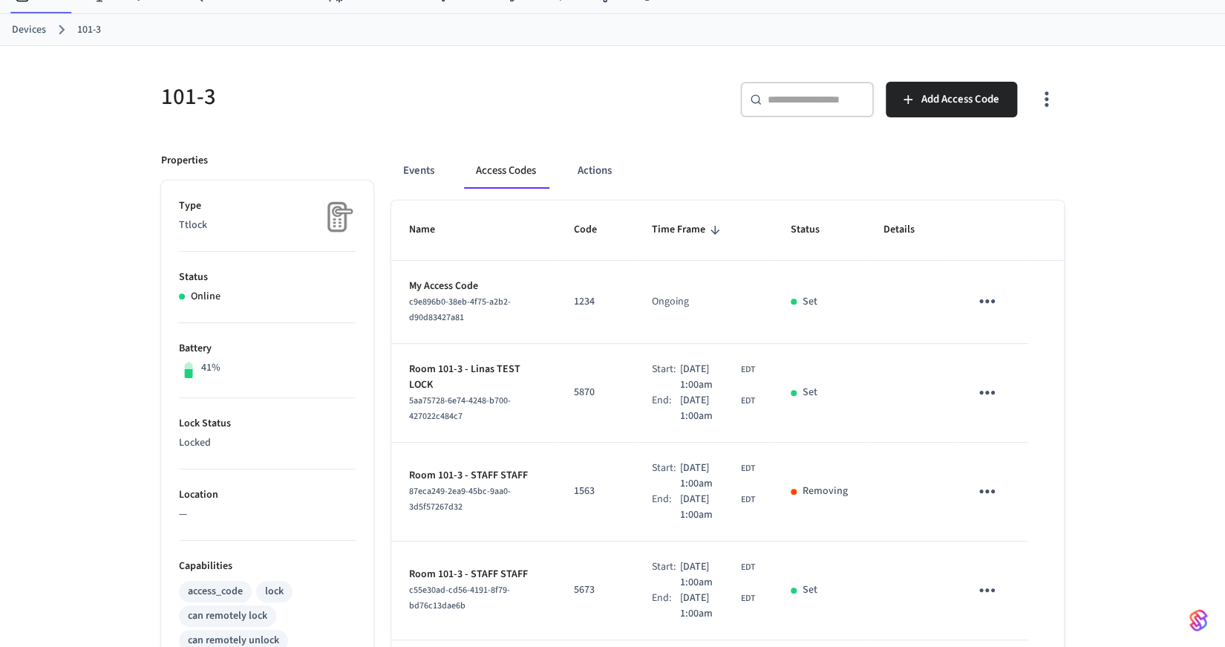
click at [991, 596] on icon "sticky table" at bounding box center [986, 589] width 23 height 23
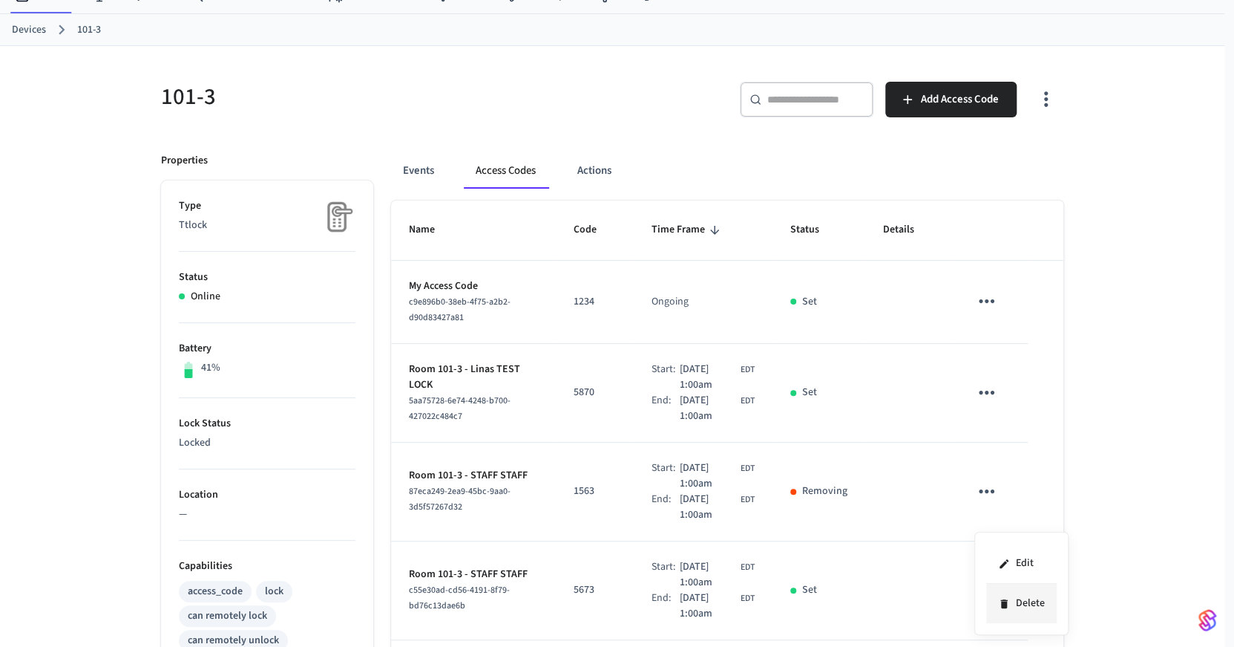
click at [1019, 601] on li "Delete" at bounding box center [1022, 602] width 71 height 39
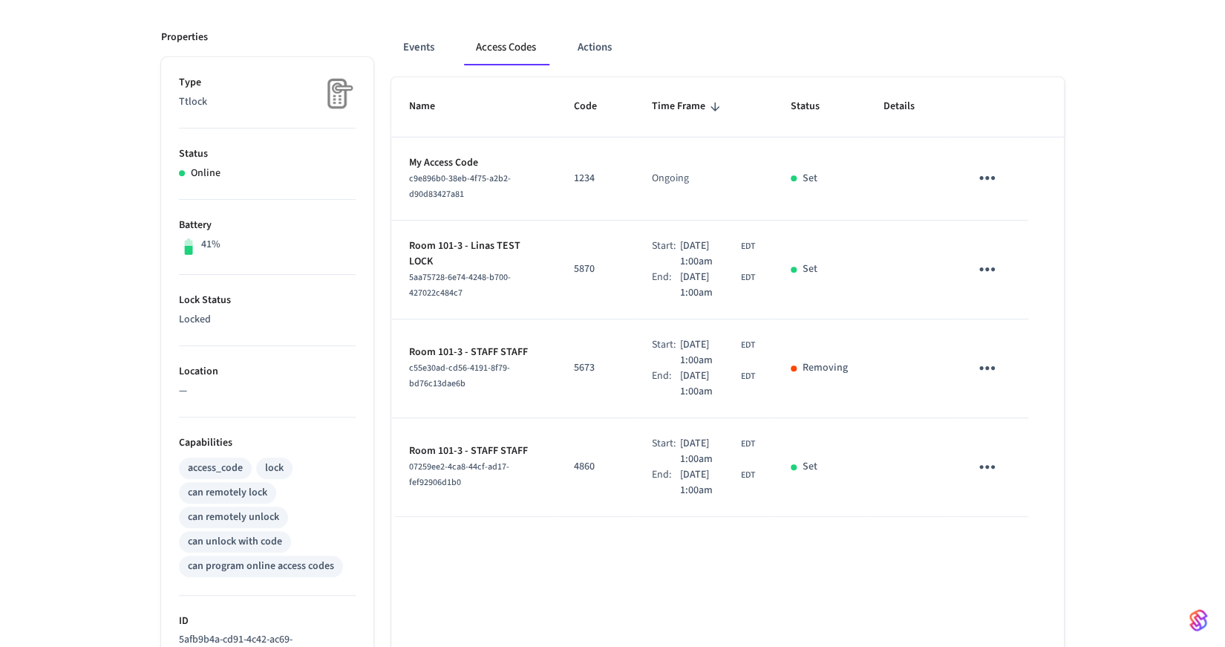
scroll to position [193, 0]
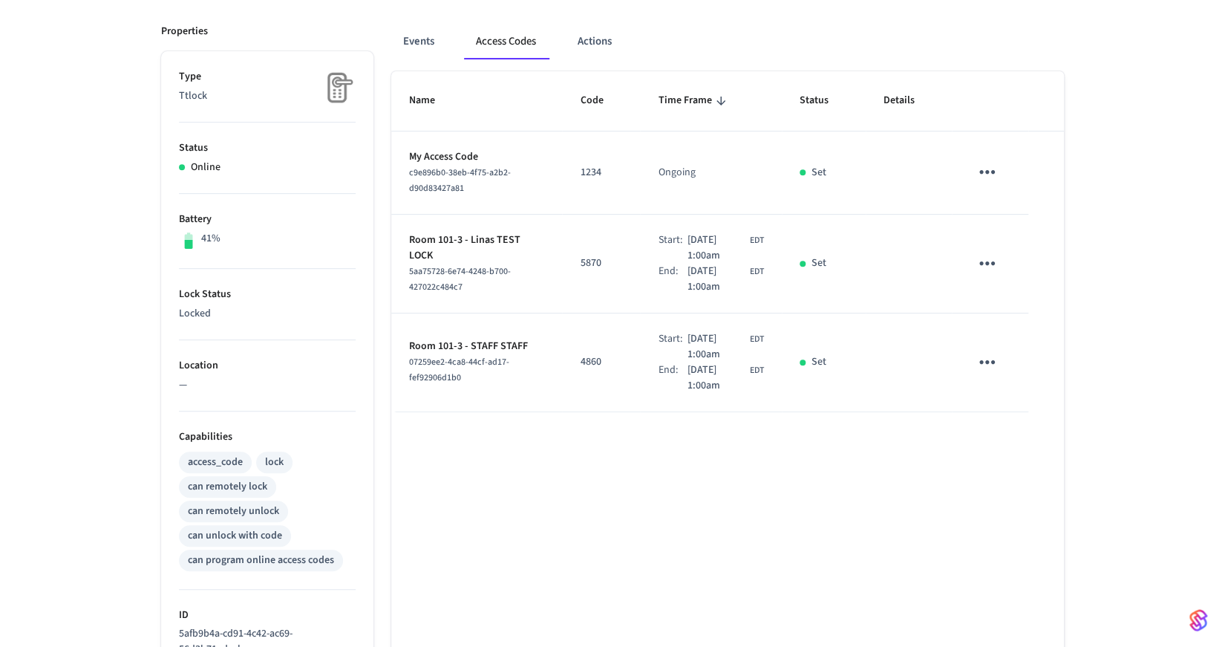
click at [991, 360] on icon "sticky table" at bounding box center [987, 362] width 16 height 4
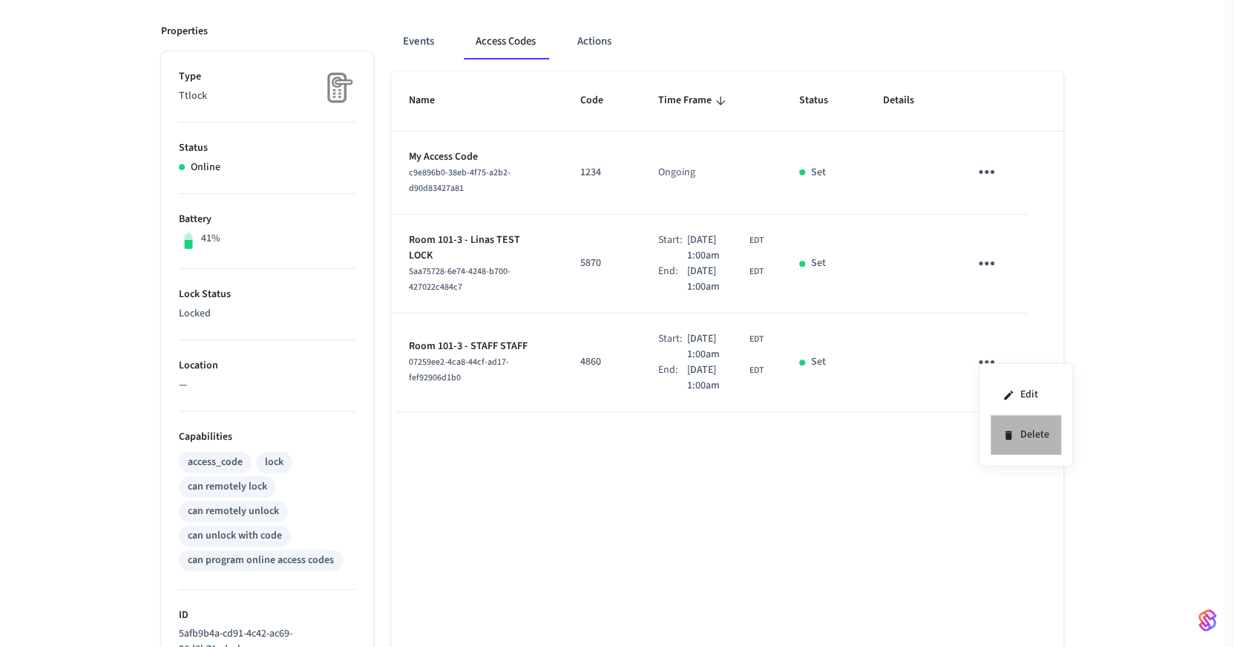
click at [1014, 429] on icon at bounding box center [1009, 435] width 12 height 12
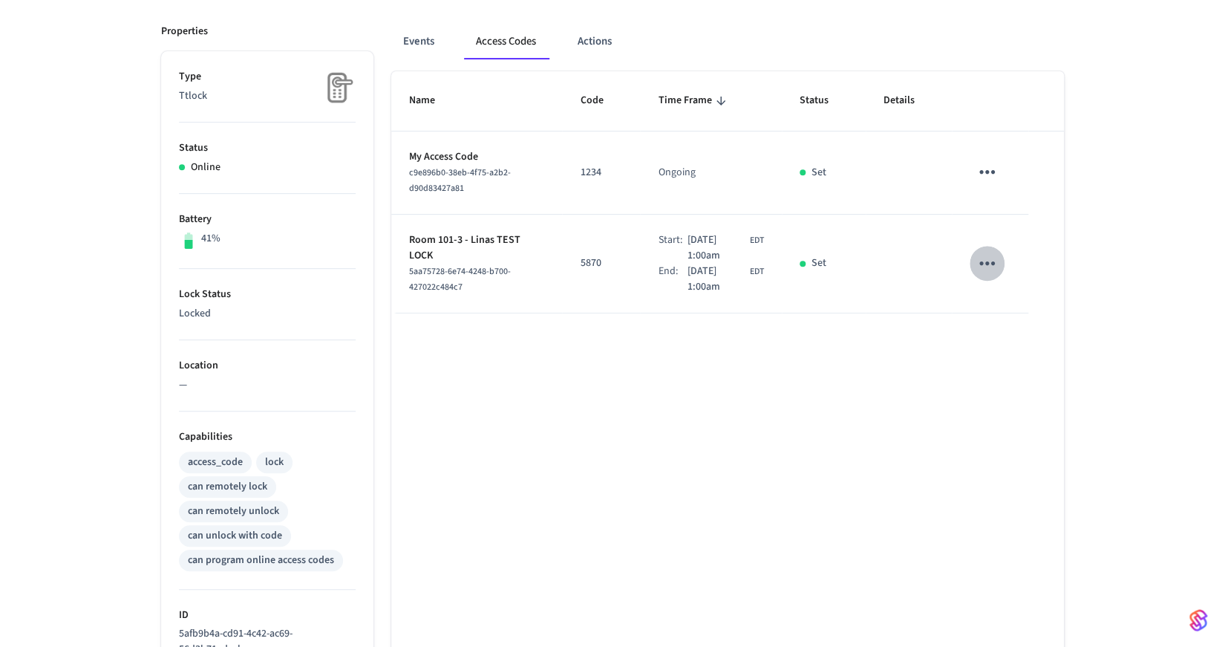
click at [988, 264] on icon "sticky table" at bounding box center [986, 263] width 23 height 23
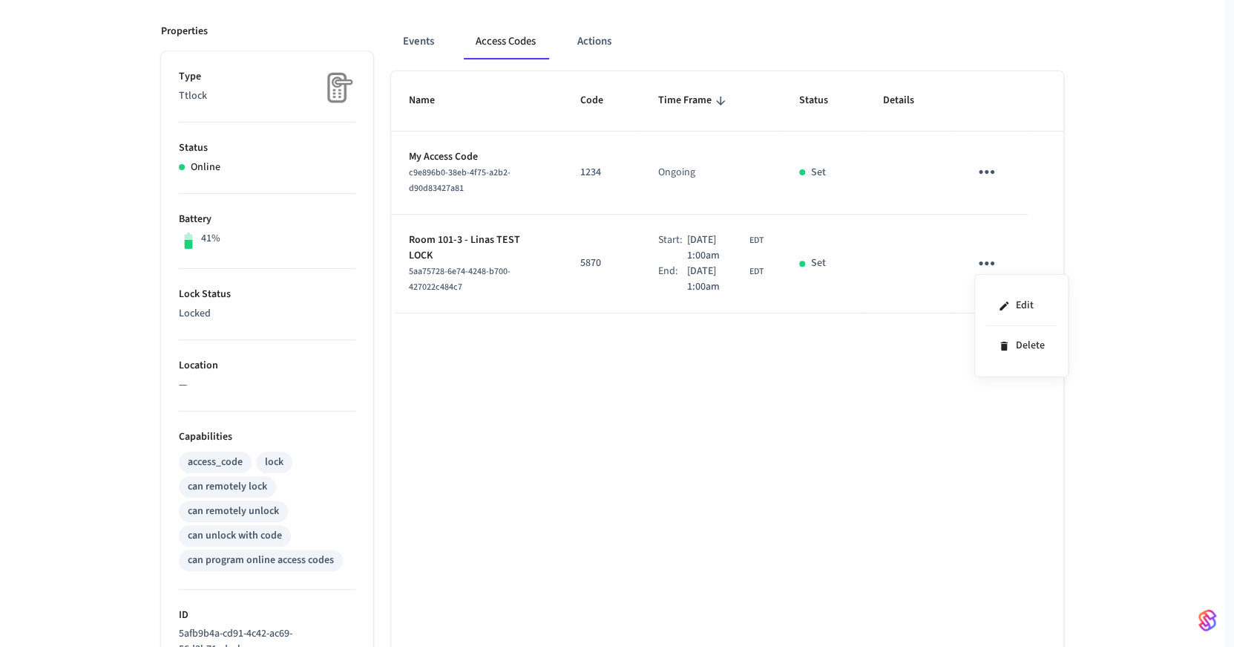
click at [1111, 282] on div at bounding box center [617, 323] width 1234 height 647
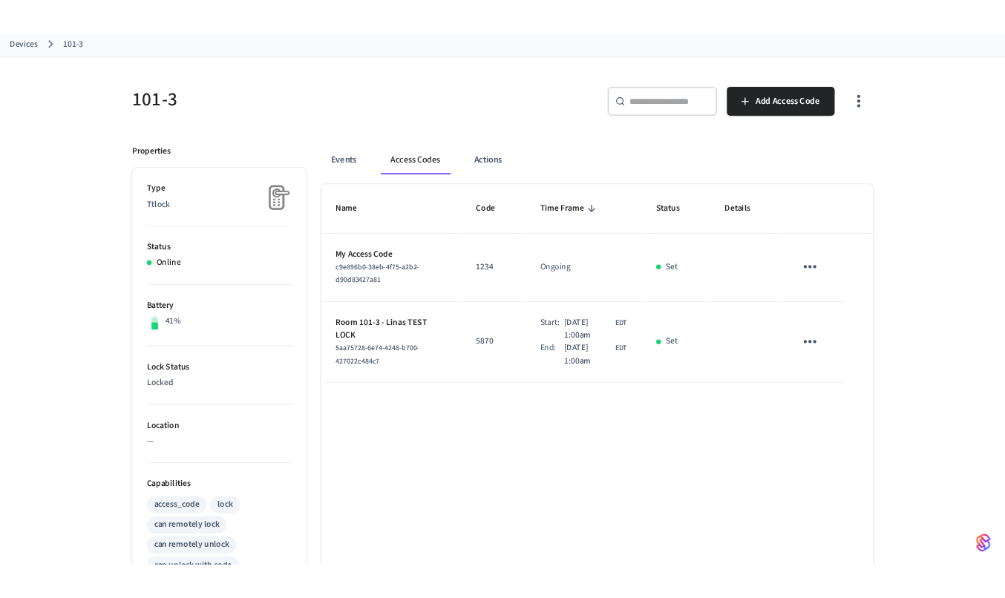
scroll to position [0, 0]
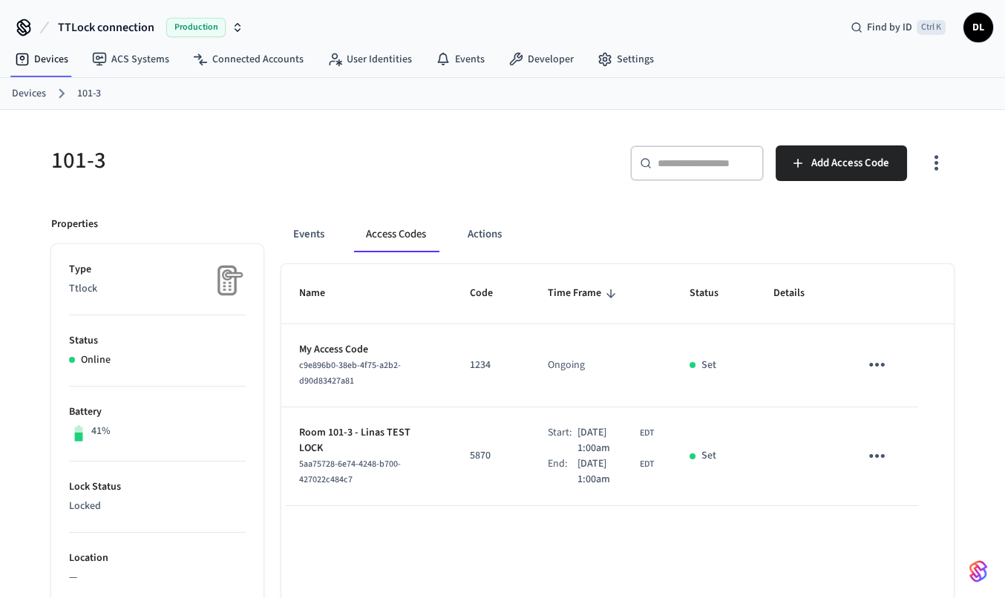
click at [676, 157] on input "text" at bounding box center [706, 163] width 97 height 15
paste input "**********"
type input "**********"
click at [535, 60] on link "Developer" at bounding box center [541, 59] width 89 height 27
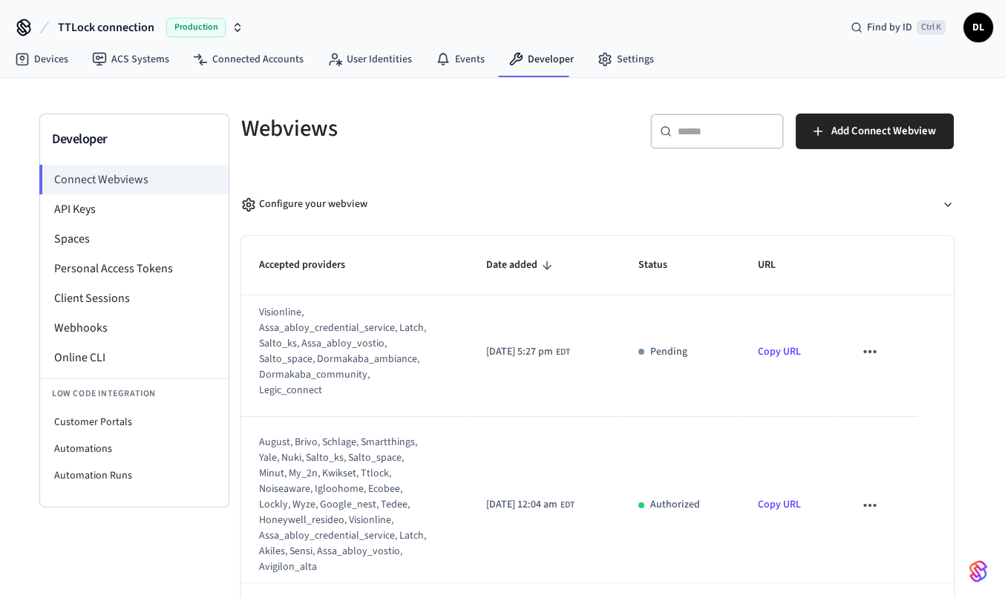
scroll to position [148, 0]
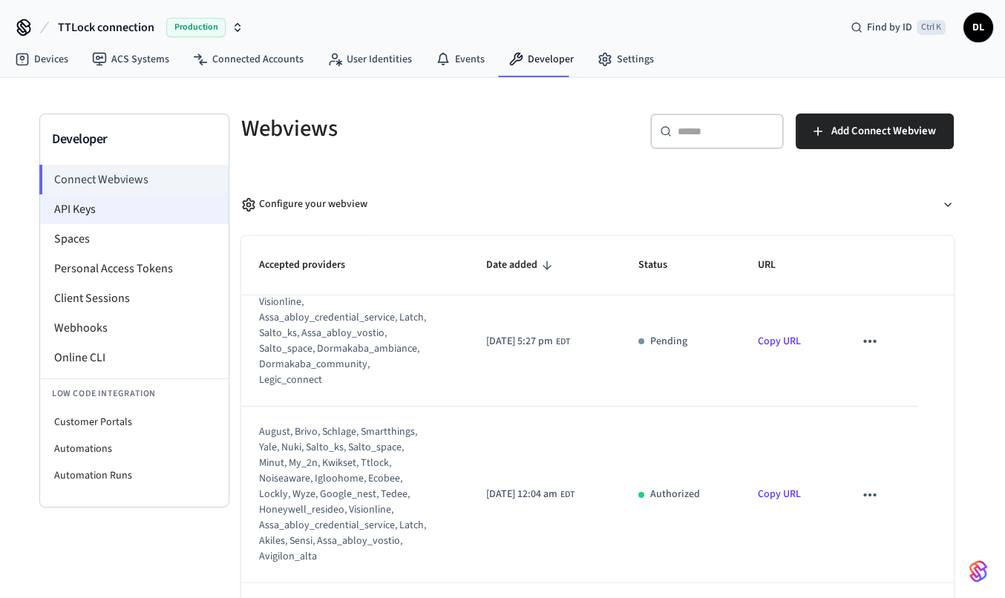
click at [121, 215] on li "API Keys" at bounding box center [134, 209] width 189 height 30
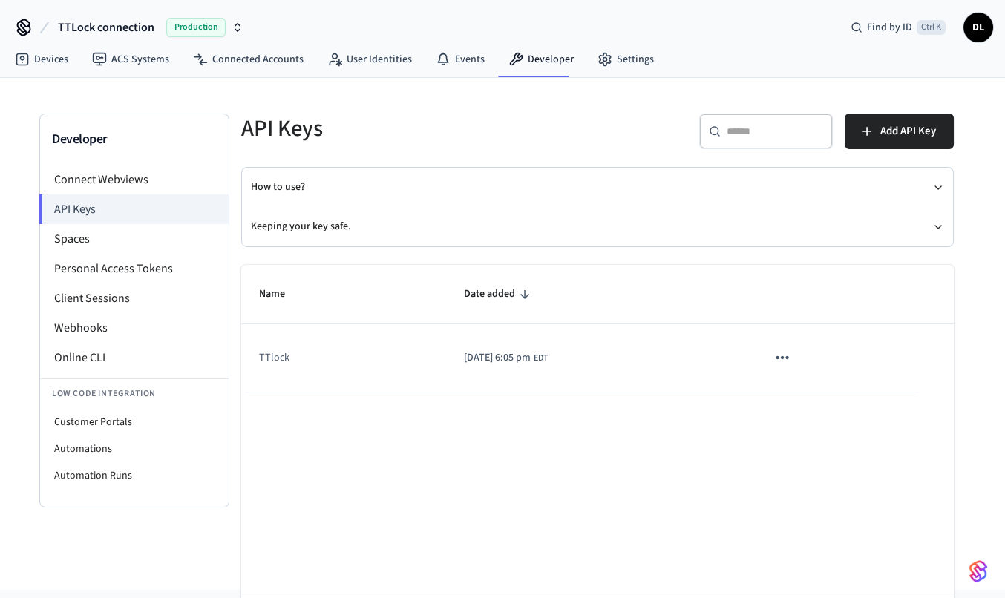
click at [788, 358] on icon "sticky table" at bounding box center [782, 357] width 13 height 3
click at [819, 405] on ul "Edit Delete" at bounding box center [832, 432] width 71 height 95
click at [459, 359] on div at bounding box center [507, 299] width 1015 height 598
click at [261, 358] on td "TTlock" at bounding box center [343, 358] width 205 height 68
click at [928, 229] on button "Keeping your key safe." at bounding box center [597, 226] width 693 height 39
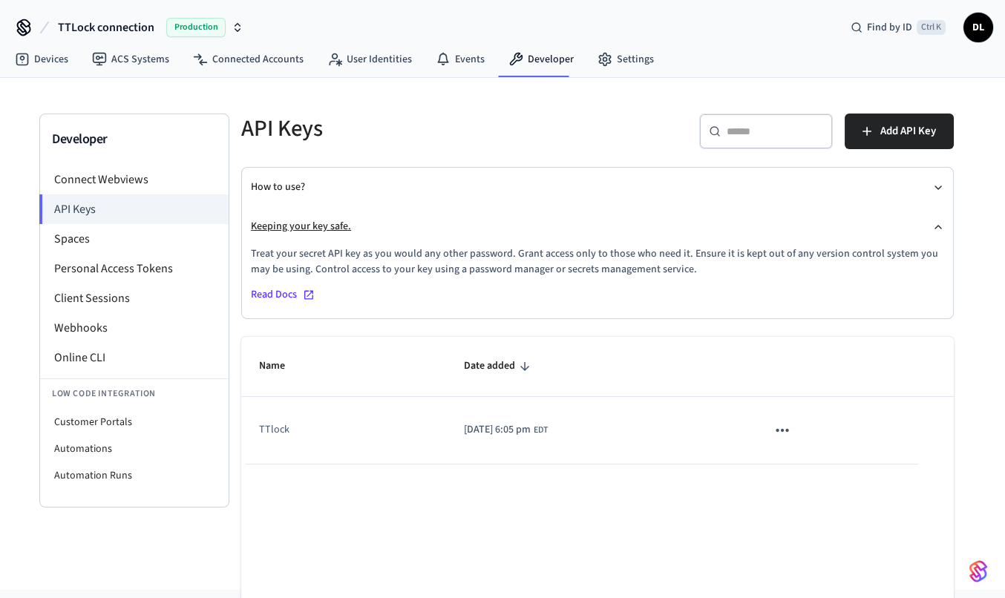
click at [935, 223] on icon "button" at bounding box center [938, 227] width 12 height 12
click at [935, 186] on icon "button" at bounding box center [938, 188] width 12 height 12
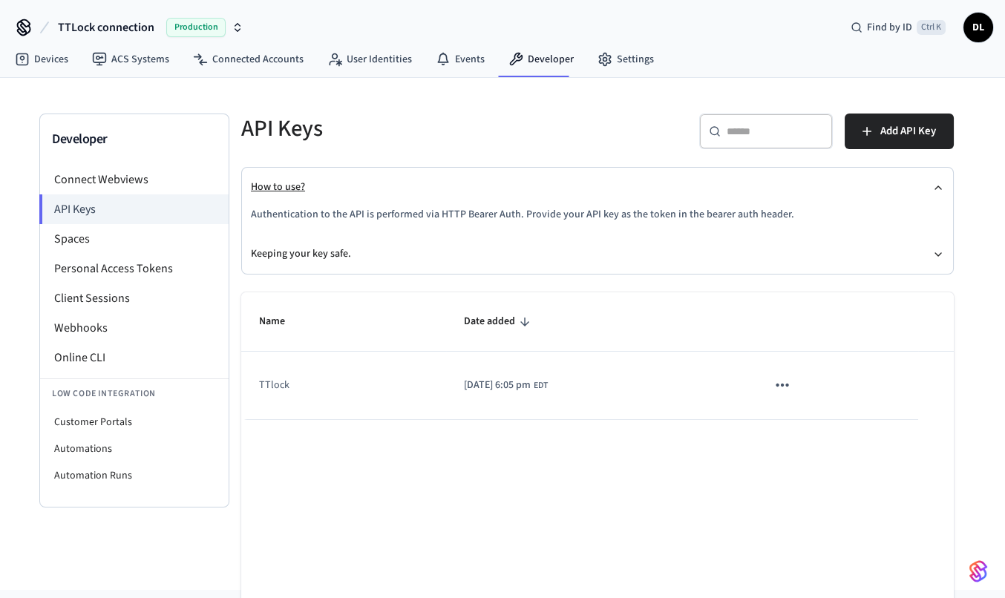
click at [935, 184] on icon "button" at bounding box center [938, 188] width 12 height 12
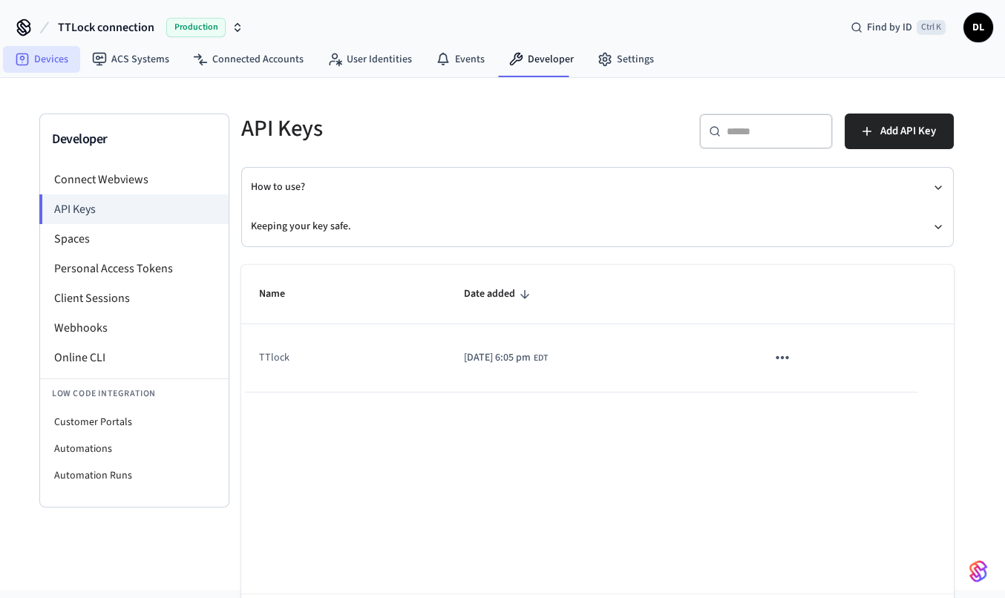
click at [51, 64] on link "Devices" at bounding box center [41, 59] width 77 height 27
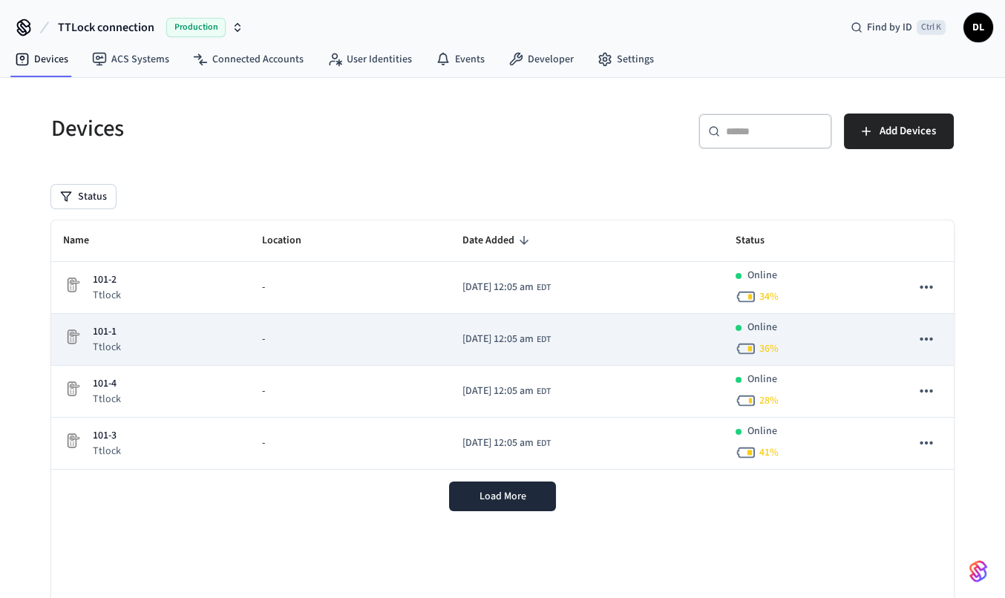
click at [173, 340] on div "101-1 Ttlock" at bounding box center [150, 339] width 175 height 30
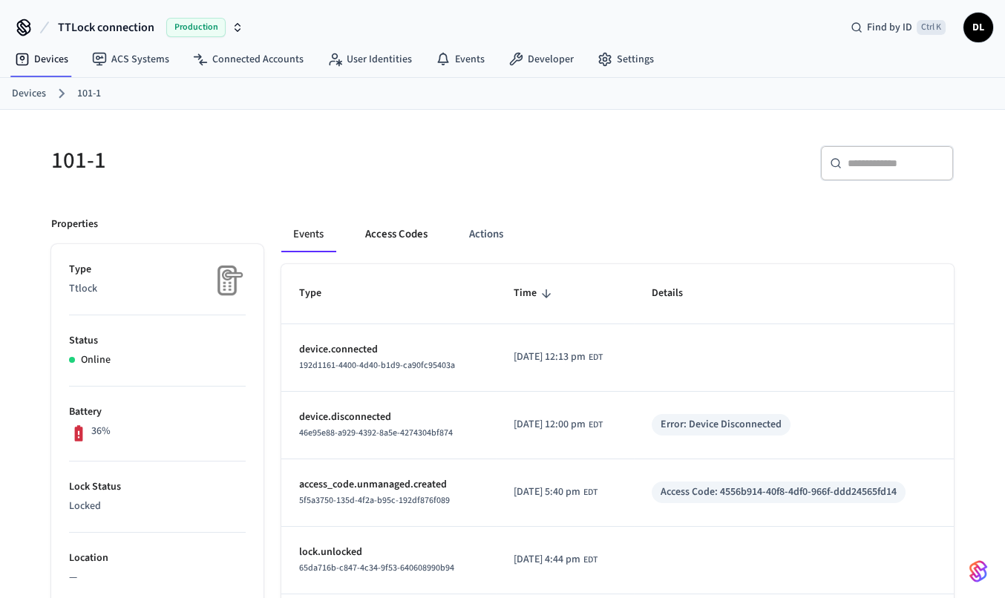
click at [390, 227] on button "Access Codes" at bounding box center [396, 235] width 86 height 36
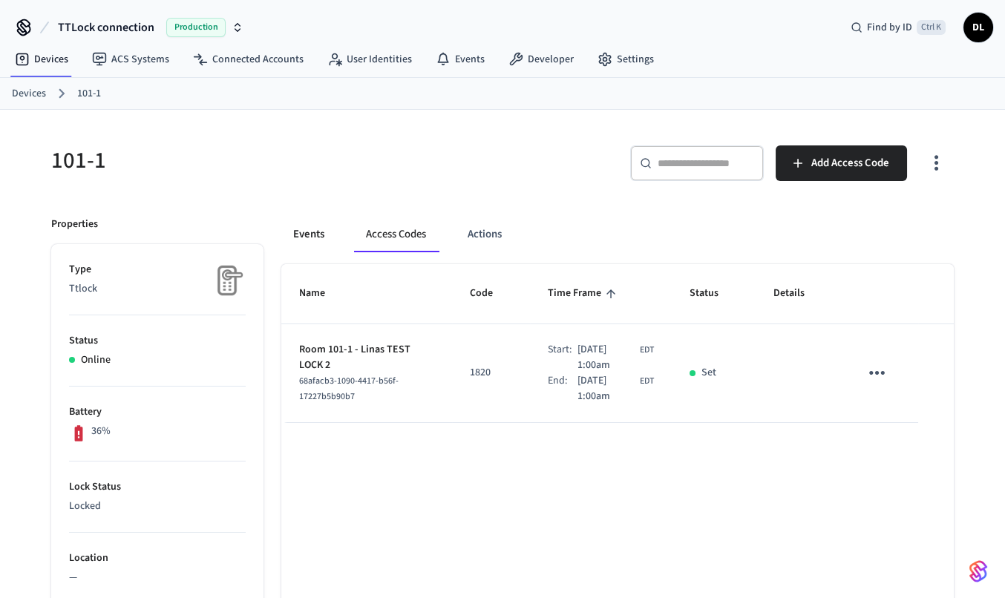
click at [301, 234] on button "Events" at bounding box center [308, 235] width 55 height 36
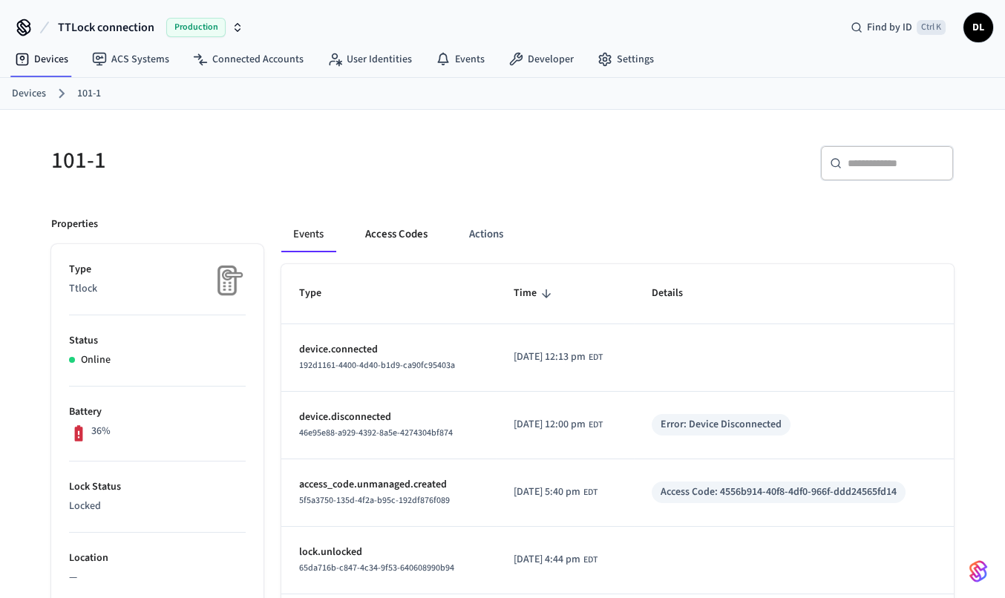
click at [406, 231] on button "Access Codes" at bounding box center [396, 235] width 86 height 36
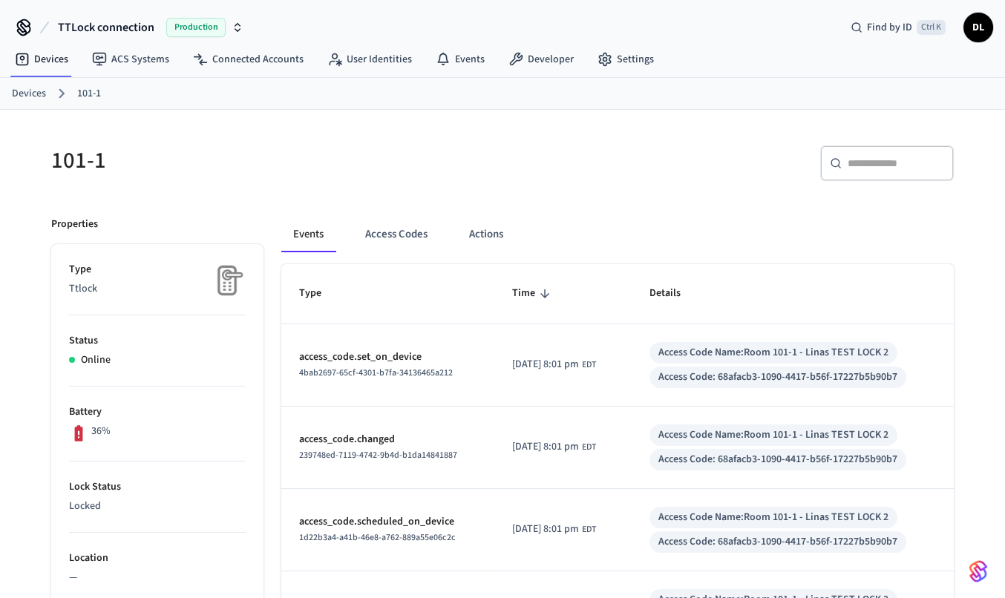
click at [41, 88] on link "Devices" at bounding box center [29, 94] width 34 height 16
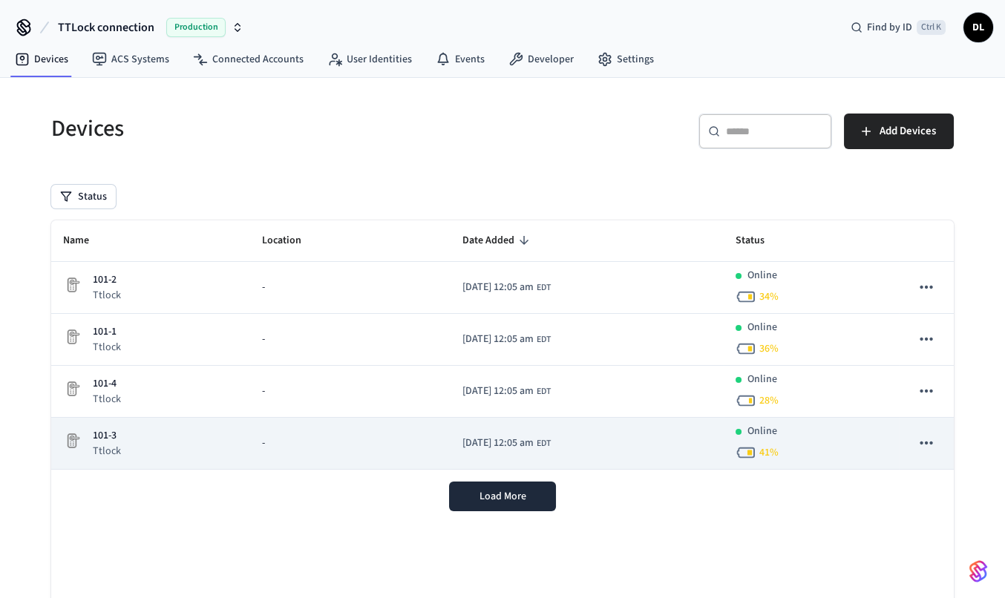
click at [112, 436] on p "101-3" at bounding box center [107, 436] width 28 height 16
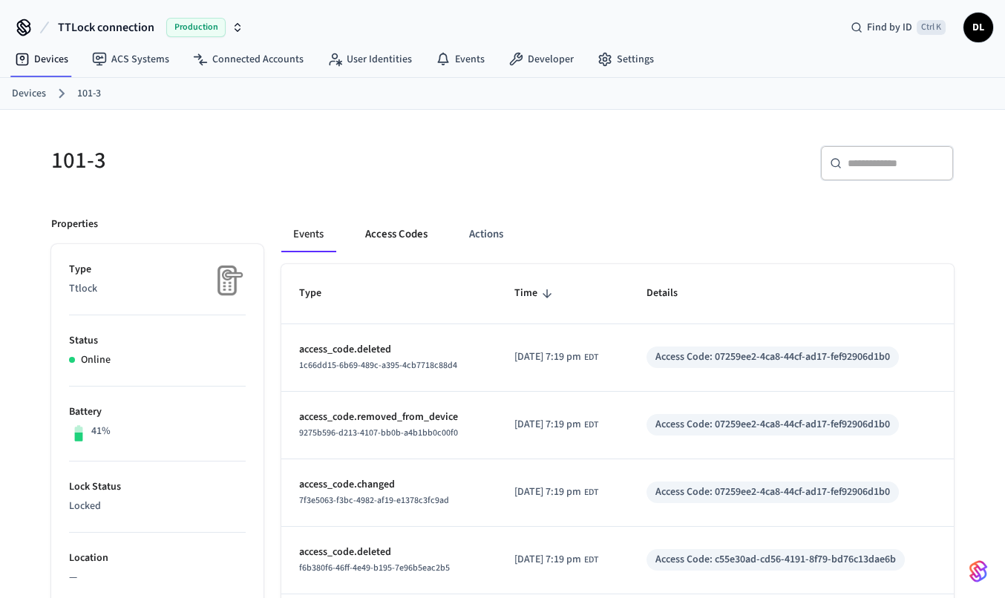
click at [376, 230] on button "Access Codes" at bounding box center [396, 235] width 86 height 36
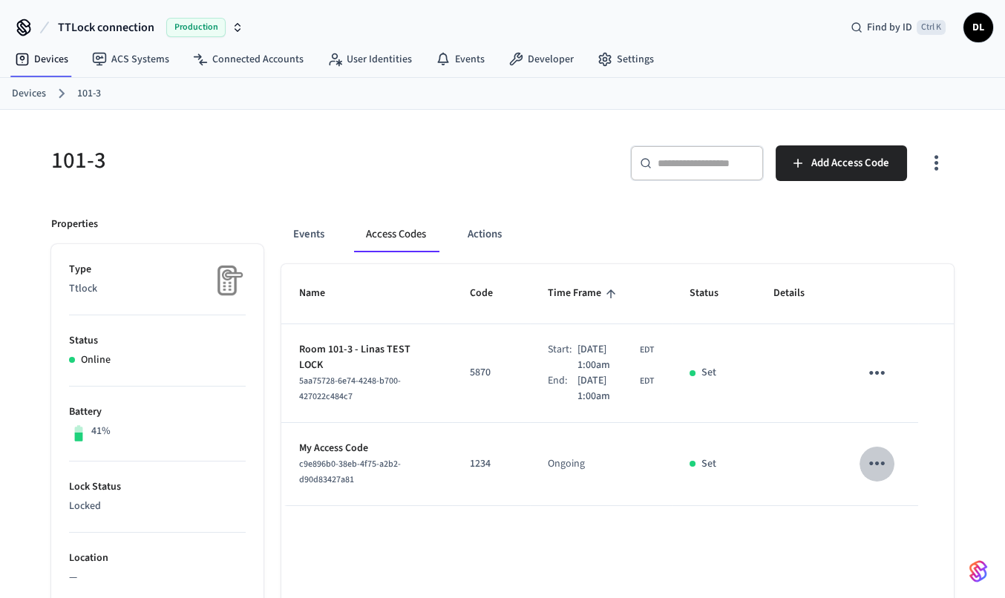
click at [885, 460] on icon "sticky table" at bounding box center [877, 463] width 23 height 23
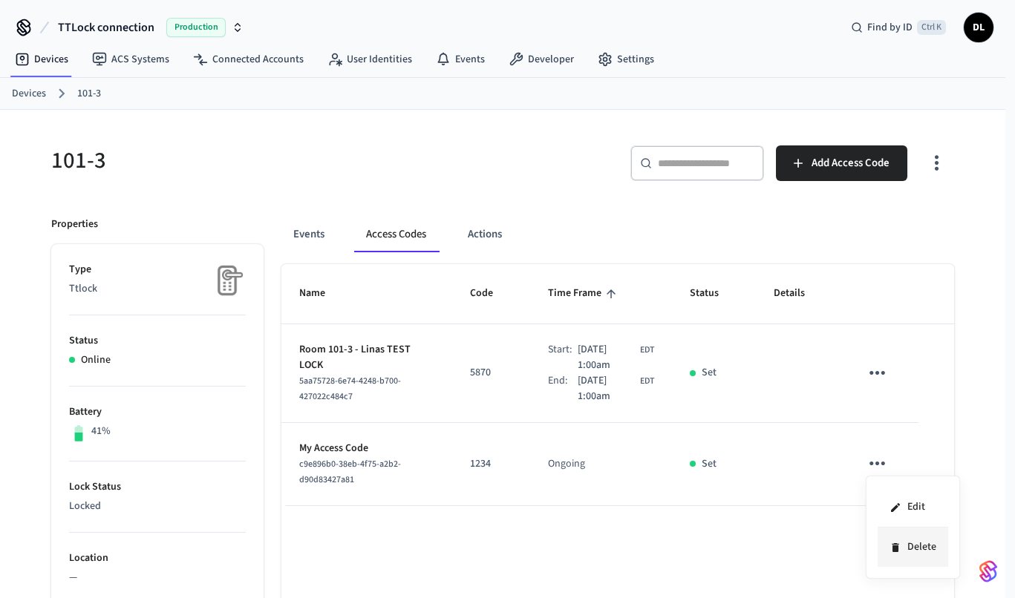
click at [904, 547] on li "Delete" at bounding box center [912, 547] width 71 height 39
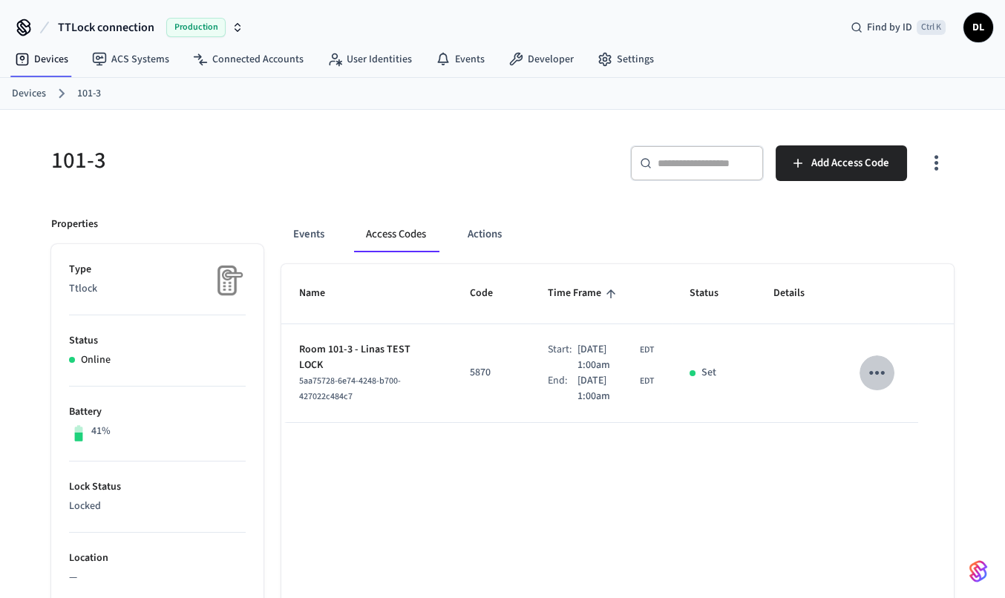
click at [880, 365] on icon "sticky table" at bounding box center [877, 373] width 23 height 23
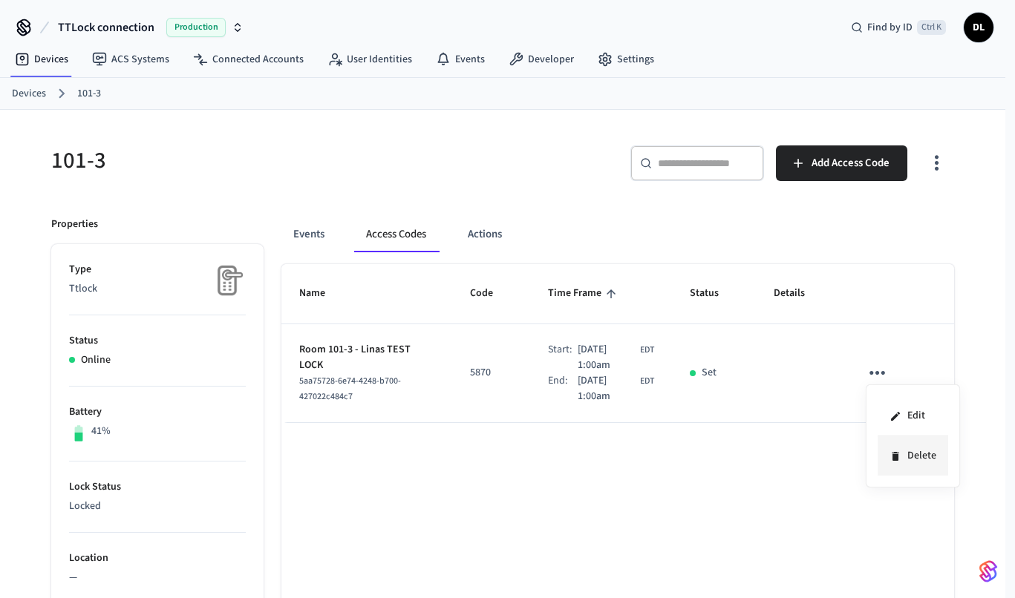
click at [912, 459] on li "Delete" at bounding box center [912, 455] width 71 height 39
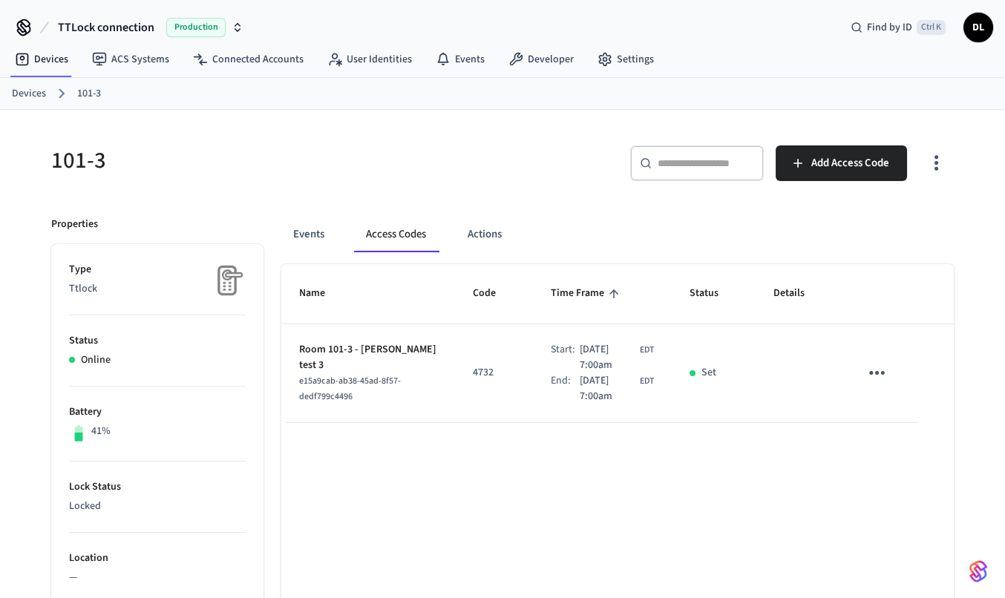
click at [648, 380] on span "EDT" at bounding box center [647, 381] width 14 height 13
